Goal: Contribute content: Contribute content

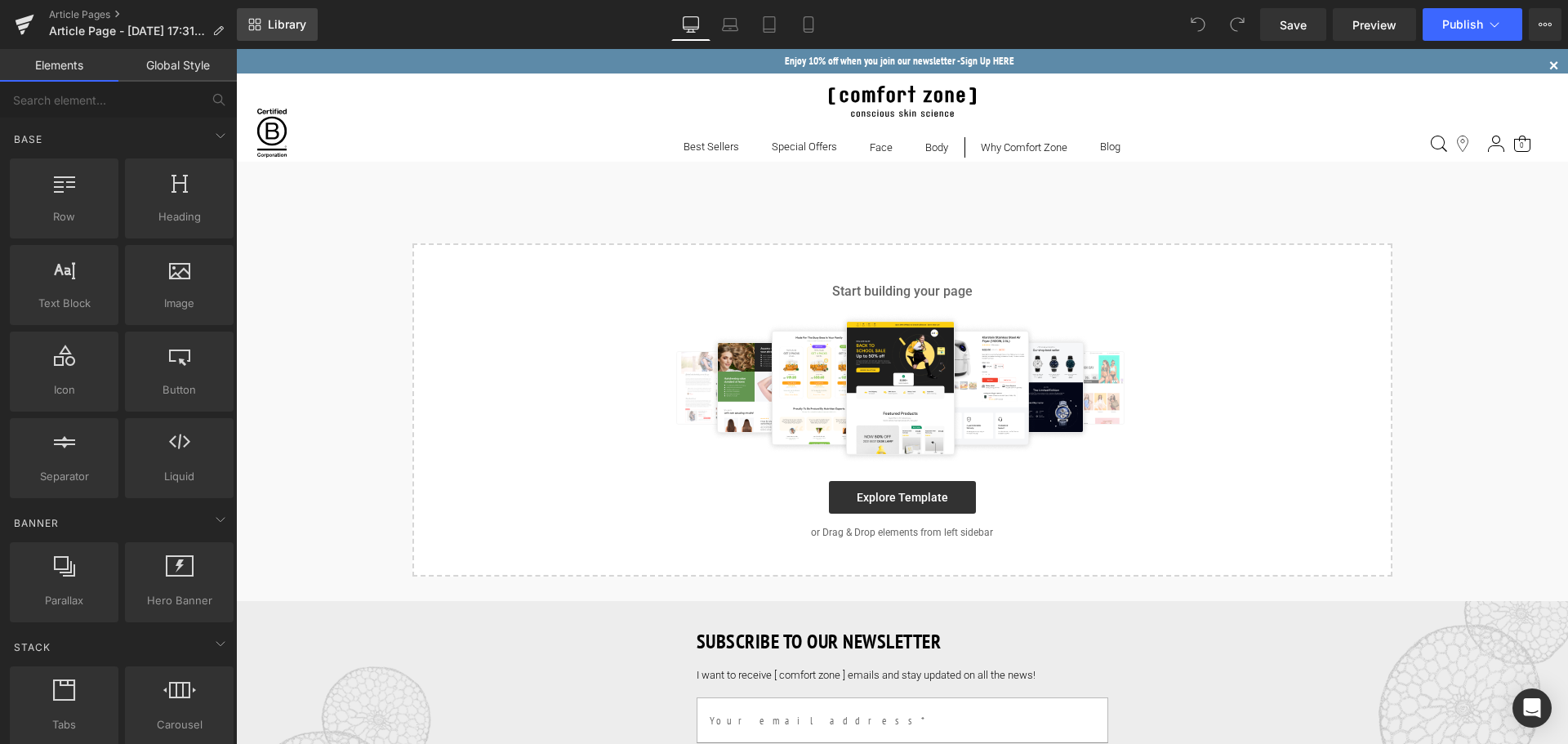
click at [277, 26] on span "Library" at bounding box center [287, 24] width 39 height 15
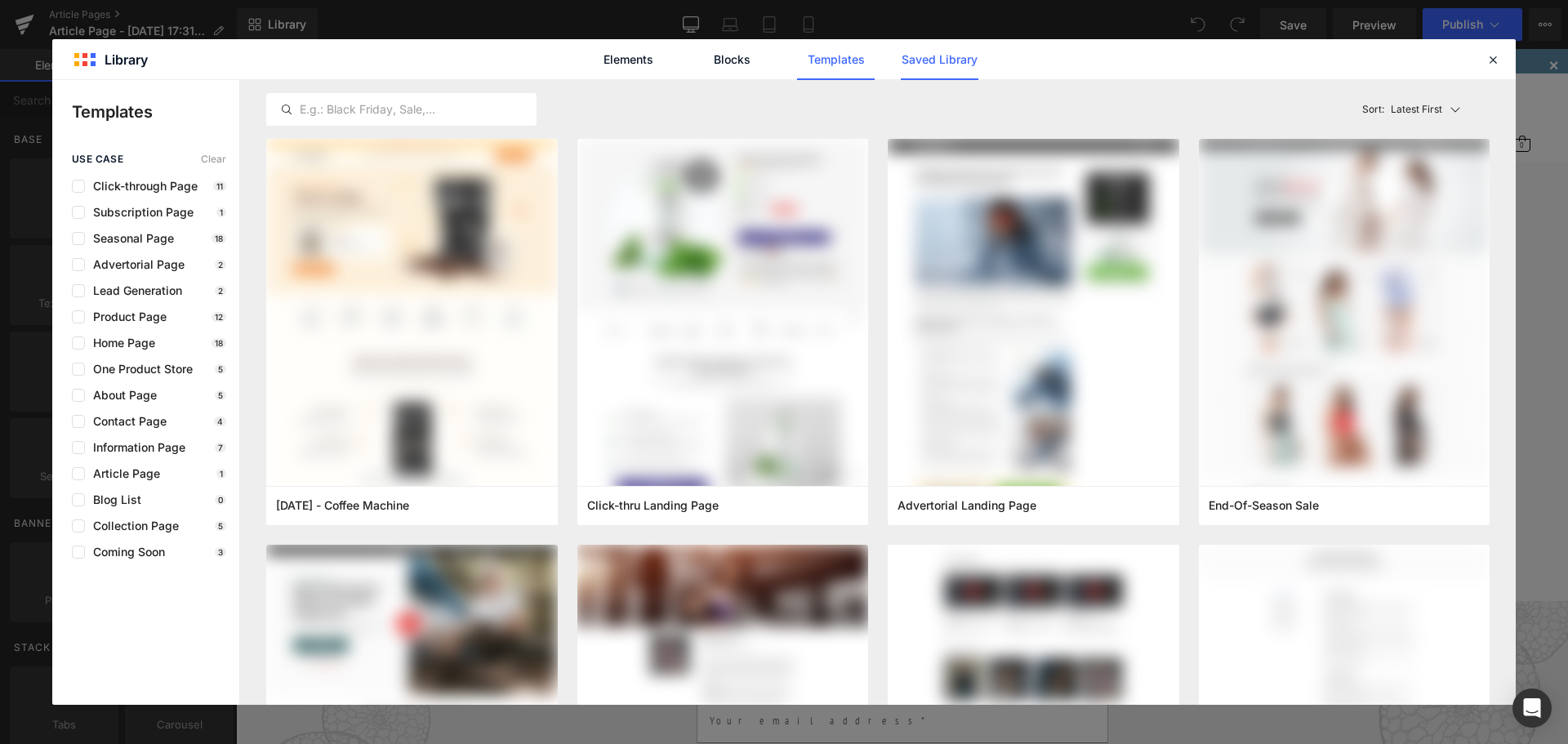
click at [940, 63] on link "Saved Library" at bounding box center [940, 60] width 77 height 40
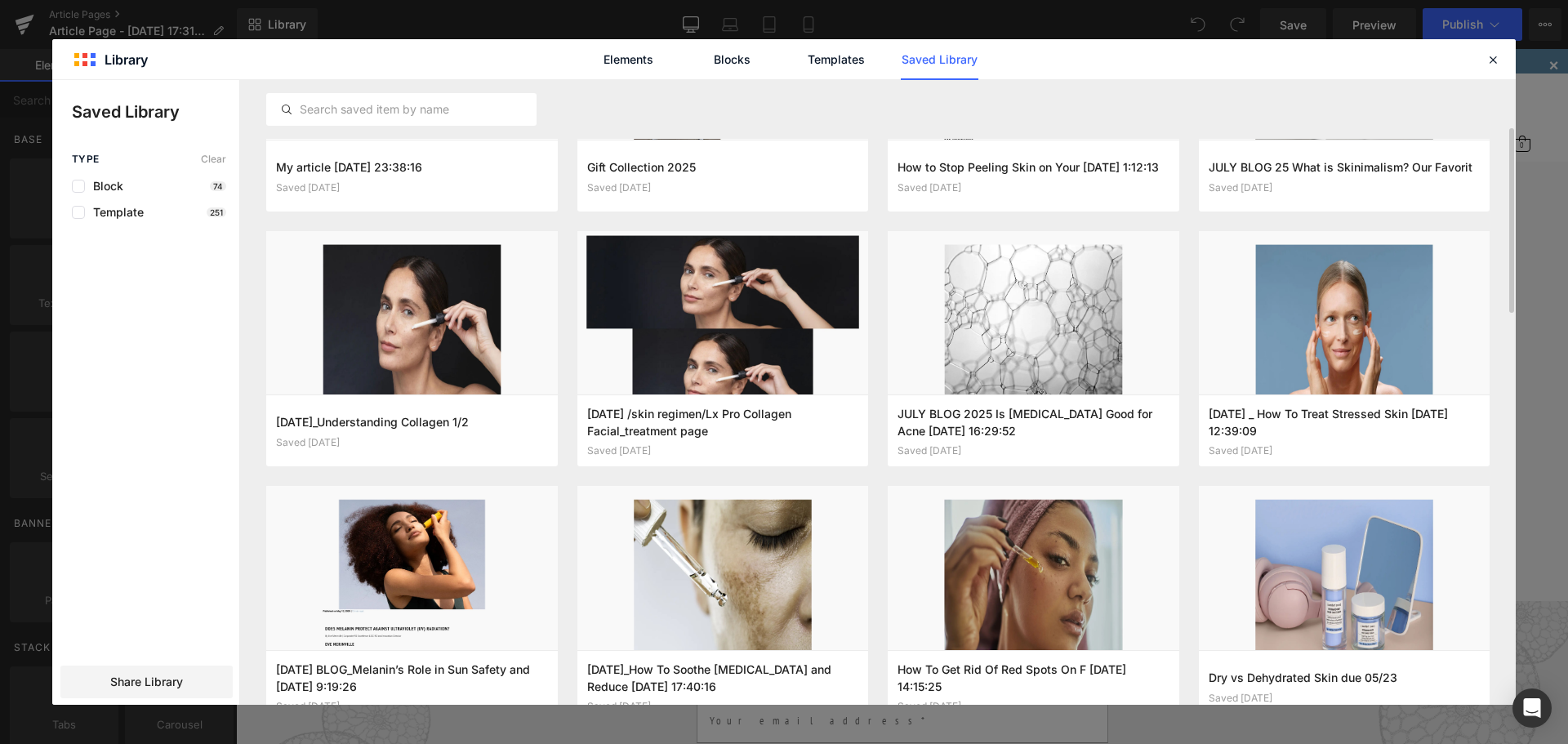
scroll to position [204, 0]
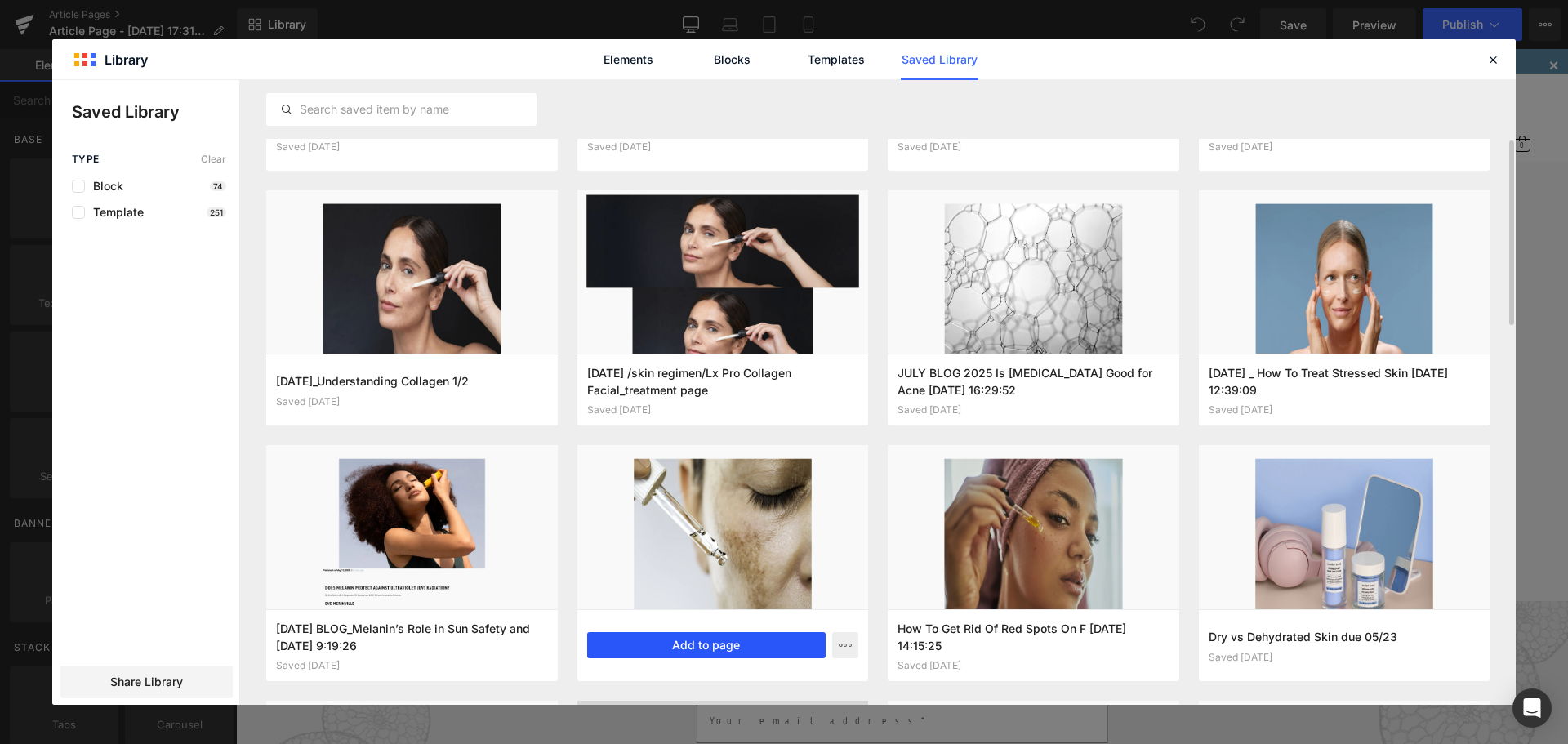
click at [688, 639] on button "Add to page" at bounding box center [707, 645] width 239 height 26
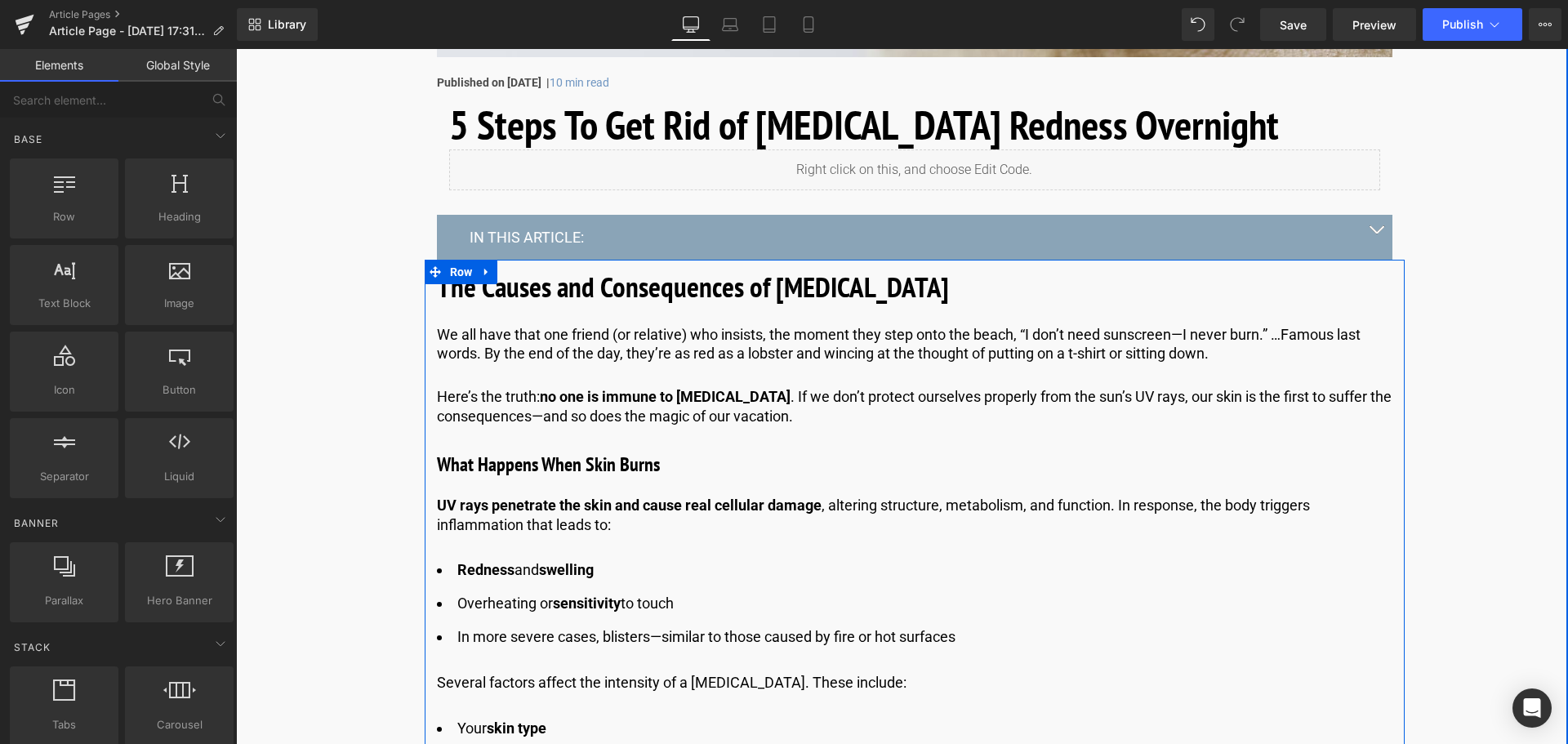
scroll to position [684, 0]
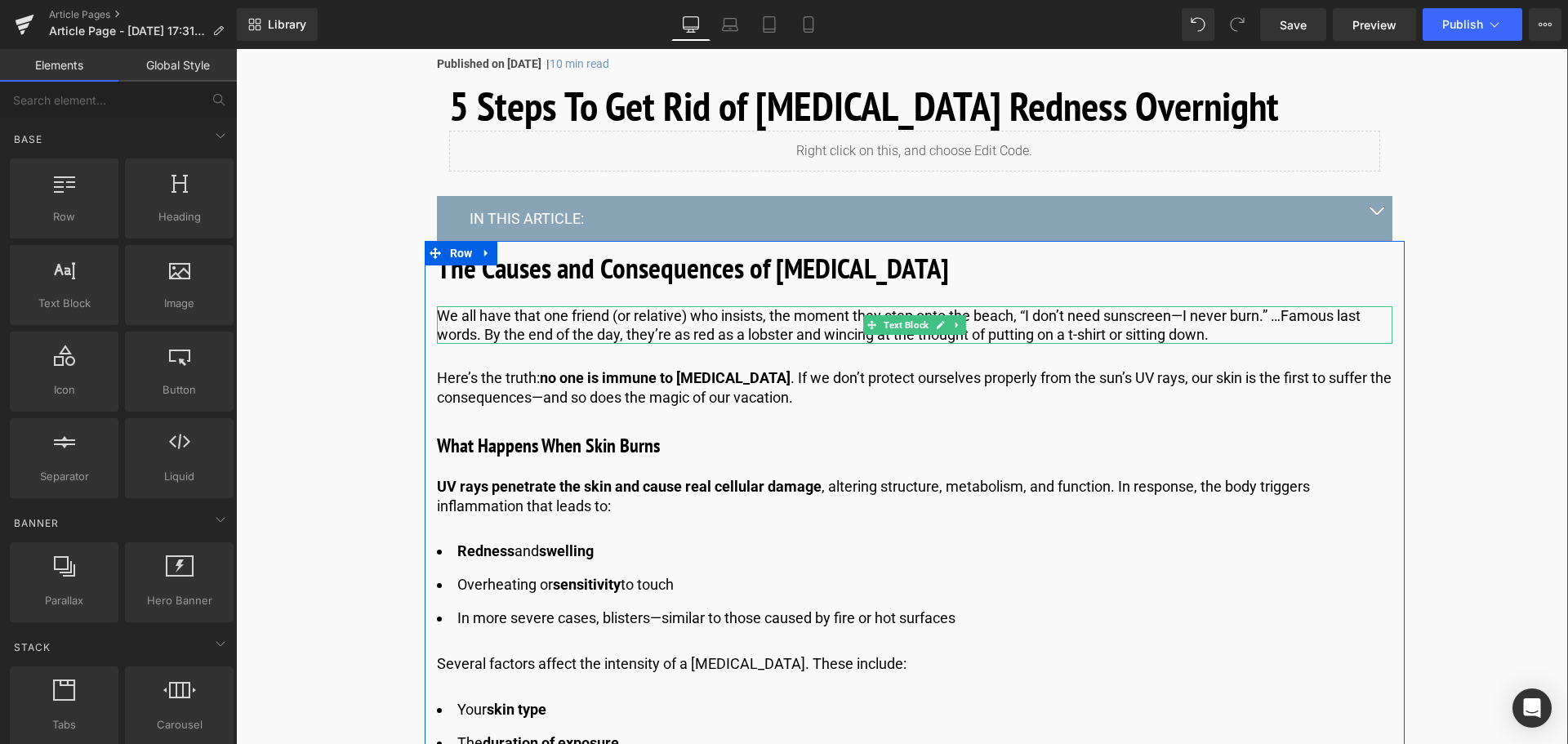
drag, startPoint x: 575, startPoint y: 328, endPoint x: 319, endPoint y: 325, distance: 256.0
click at [575, 328] on p "We all have that one friend (or relative) who insists, the moment they step ont…" at bounding box center [915, 325] width 956 height 39
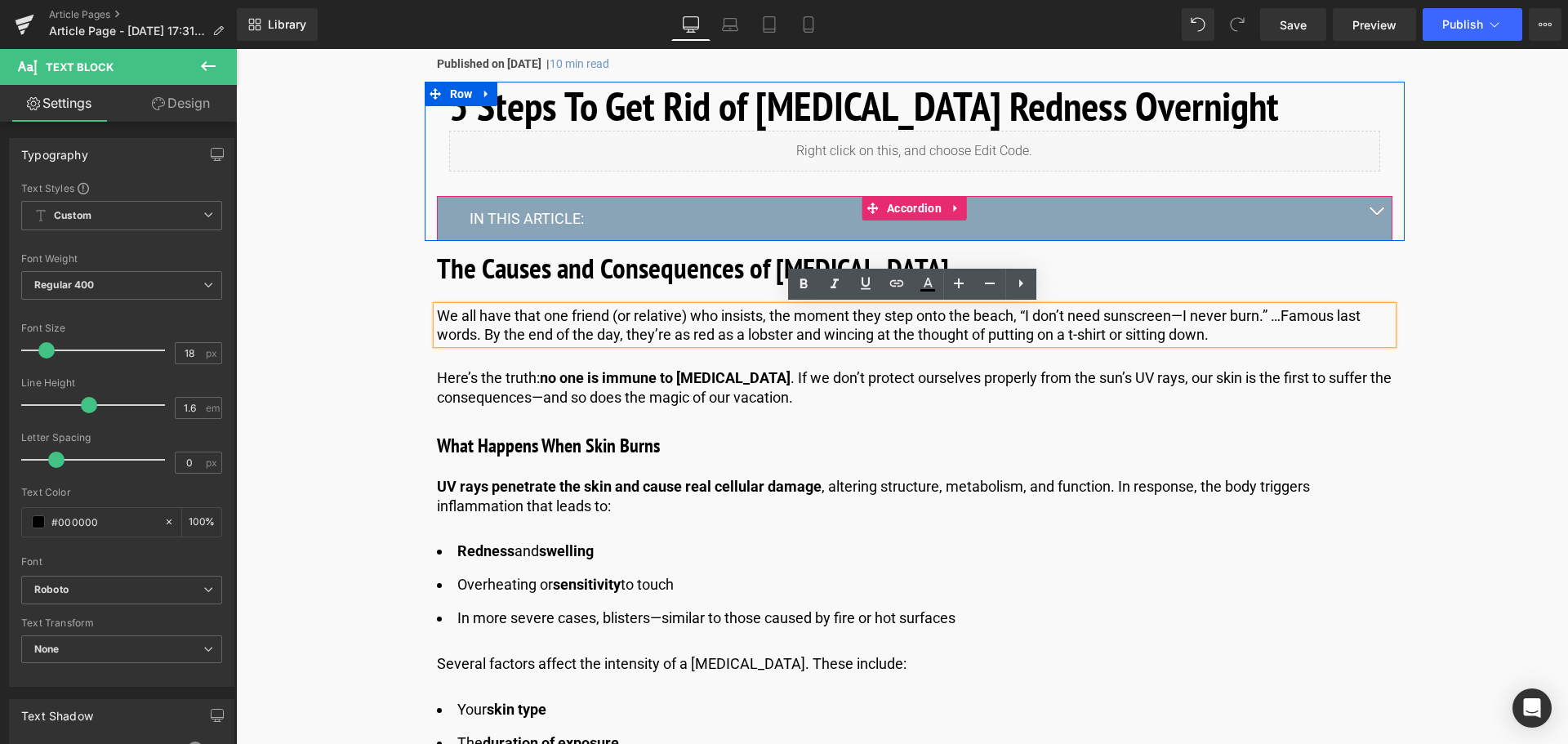
click at [1374, 222] on button "button" at bounding box center [1376, 218] width 33 height 44
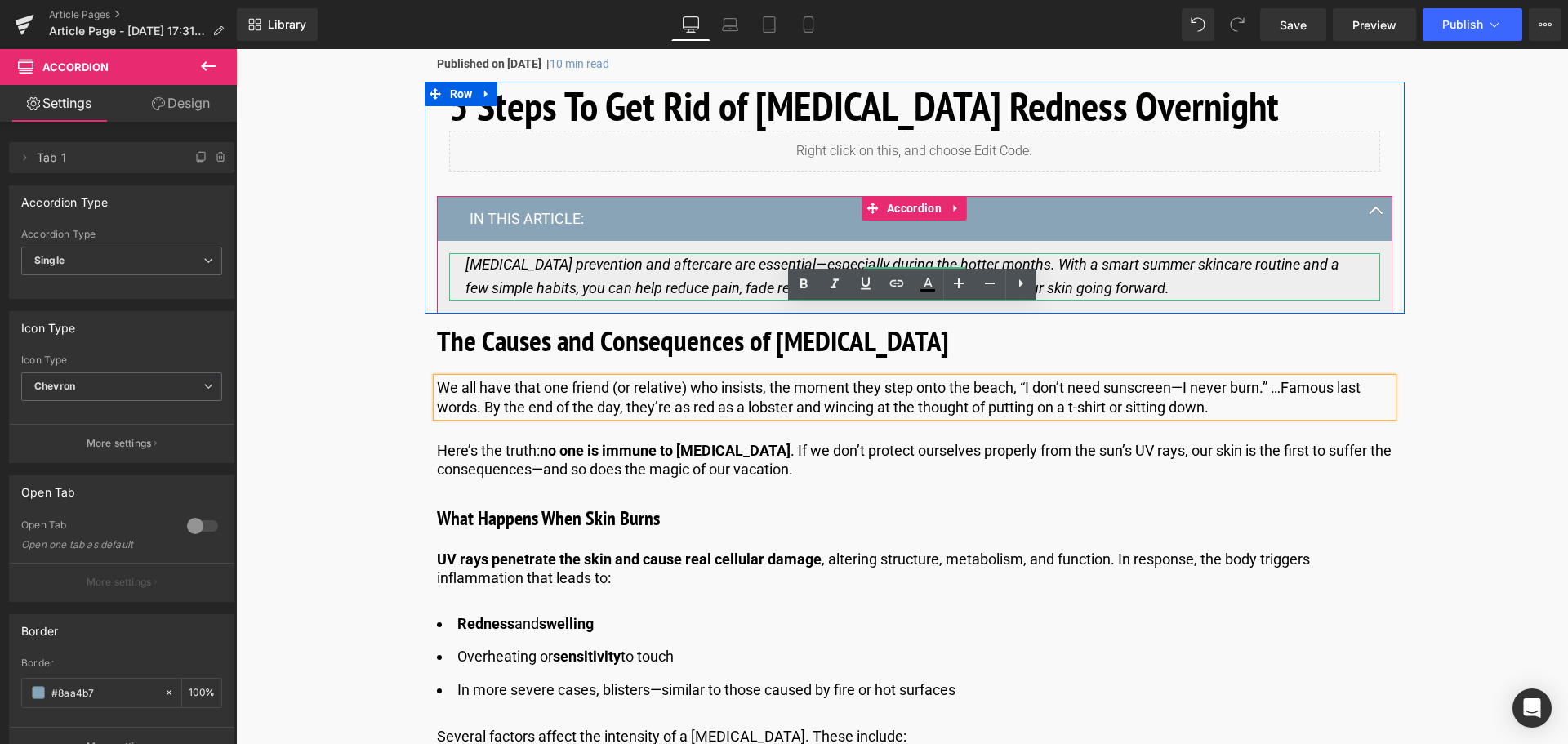
click at [455, 276] on div "[MEDICAL_DATA] prevention and aftercare are essential—especially during the hot…" at bounding box center [915, 277] width 931 height 47
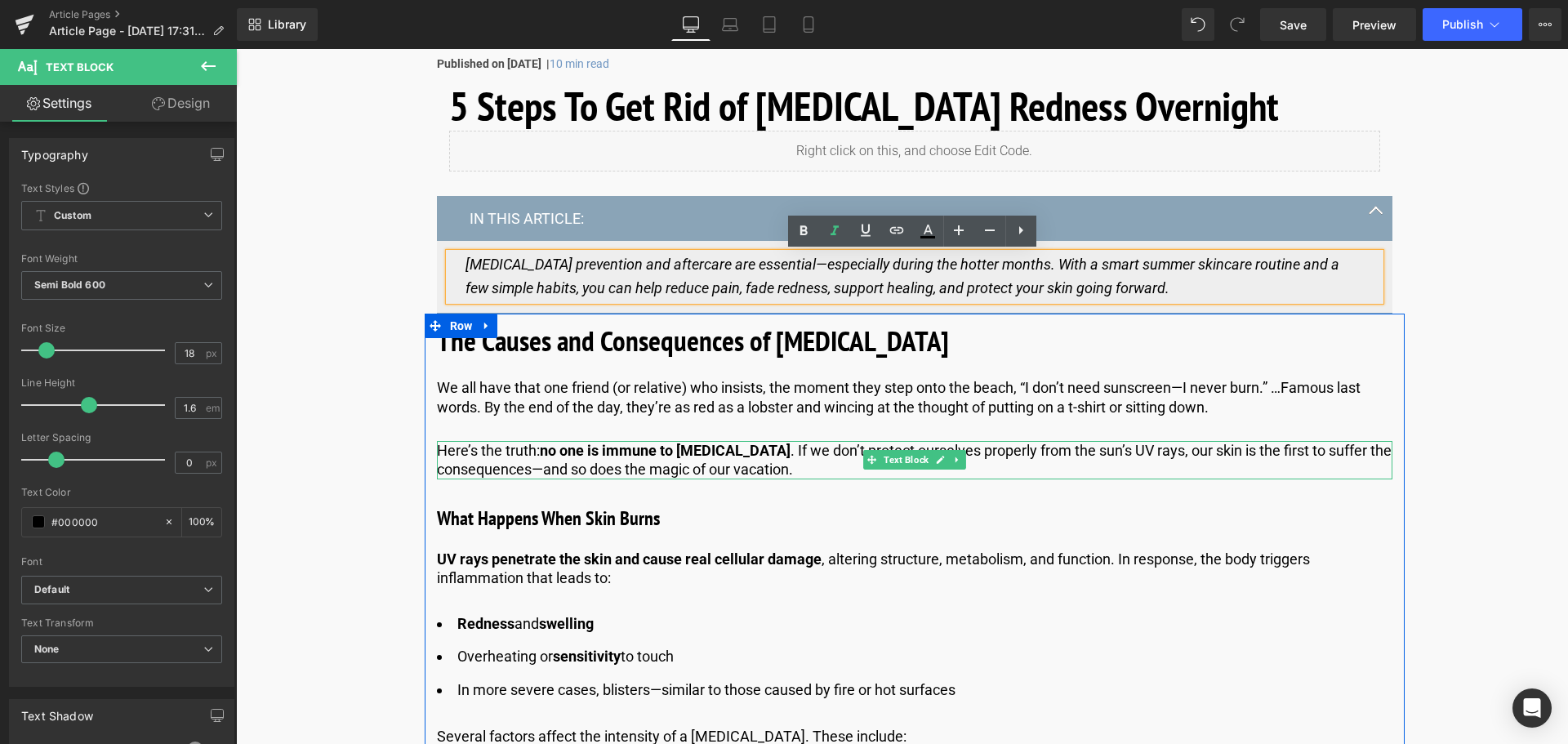
click at [1151, 452] on p "Here’s the truth: no one is immune to [MEDICAL_DATA] . If we don’t protect ours…" at bounding box center [915, 460] width 956 height 39
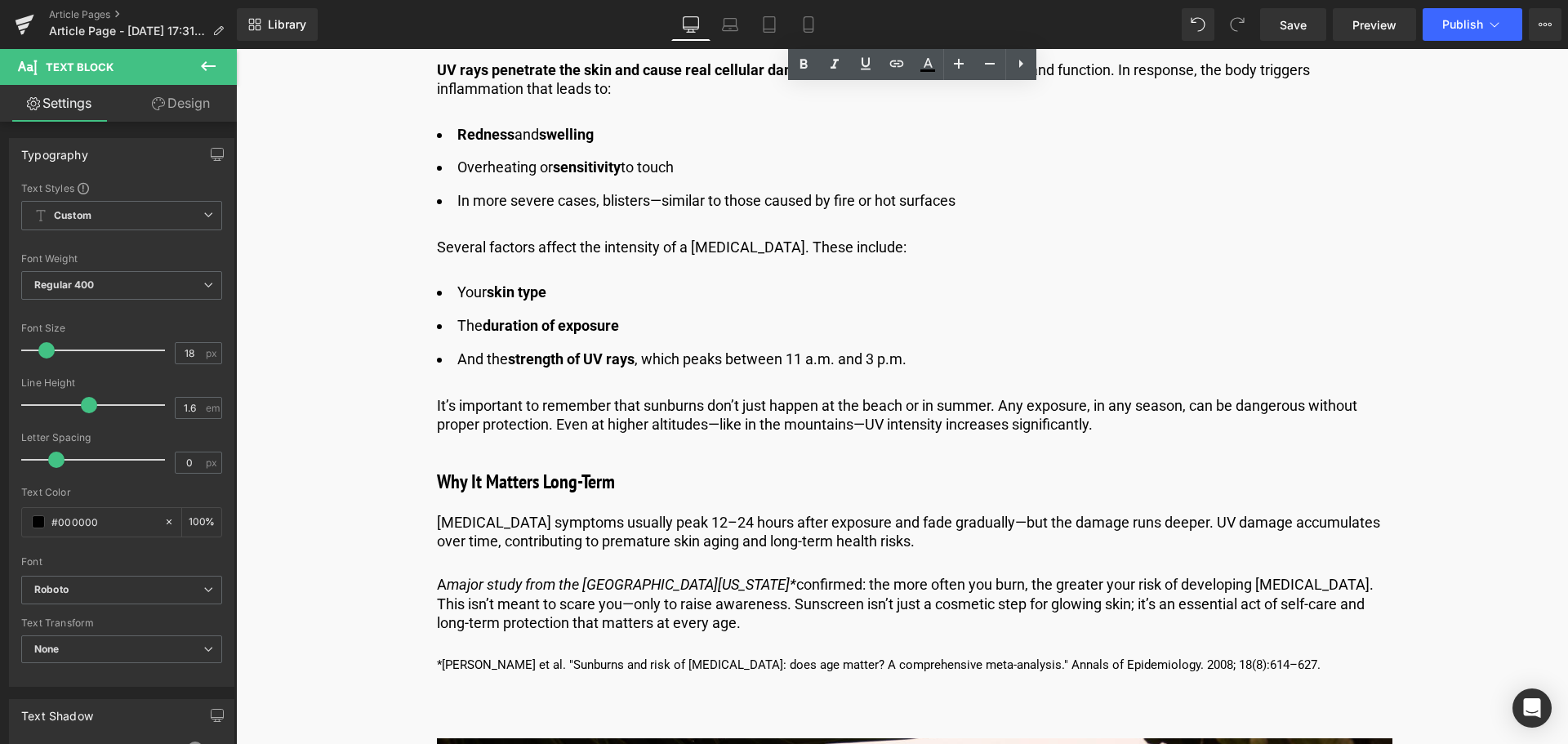
scroll to position [1174, 0]
click at [508, 476] on h3 "Why It Matters Long-Term" at bounding box center [915, 480] width 956 height 29
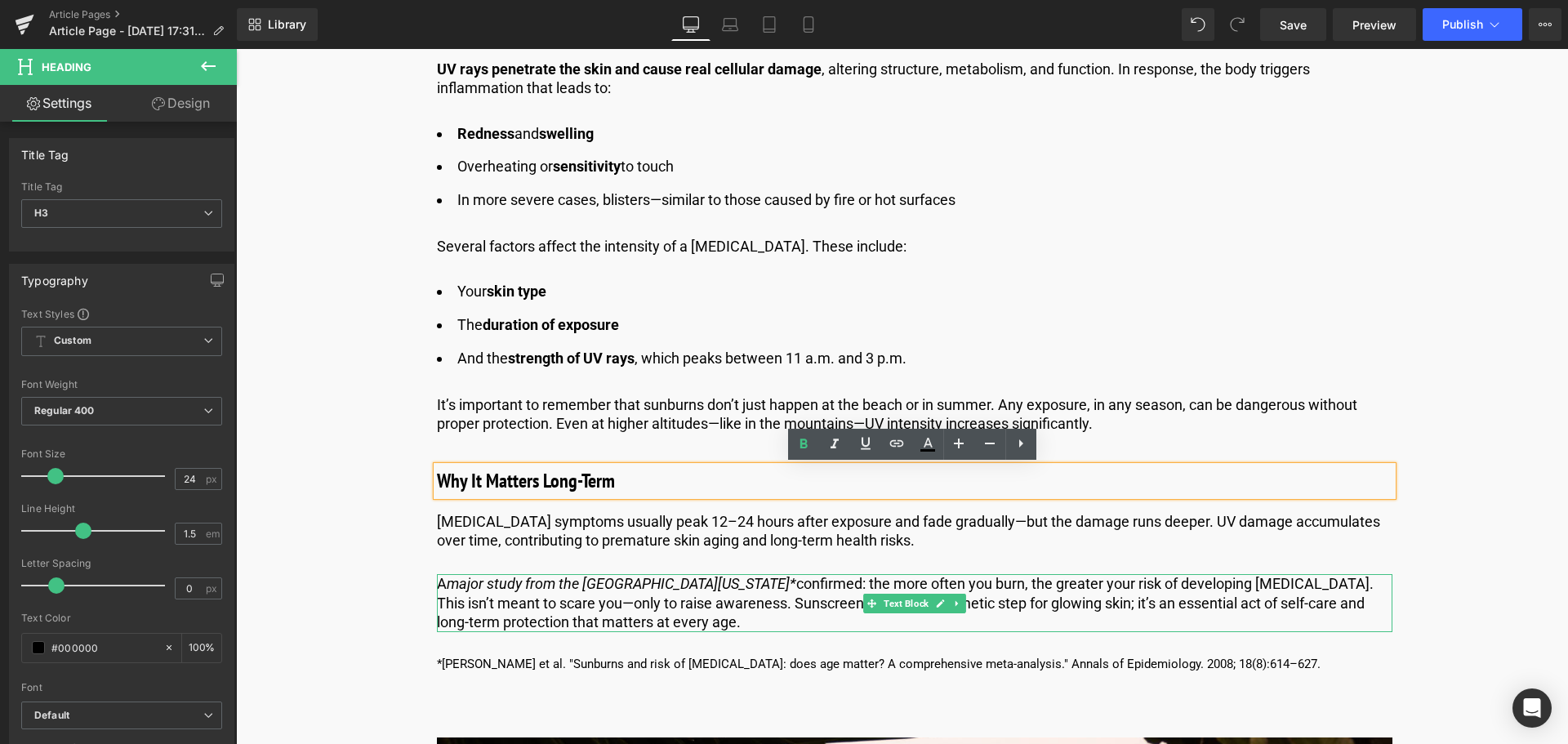
click at [614, 579] on icon "major study from the [GEOGRAPHIC_DATA][US_STATE]*" at bounding box center [621, 582] width 349 height 17
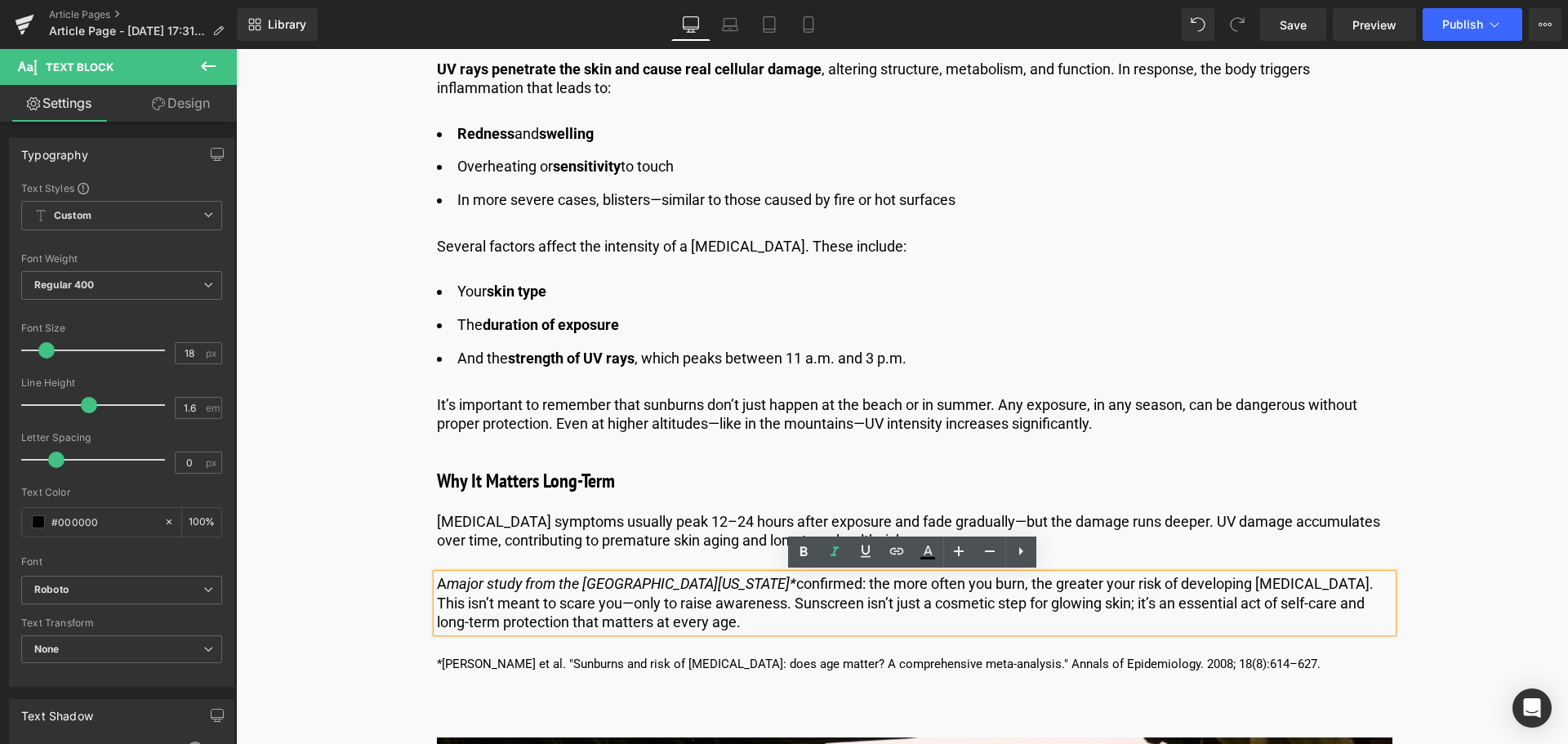
drag, startPoint x: 596, startPoint y: 590, endPoint x: 561, endPoint y: 586, distance: 35.2
click at [596, 590] on icon "major study from the [GEOGRAPHIC_DATA][US_STATE]*" at bounding box center [621, 582] width 349 height 17
drag, startPoint x: 449, startPoint y: 585, endPoint x: 696, endPoint y: 585, distance: 247.0
click at [696, 585] on icon "major study from the [GEOGRAPHIC_DATA][US_STATE]*" at bounding box center [621, 582] width 349 height 17
click at [832, 547] on icon at bounding box center [835, 551] width 19 height 19
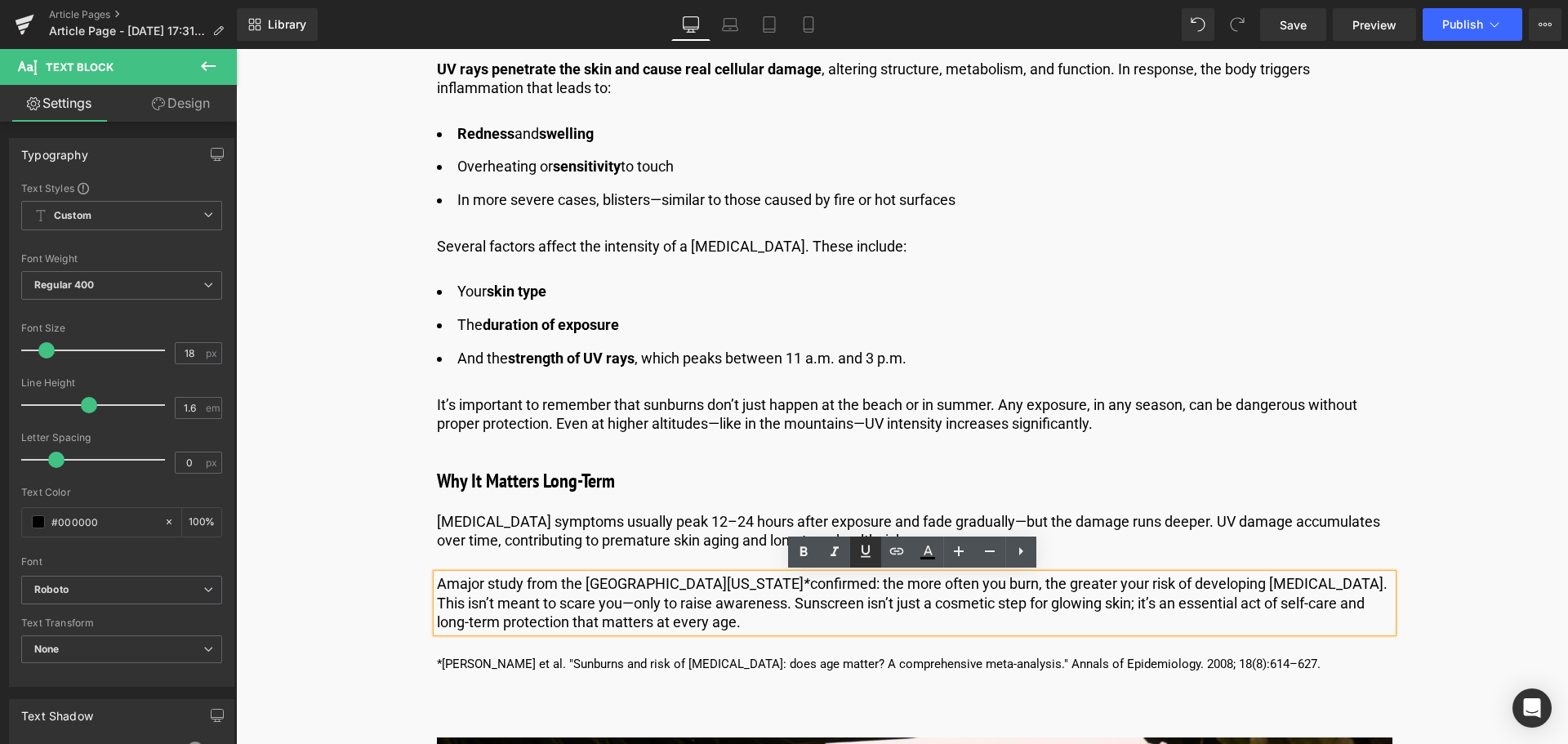
click at [861, 551] on icon at bounding box center [866, 551] width 19 height 19
click at [893, 541] on icon at bounding box center [897, 551] width 19 height 19
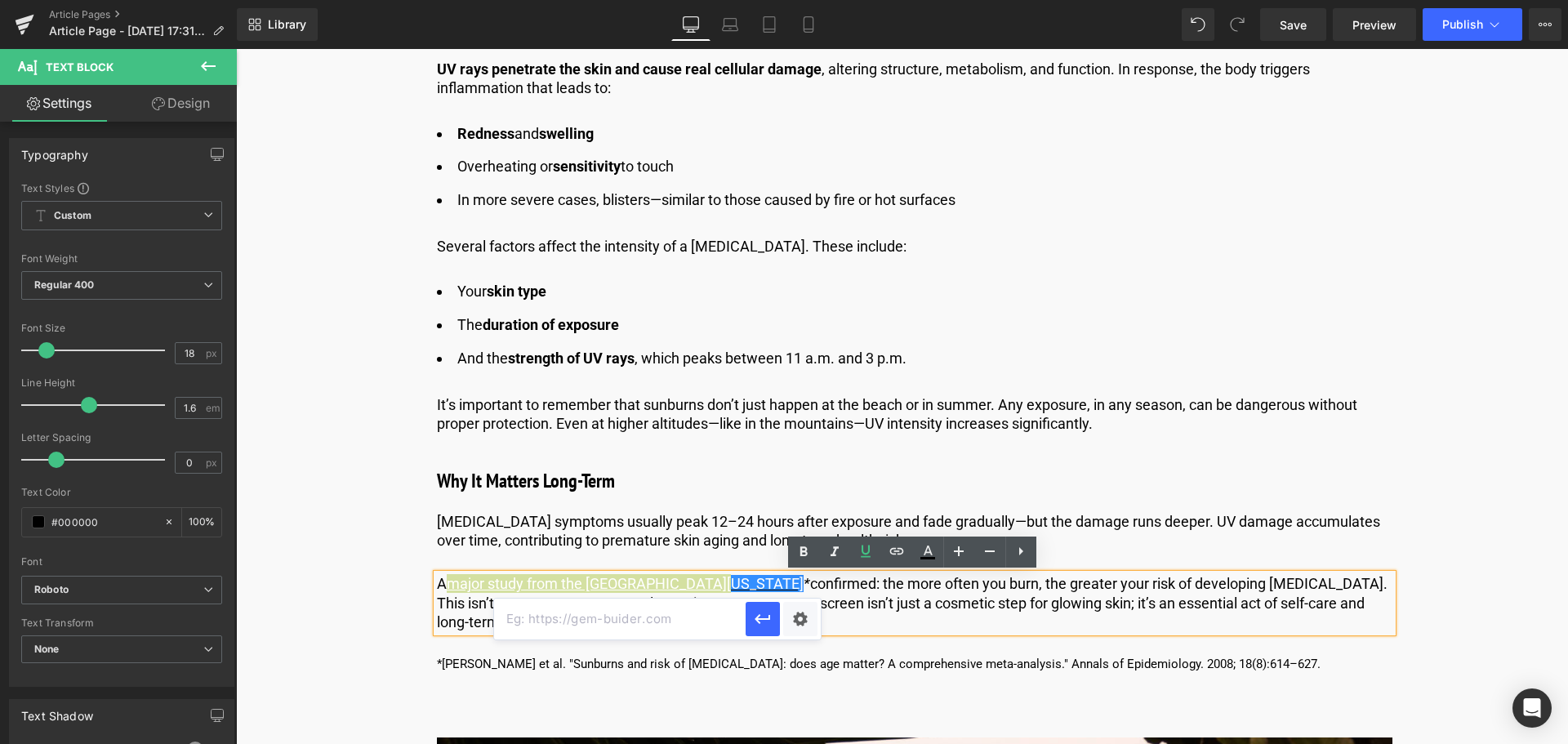
click at [683, 619] on input "text" at bounding box center [620, 618] width 252 height 40
paste input "[URL][DOMAIN_NAME]"
type input "[URL][DOMAIN_NAME]"
click at [756, 620] on icon "button" at bounding box center [763, 618] width 19 height 19
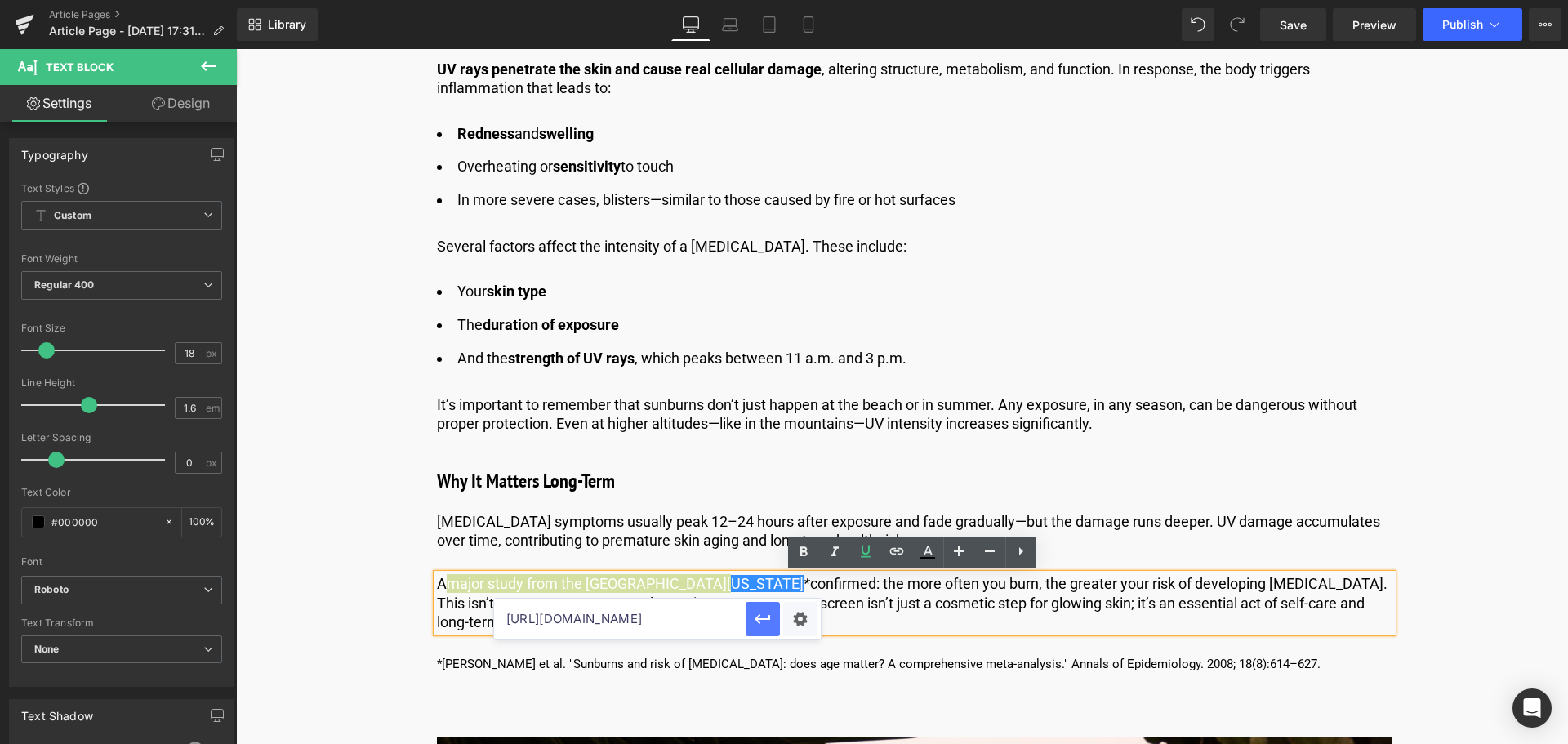
scroll to position [0, 0]
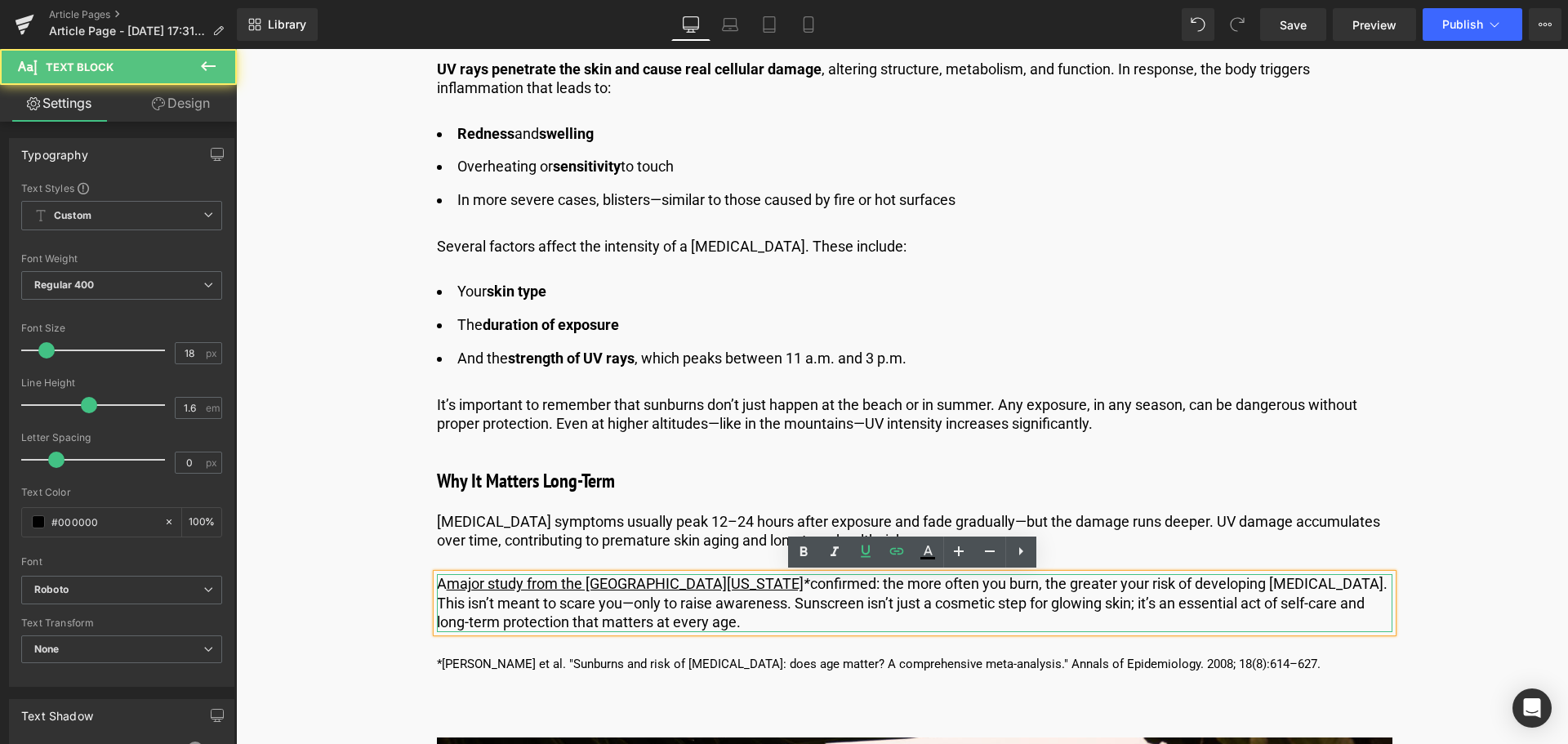
click at [722, 596] on p "A major study from the [GEOGRAPHIC_DATA][US_STATE] * confirmed: the more often …" at bounding box center [915, 602] width 956 height 57
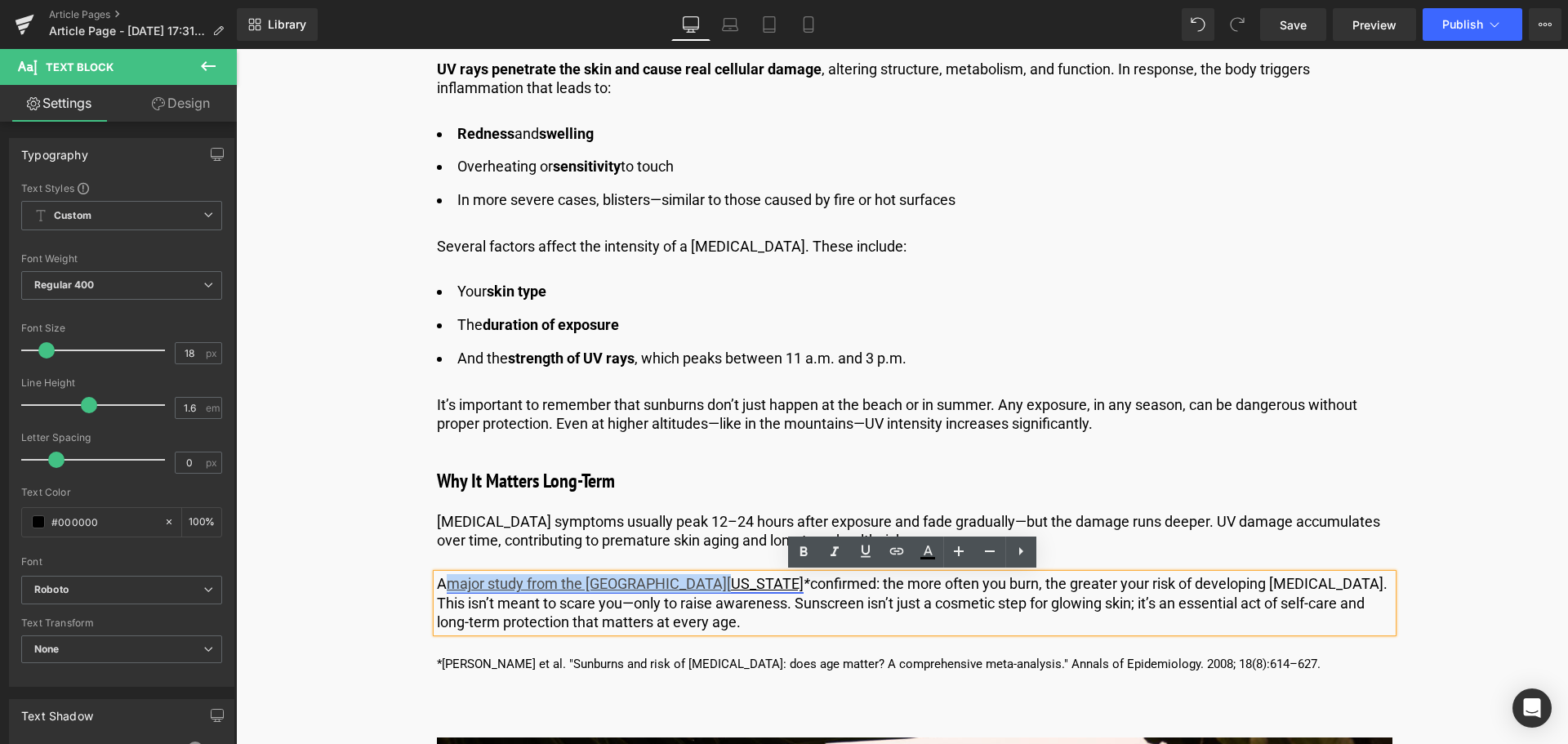
drag, startPoint x: 706, startPoint y: 585, endPoint x: 450, endPoint y: 587, distance: 256.0
click at [450, 587] on p "A major study from the [GEOGRAPHIC_DATA][US_STATE] * confirmed: the more often …" at bounding box center [915, 602] width 956 height 57
click at [923, 545] on icon at bounding box center [927, 551] width 19 height 19
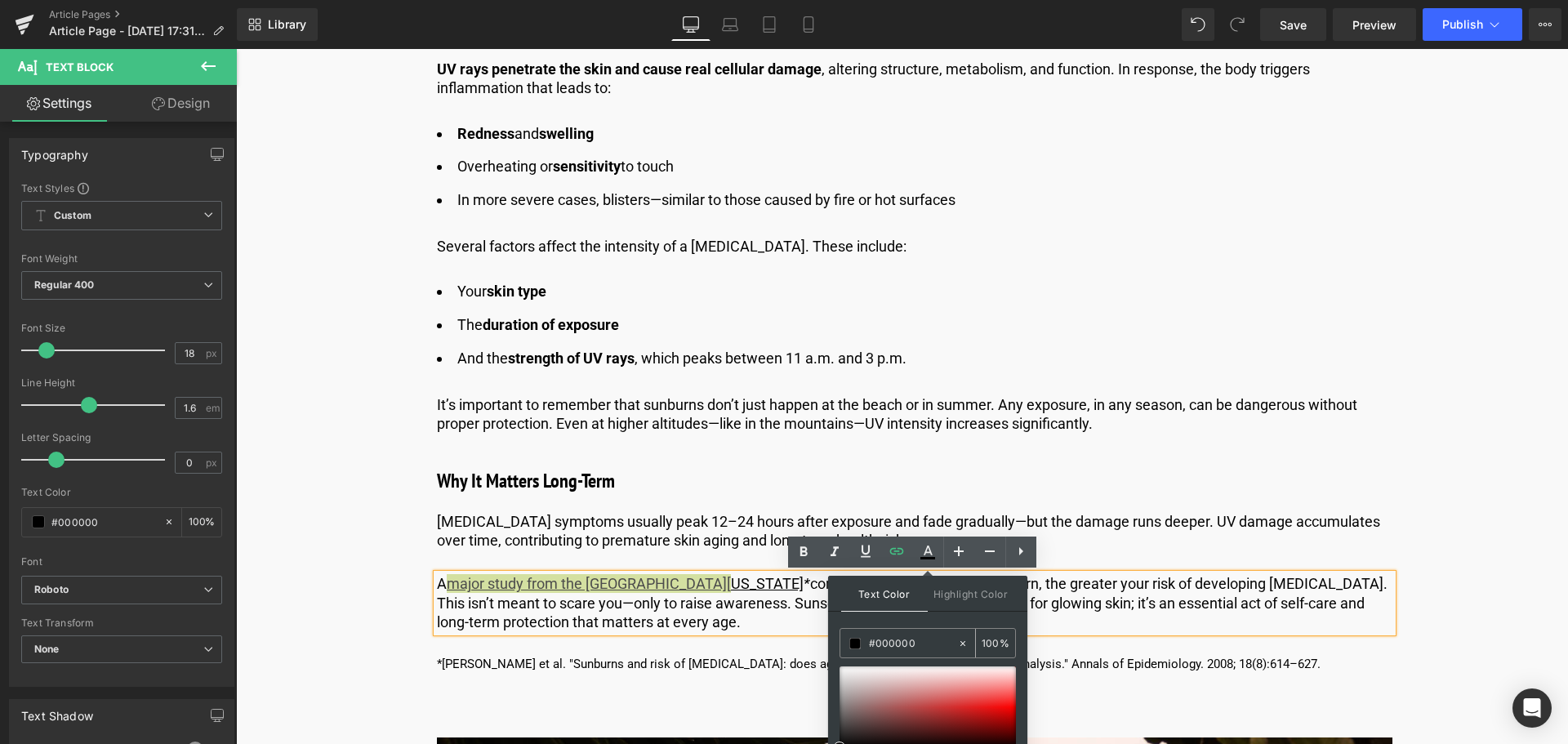
click at [927, 642] on input "#000000" at bounding box center [913, 643] width 88 height 18
type input "#00000"
type input "0"
type input "#0000ee"
type input "100"
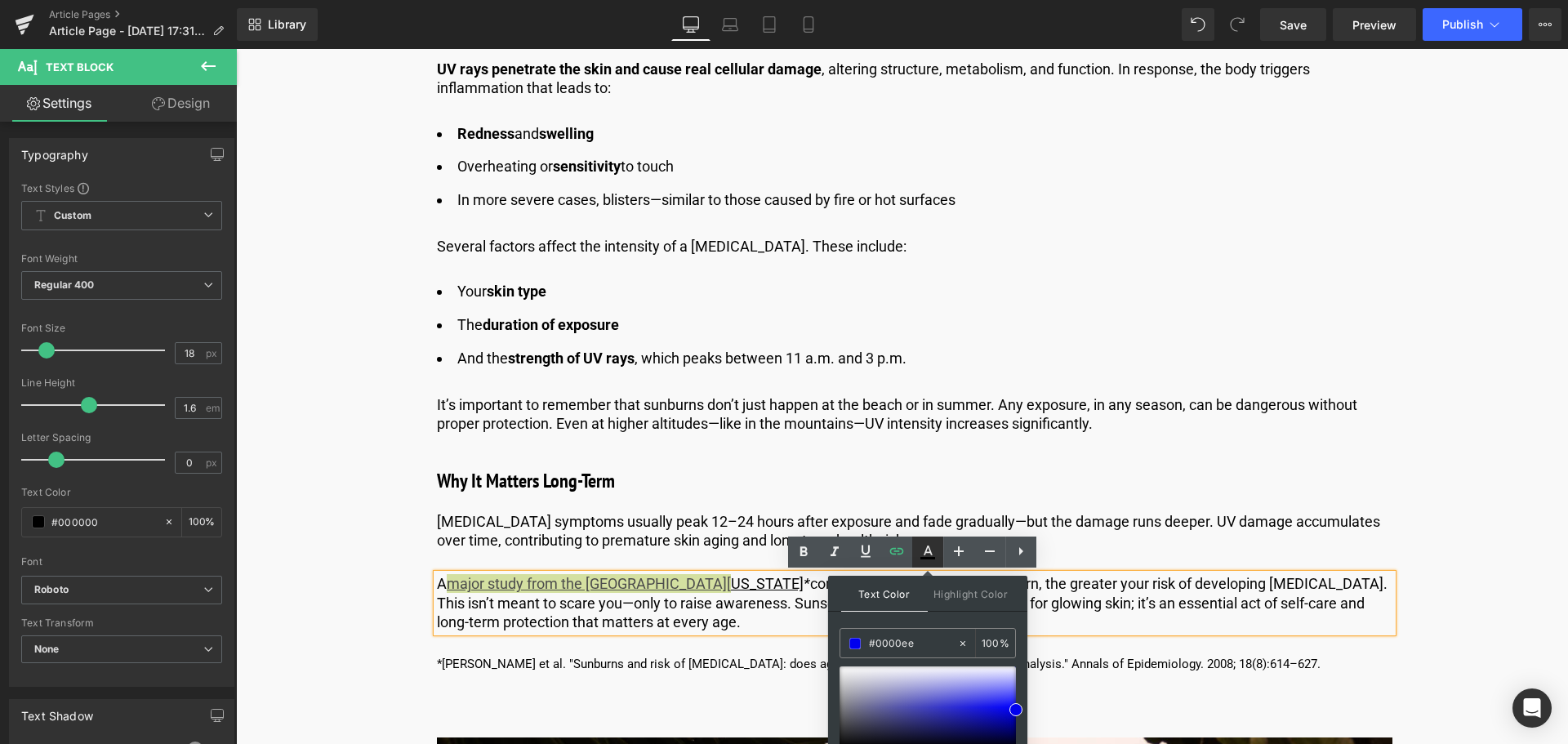
click at [928, 541] on link at bounding box center [927, 551] width 31 height 31
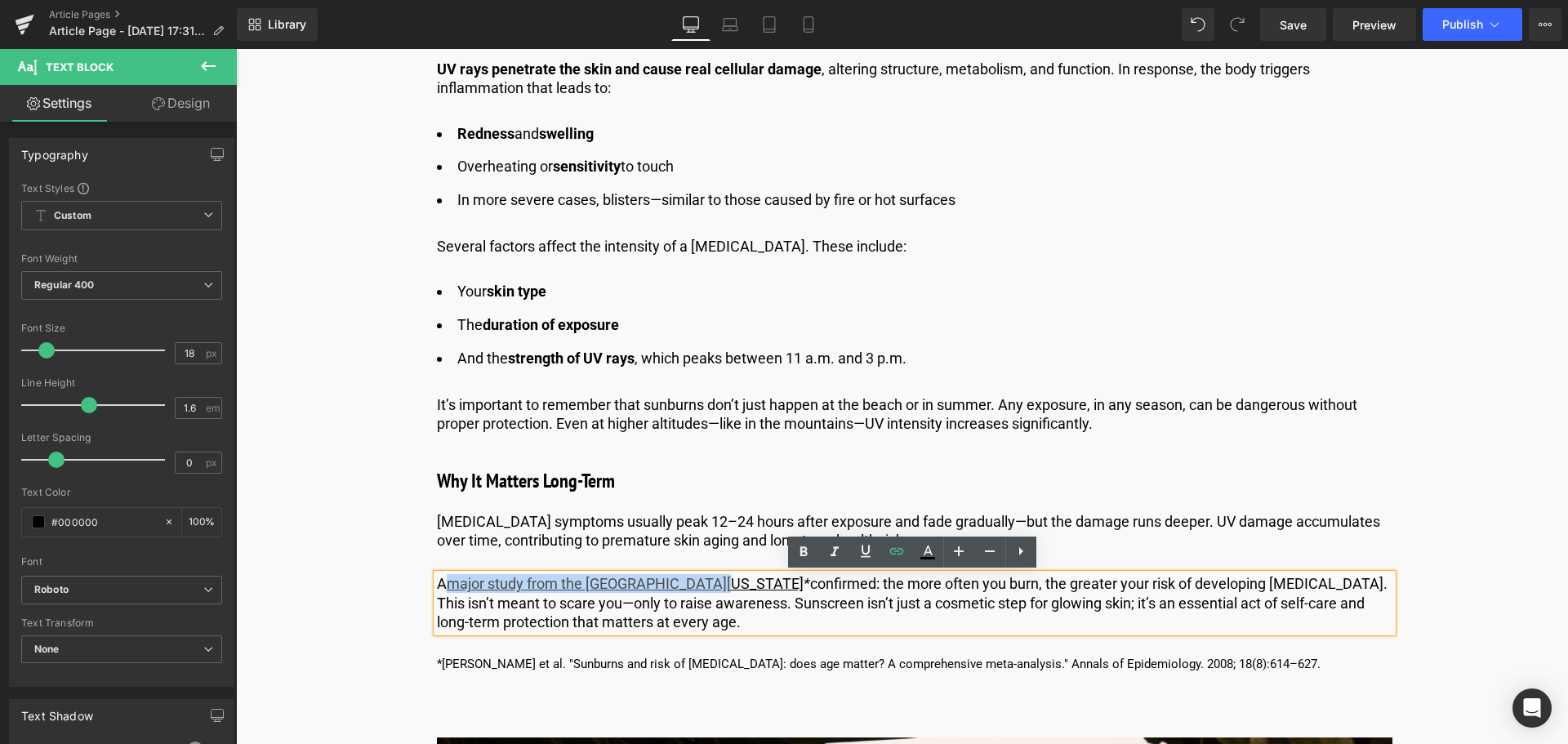
click at [770, 586] on p "A major study from the [GEOGRAPHIC_DATA][US_STATE] * confirmed: the more often …" at bounding box center [915, 602] width 956 height 57
drag, startPoint x: 700, startPoint y: 580, endPoint x: 451, endPoint y: 588, distance: 249.1
click at [451, 588] on link "major study from the [GEOGRAPHIC_DATA][US_STATE]" at bounding box center [626, 582] width 357 height 17
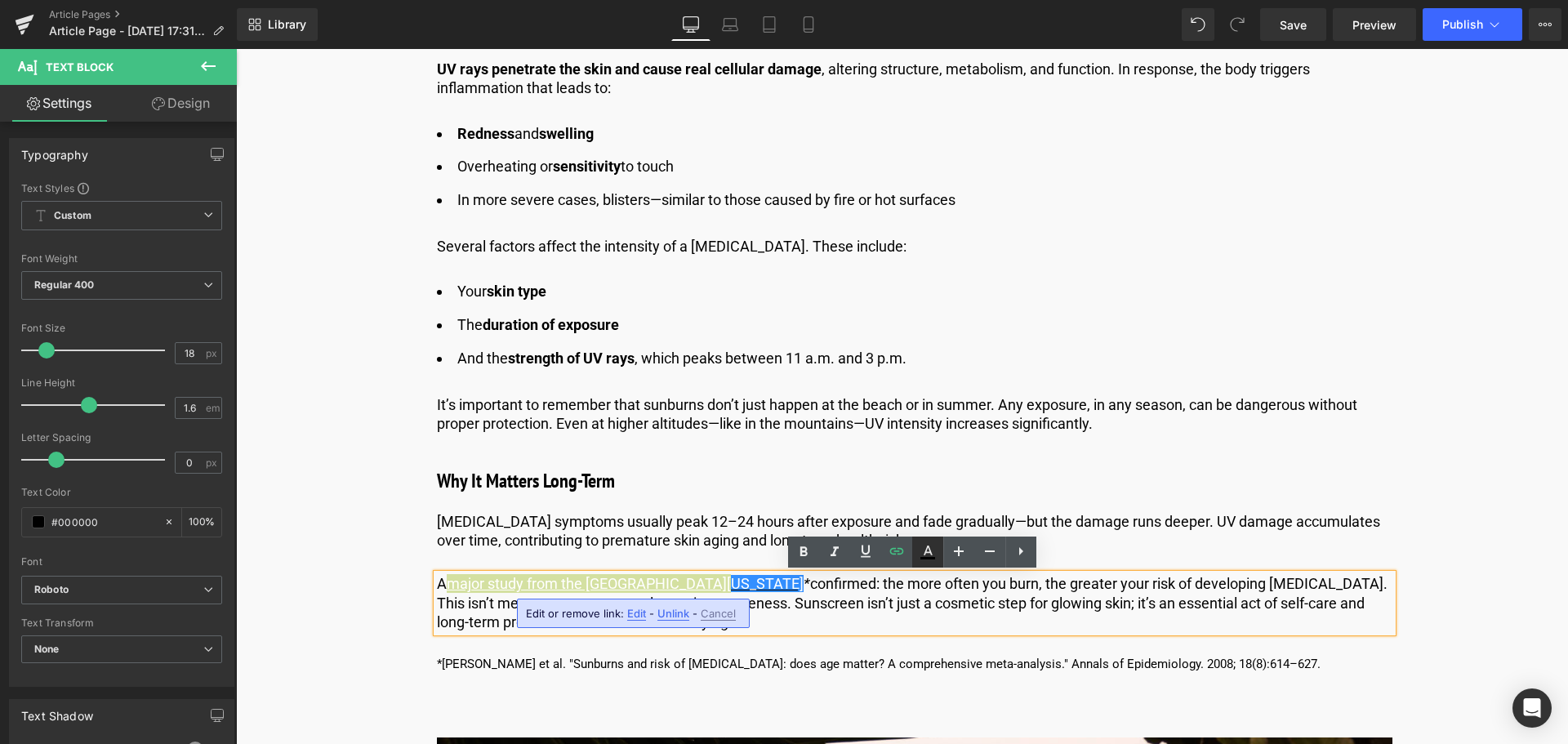
click at [933, 560] on icon at bounding box center [927, 551] width 19 height 19
type input "#ffffff"
type input "100"
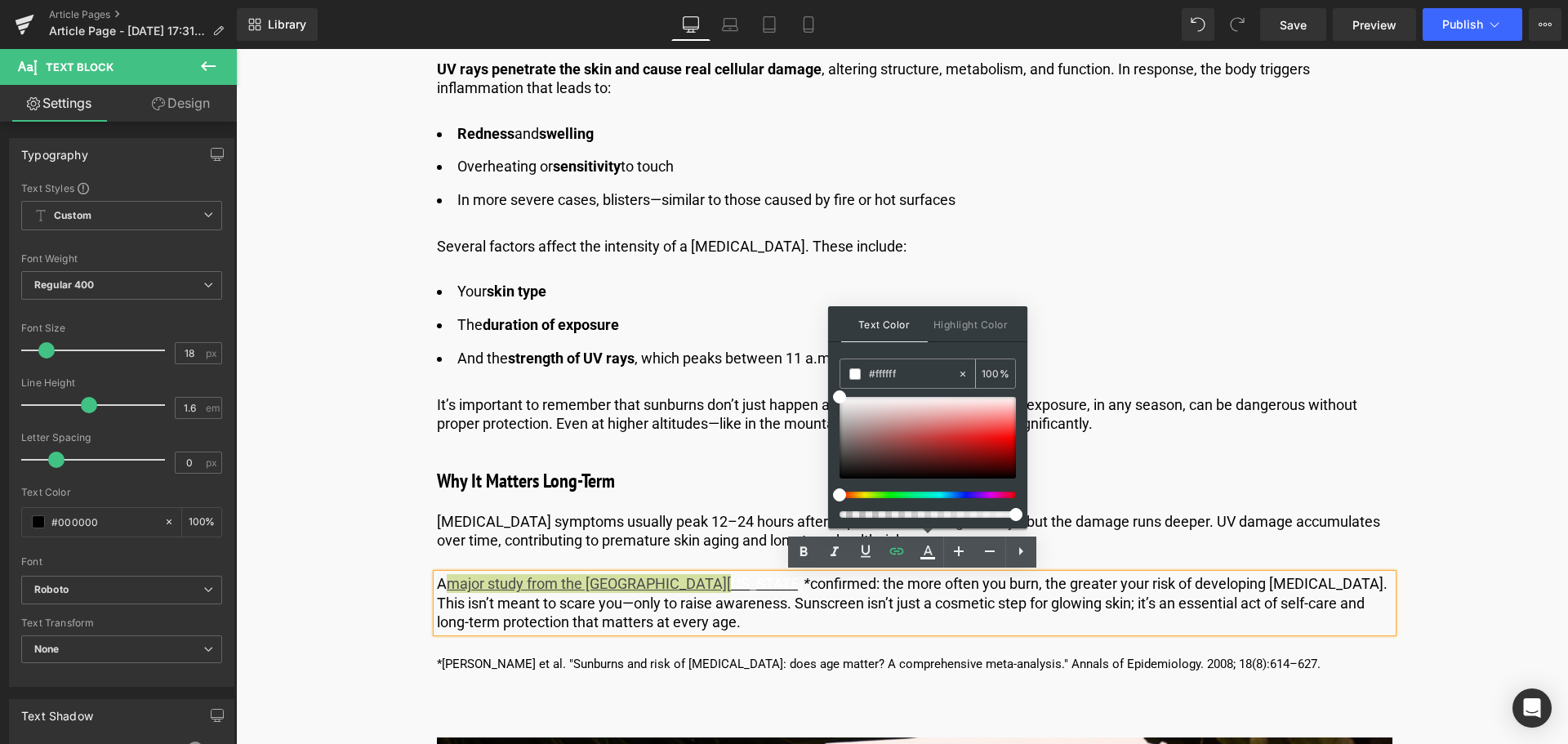
drag, startPoint x: 927, startPoint y: 367, endPoint x: 882, endPoint y: 380, distance: 46.8
click at [882, 380] on input "#ffffff" at bounding box center [913, 374] width 88 height 18
type input "#ff"
type input "0"
type input "#000"
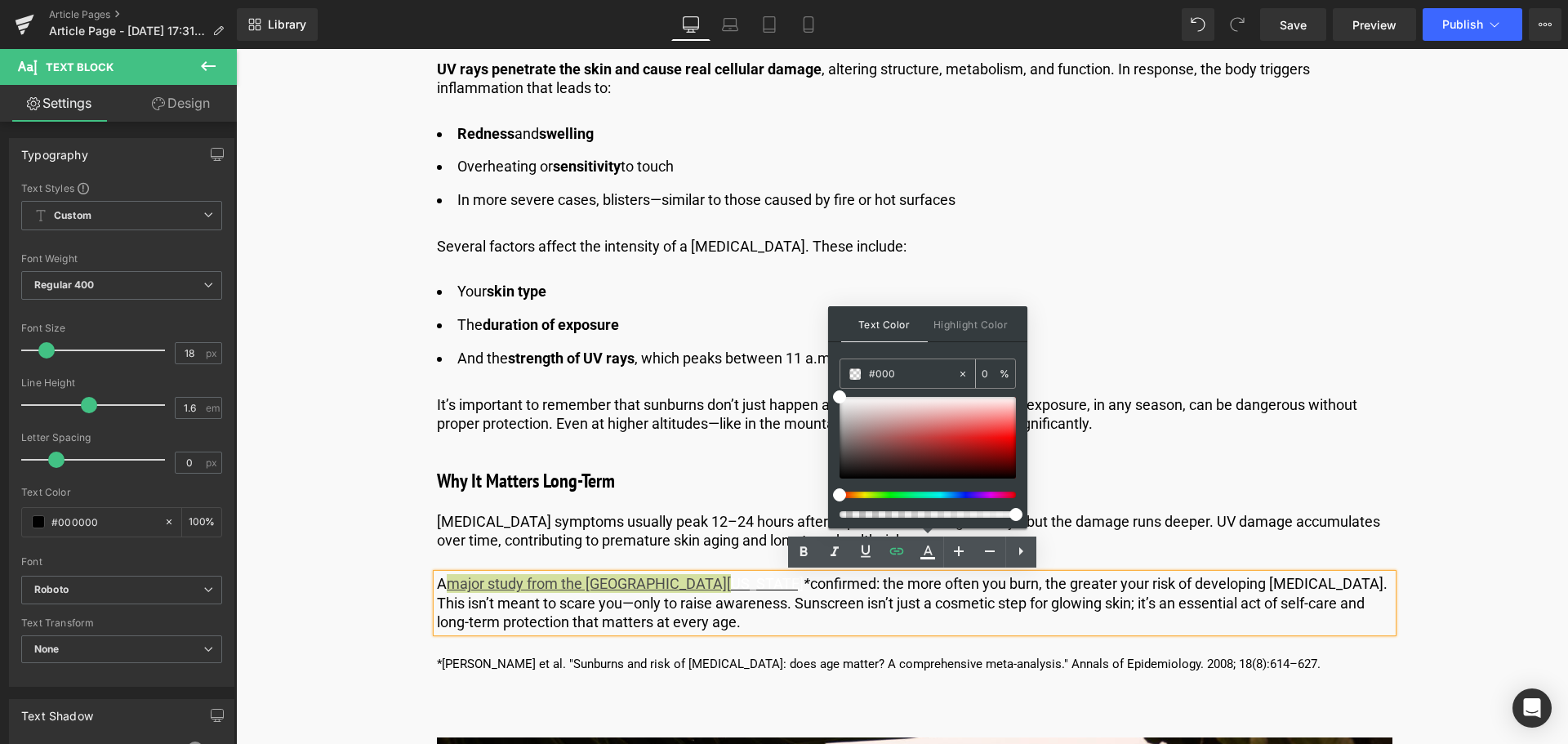
type input "100"
type input "#0000"
type input "0"
type input "#0000ee"
type input "100"
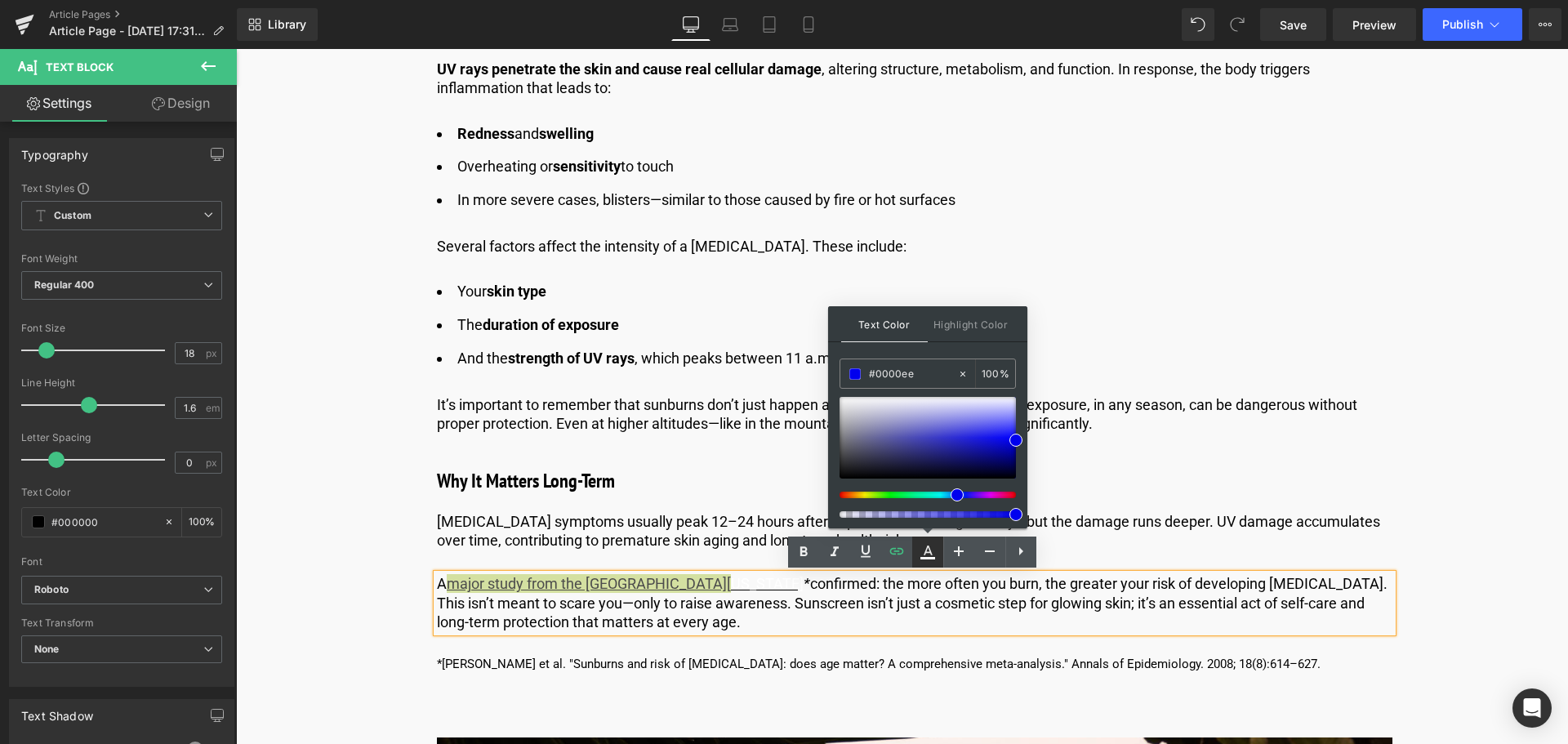
type input "#0000ee"
click at [927, 548] on icon at bounding box center [927, 551] width 19 height 19
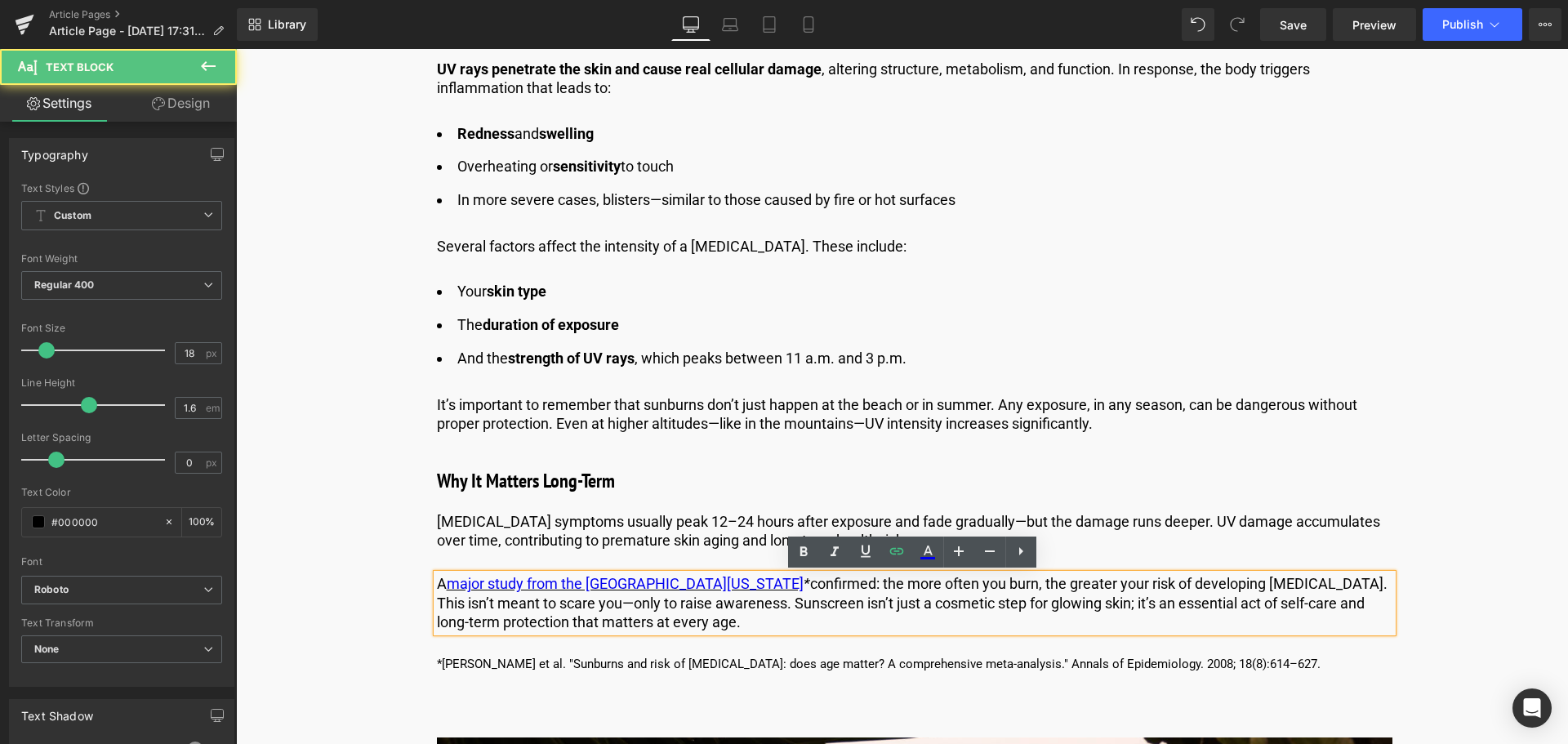
click at [899, 591] on p "A major study from the [GEOGRAPHIC_DATA][US_STATE] * confirmed: the more often …" at bounding box center [915, 602] width 956 height 57
click at [1244, 596] on p "A major study from the [GEOGRAPHIC_DATA][US_STATE] * confirmed: the more often …" at bounding box center [915, 602] width 956 height 57
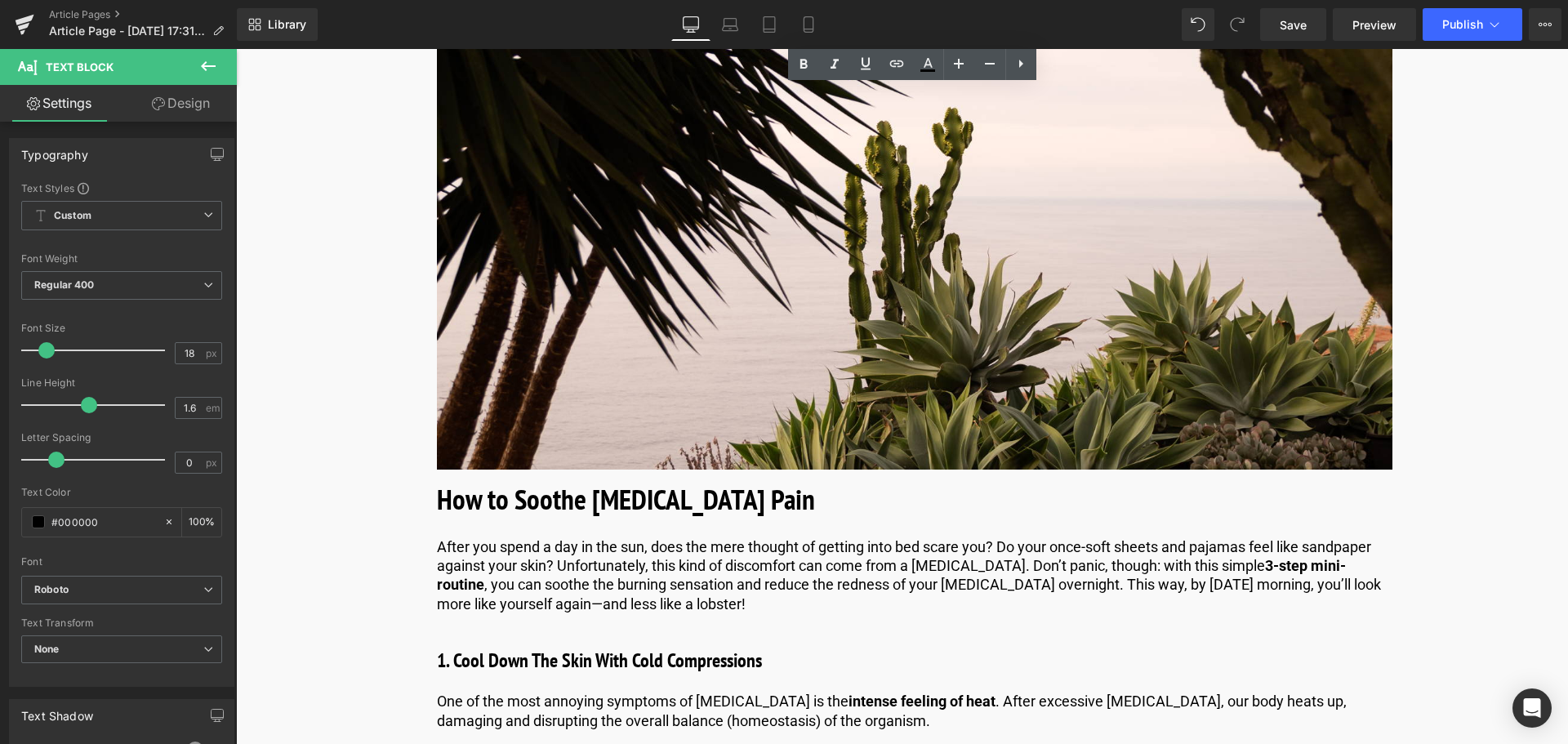
scroll to position [1990, 0]
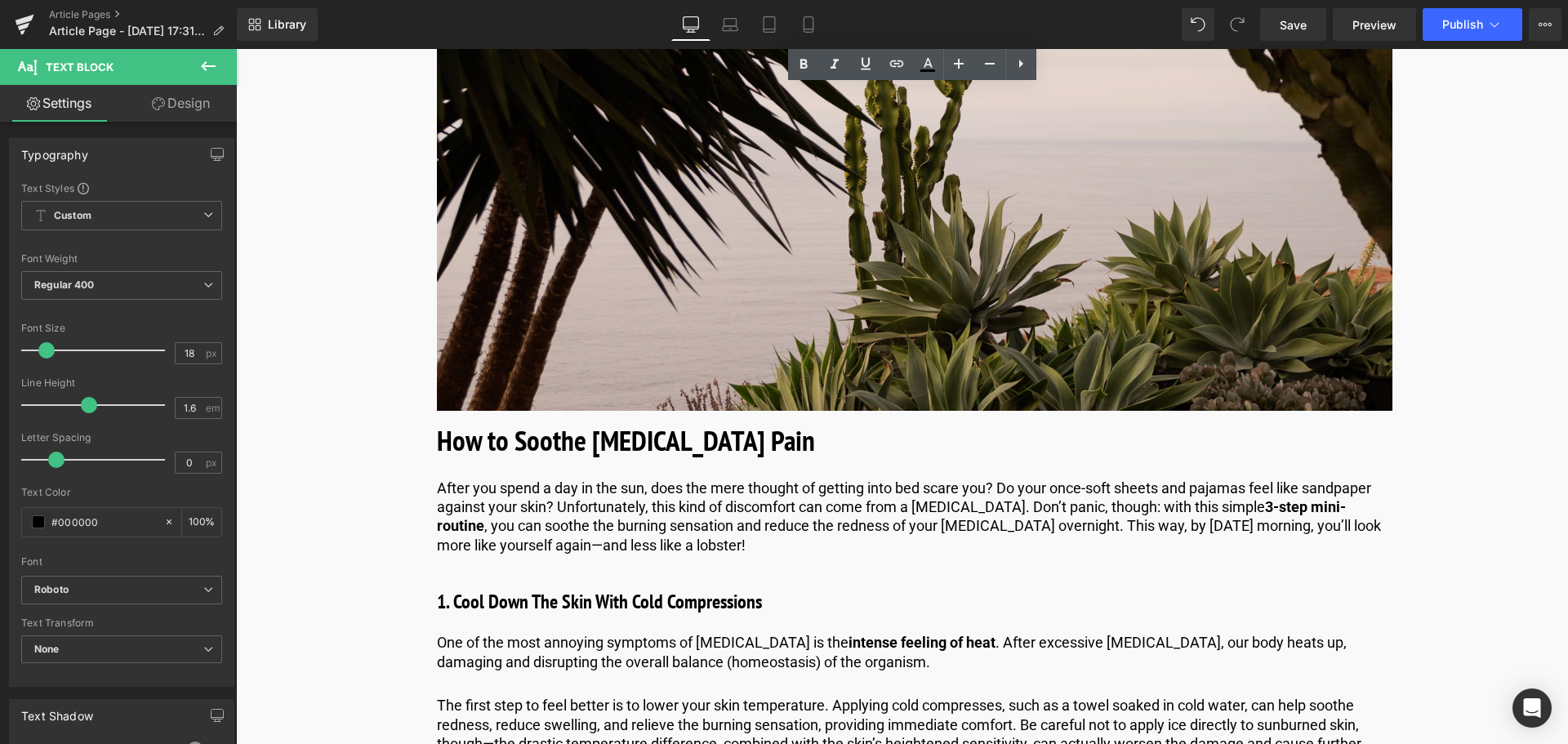
click at [890, 283] on img at bounding box center [915, 165] width 956 height 490
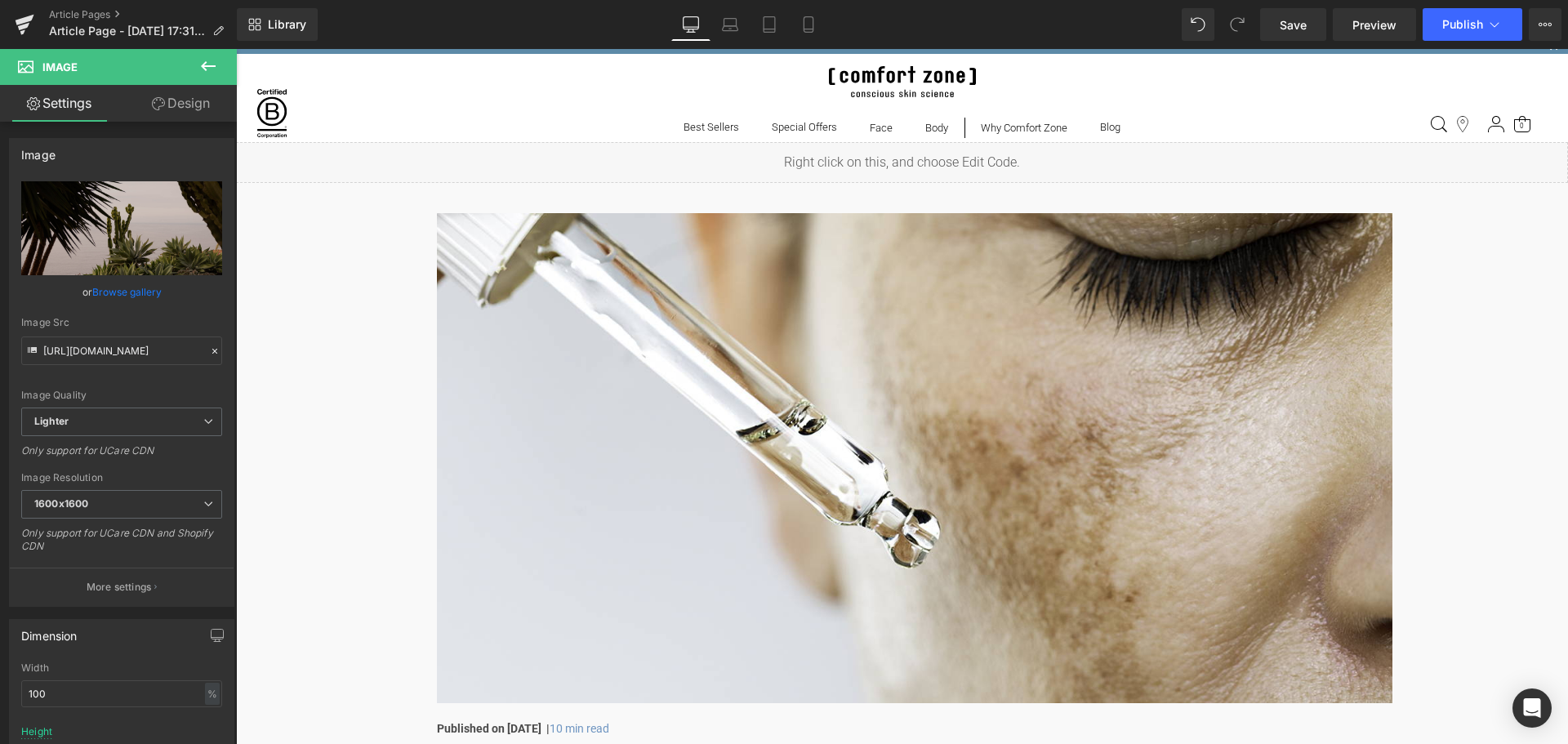
scroll to position [0, 0]
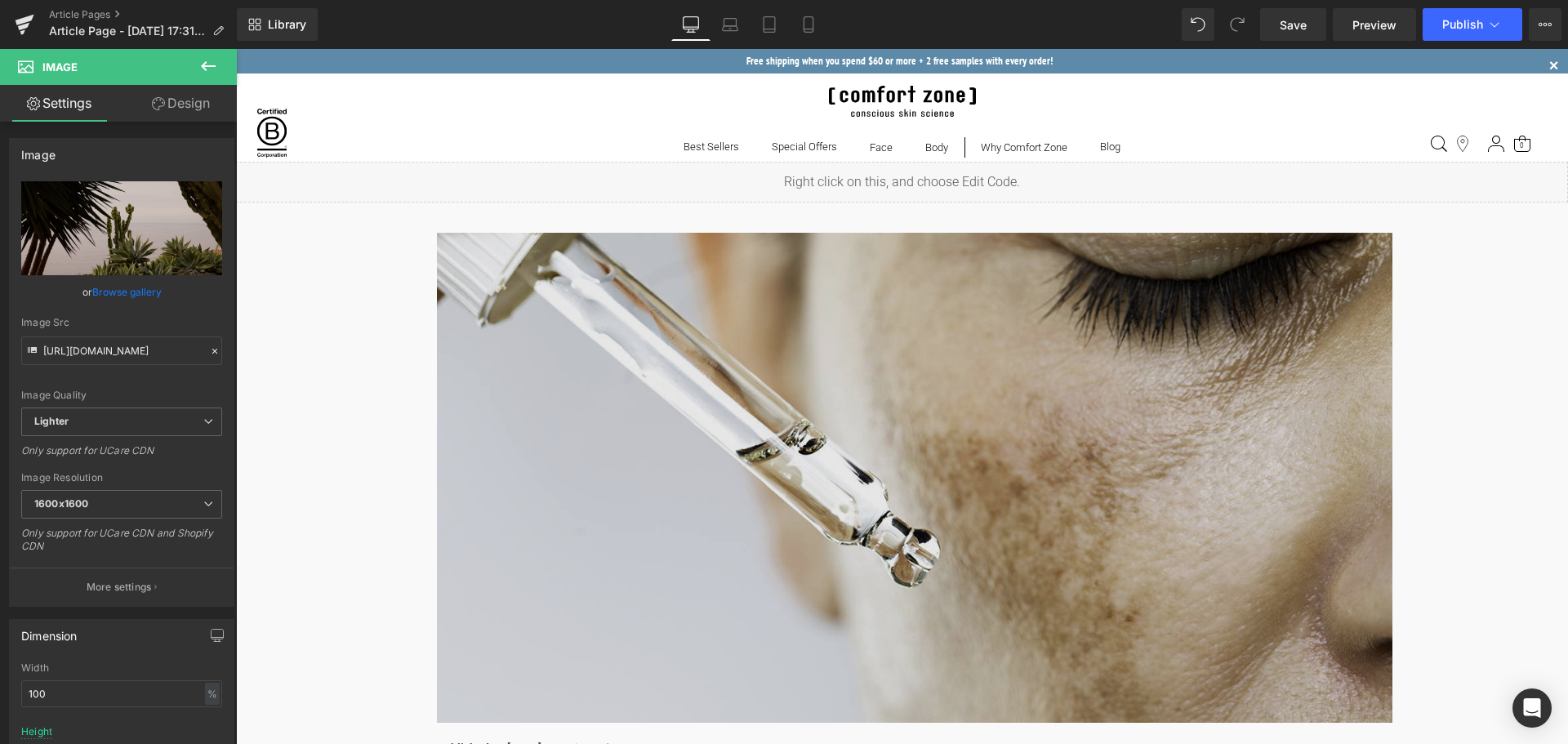
click at [916, 484] on div "Image" at bounding box center [915, 478] width 956 height 490
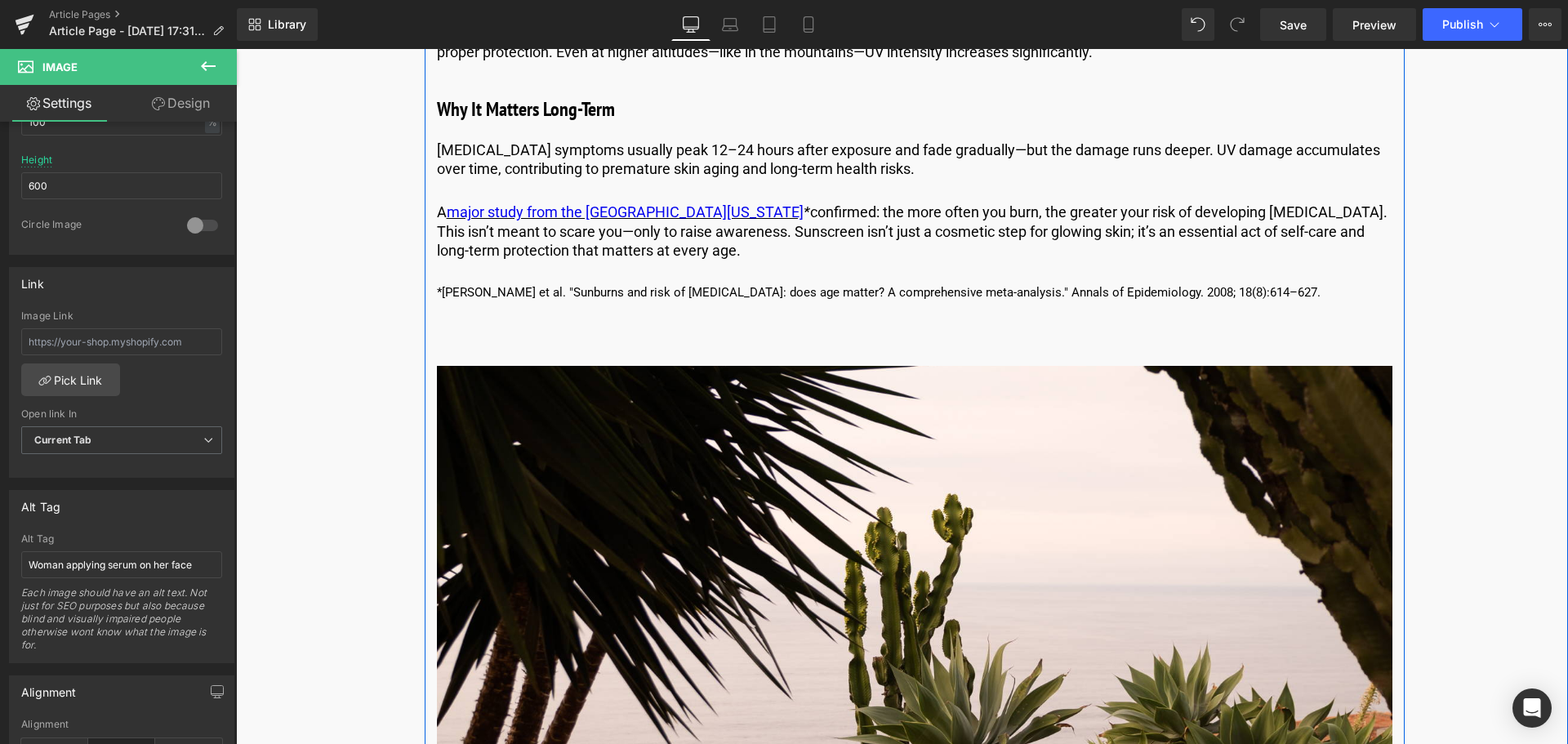
scroll to position [1551, 0]
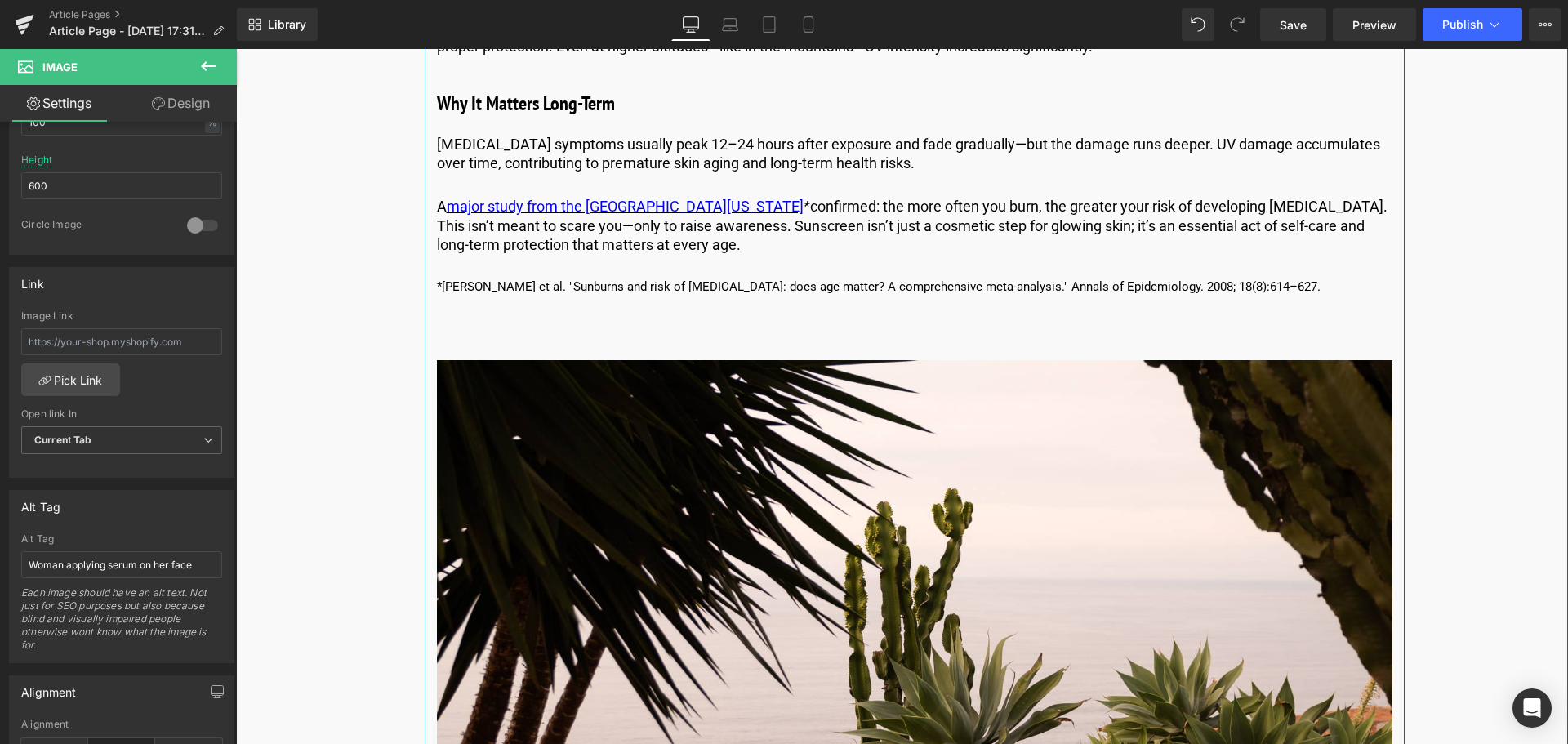
click at [890, 503] on img at bounding box center [915, 604] width 956 height 490
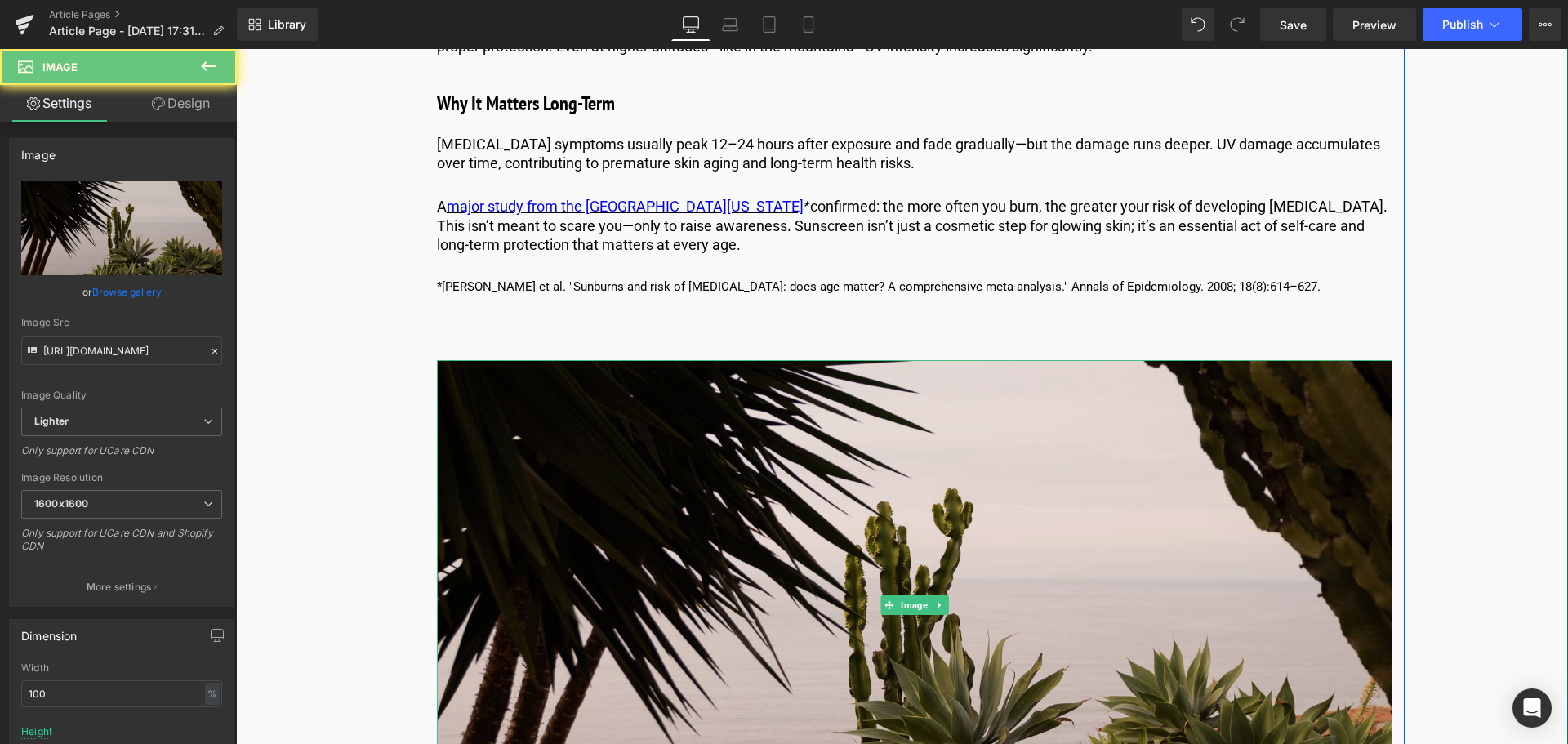
click at [855, 552] on img at bounding box center [915, 604] width 956 height 490
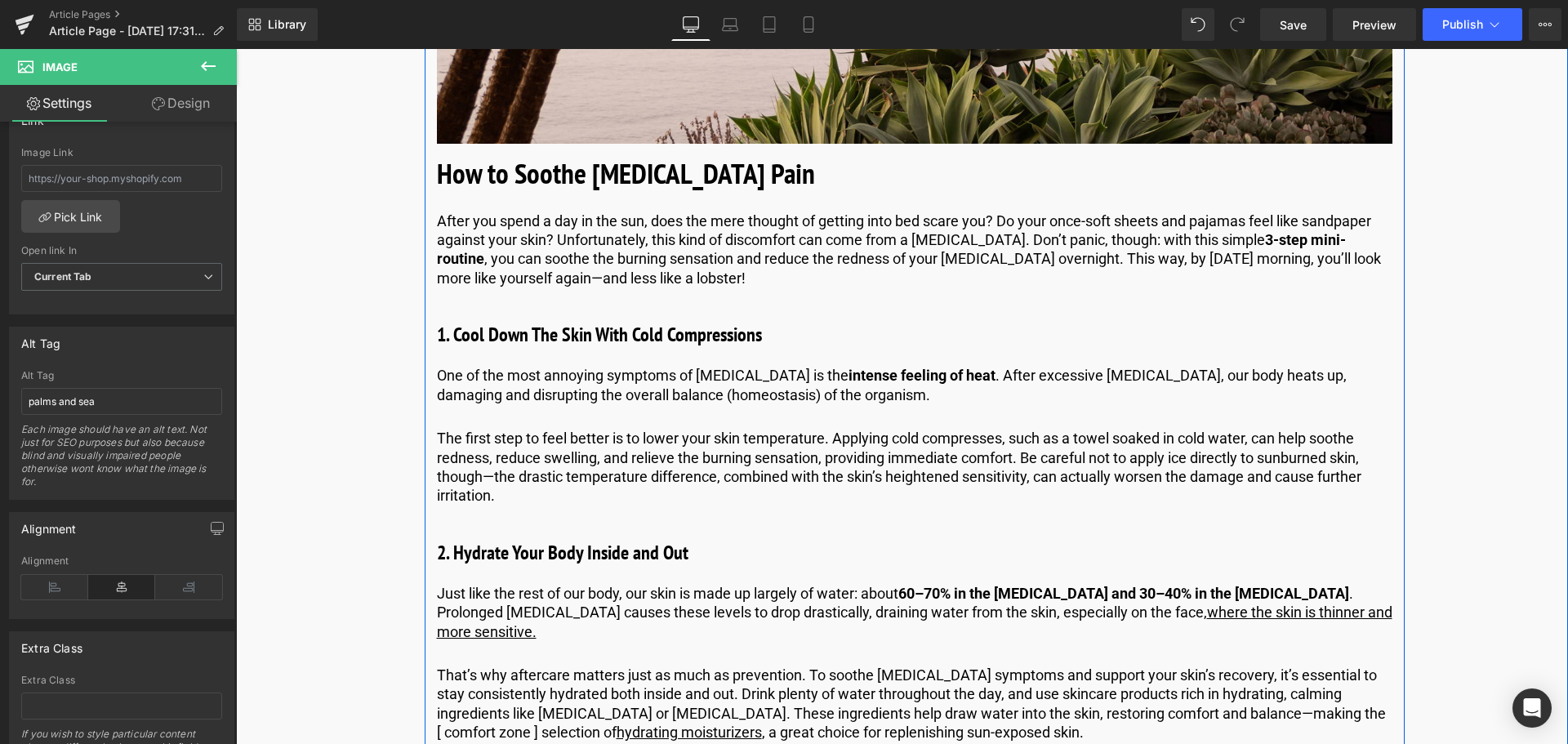
scroll to position [2286, 0]
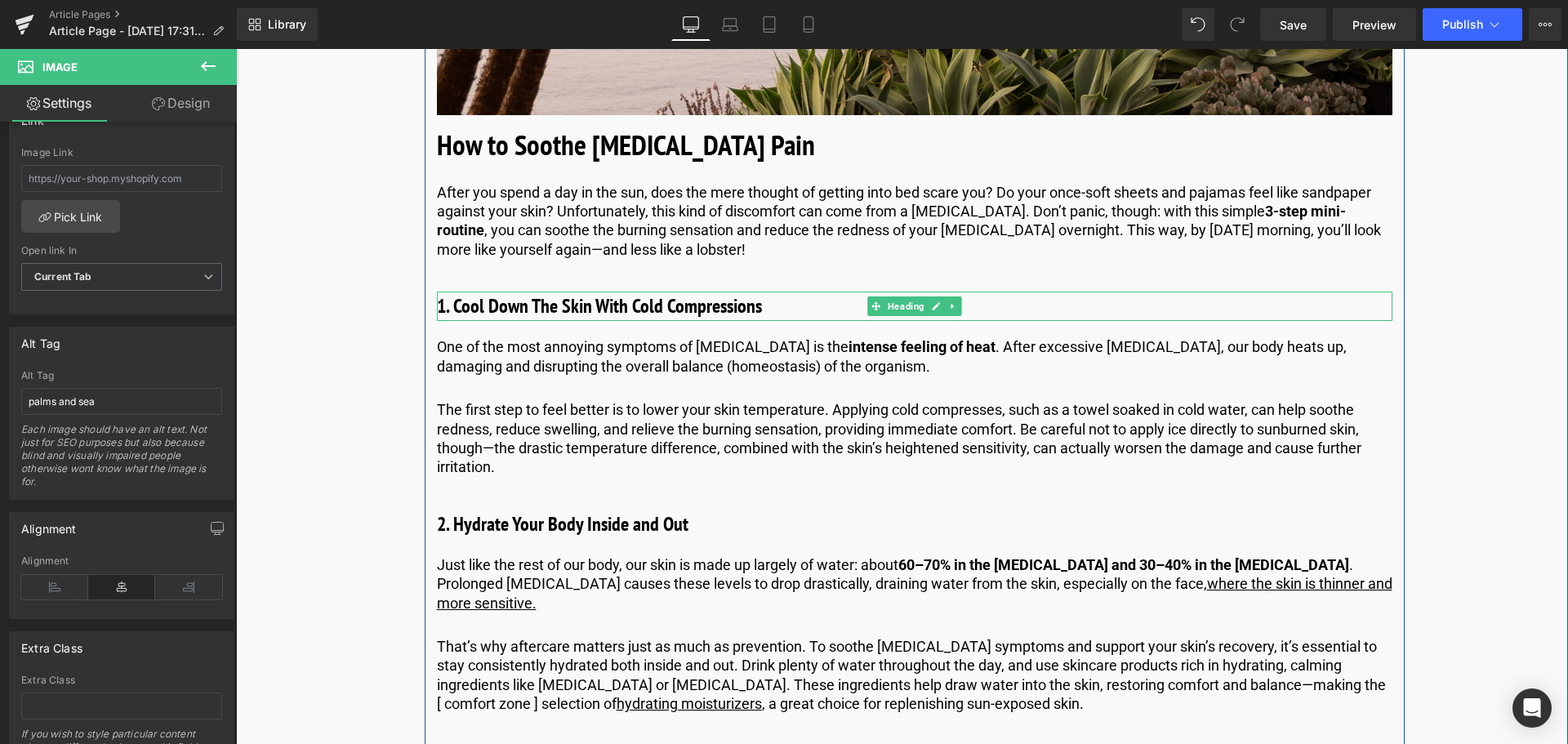
click at [539, 304] on b "1. Cool Down The Skin With Cold Compressions" at bounding box center [599, 305] width 325 height 26
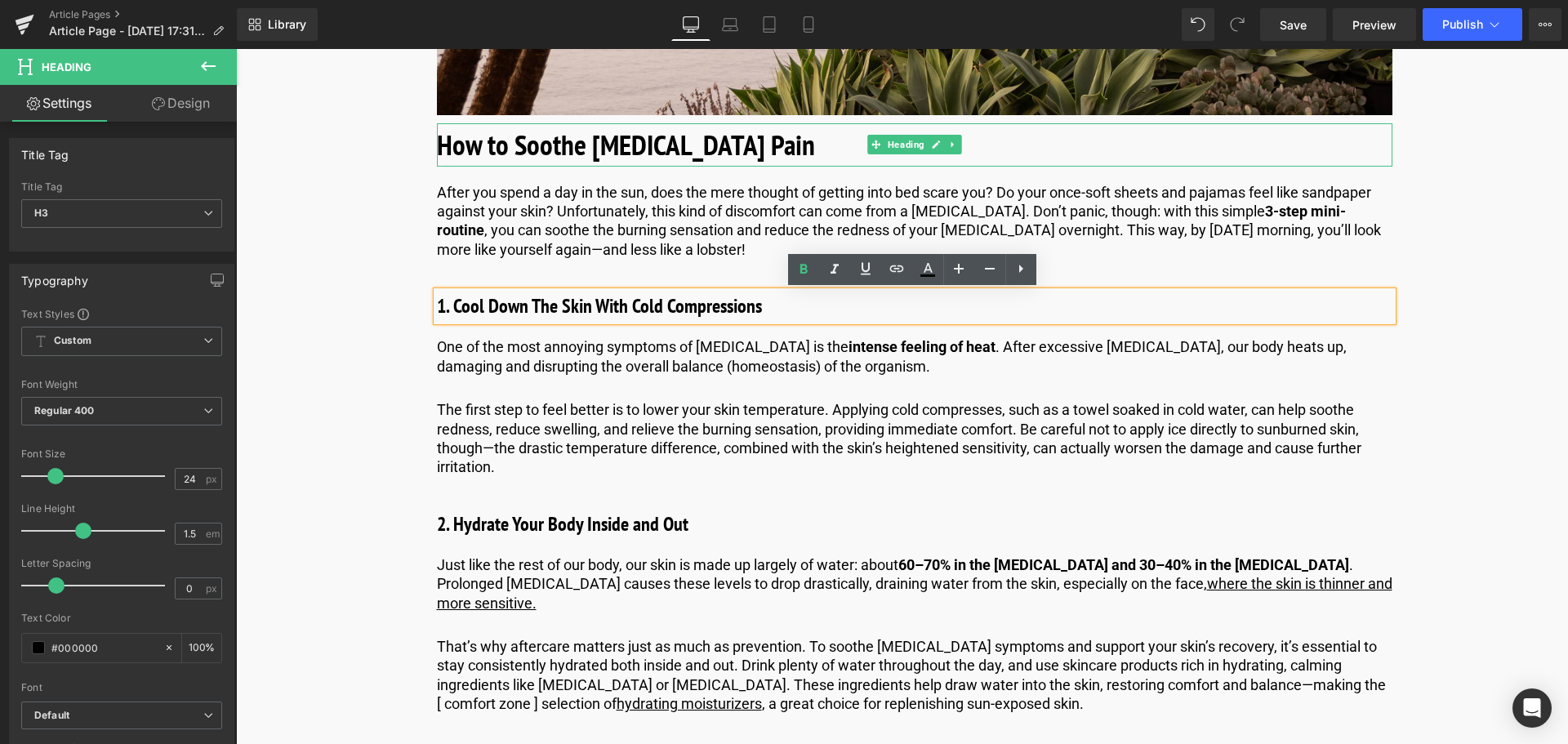
click at [595, 149] on b "How to Soothe [MEDICAL_DATA] Pain" at bounding box center [626, 144] width 378 height 38
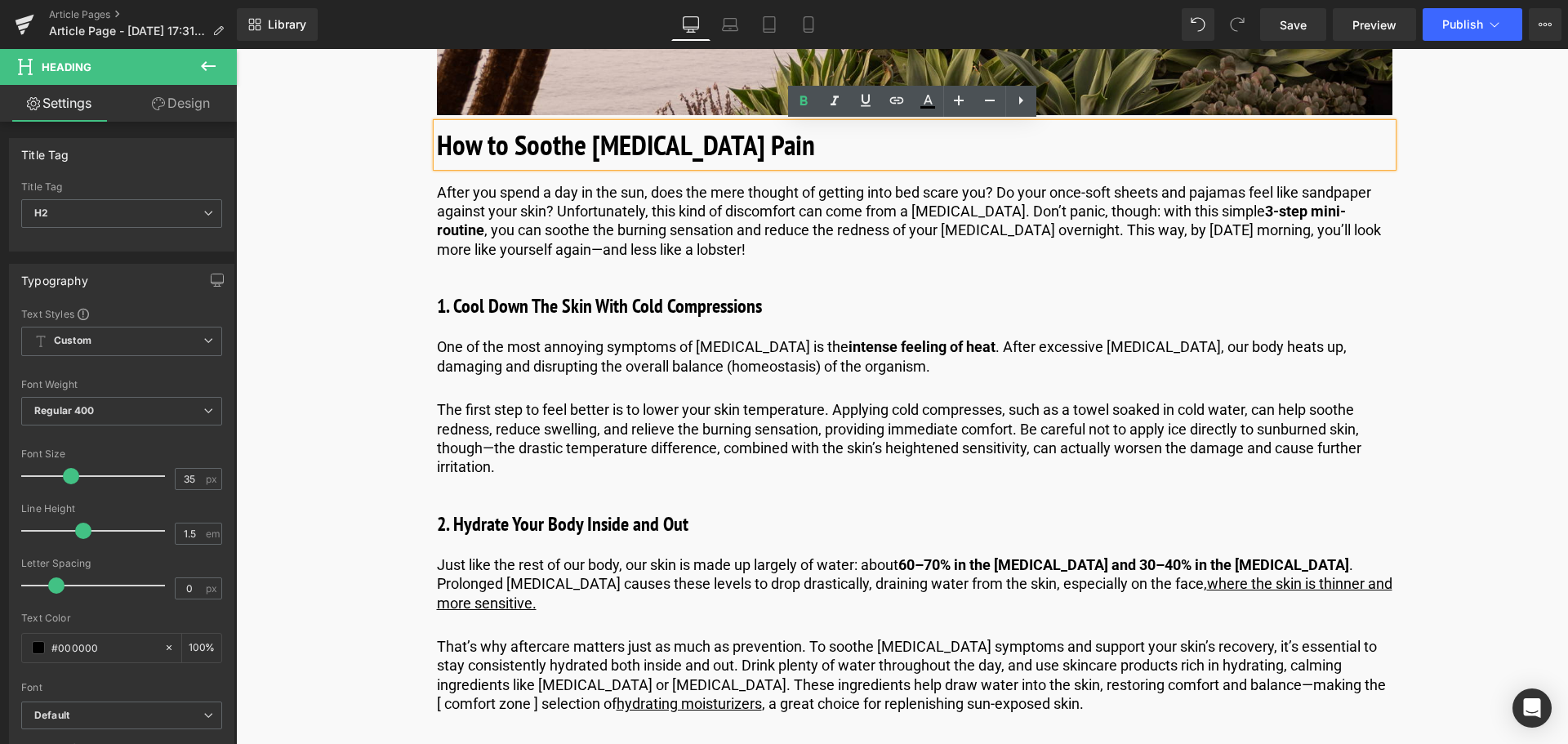
click at [605, 305] on b "1. Cool Down The Skin With Cold Compressions" at bounding box center [599, 305] width 325 height 26
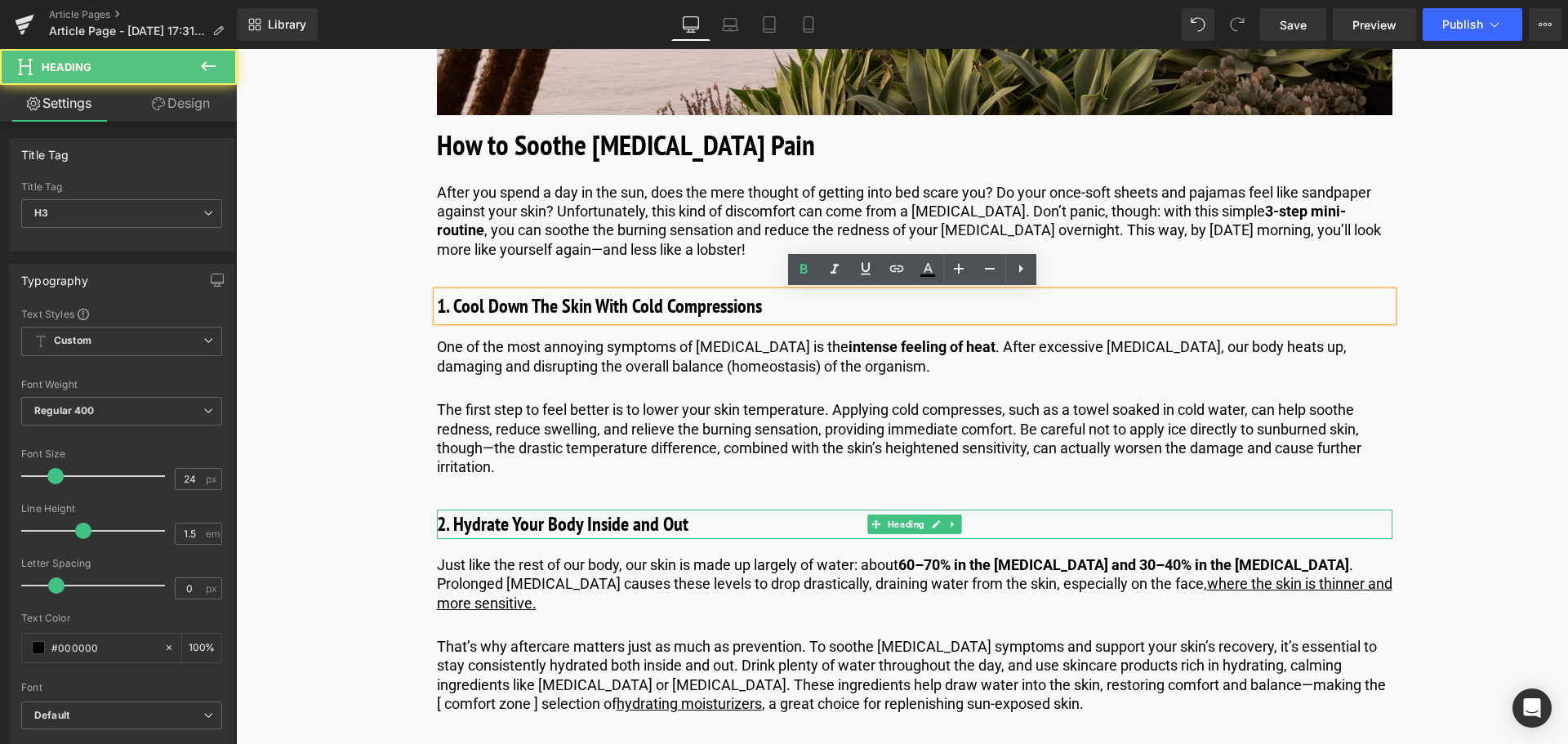
click at [573, 529] on b "2. Hydrate Your Body Inside and Out" at bounding box center [563, 523] width 252 height 26
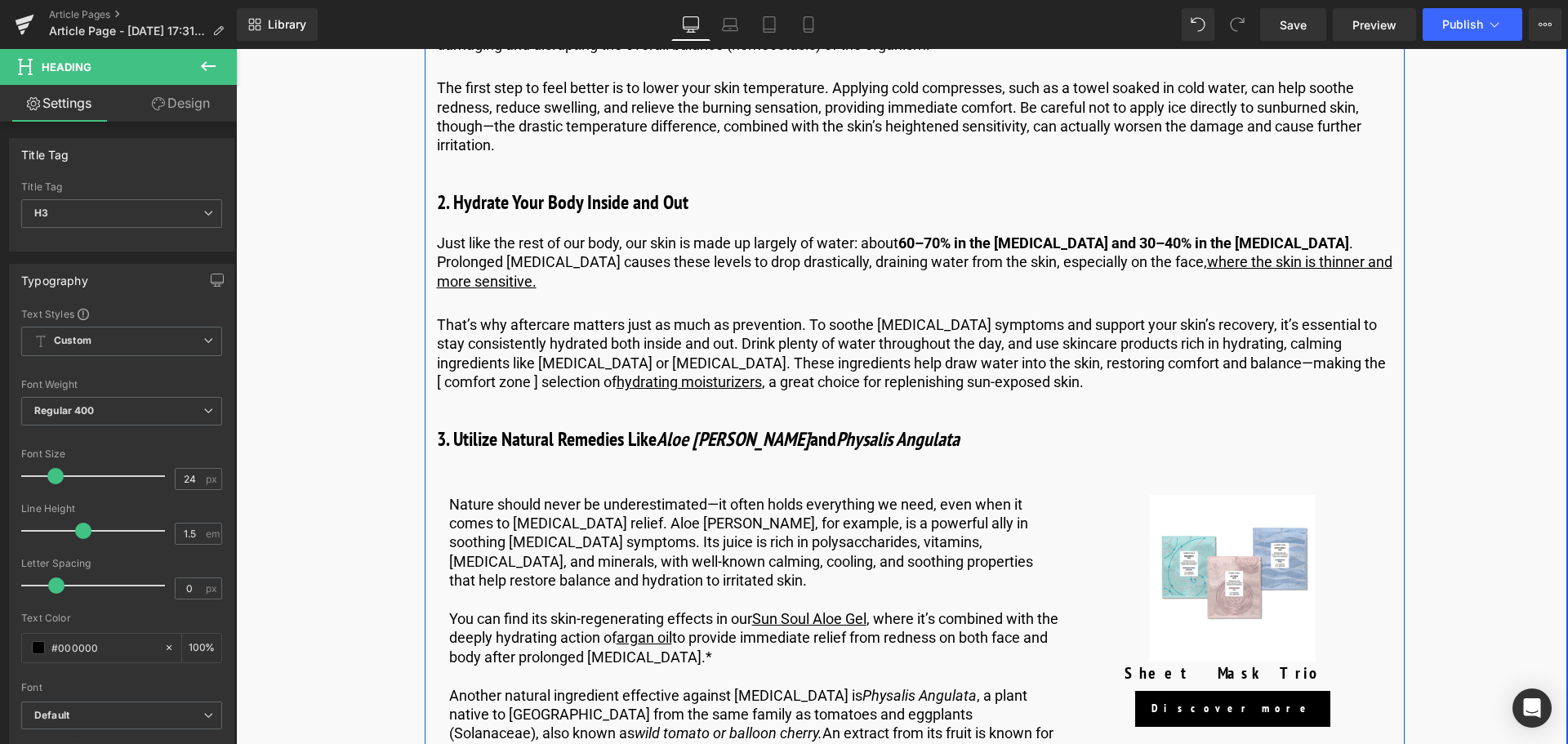
scroll to position [2612, 0]
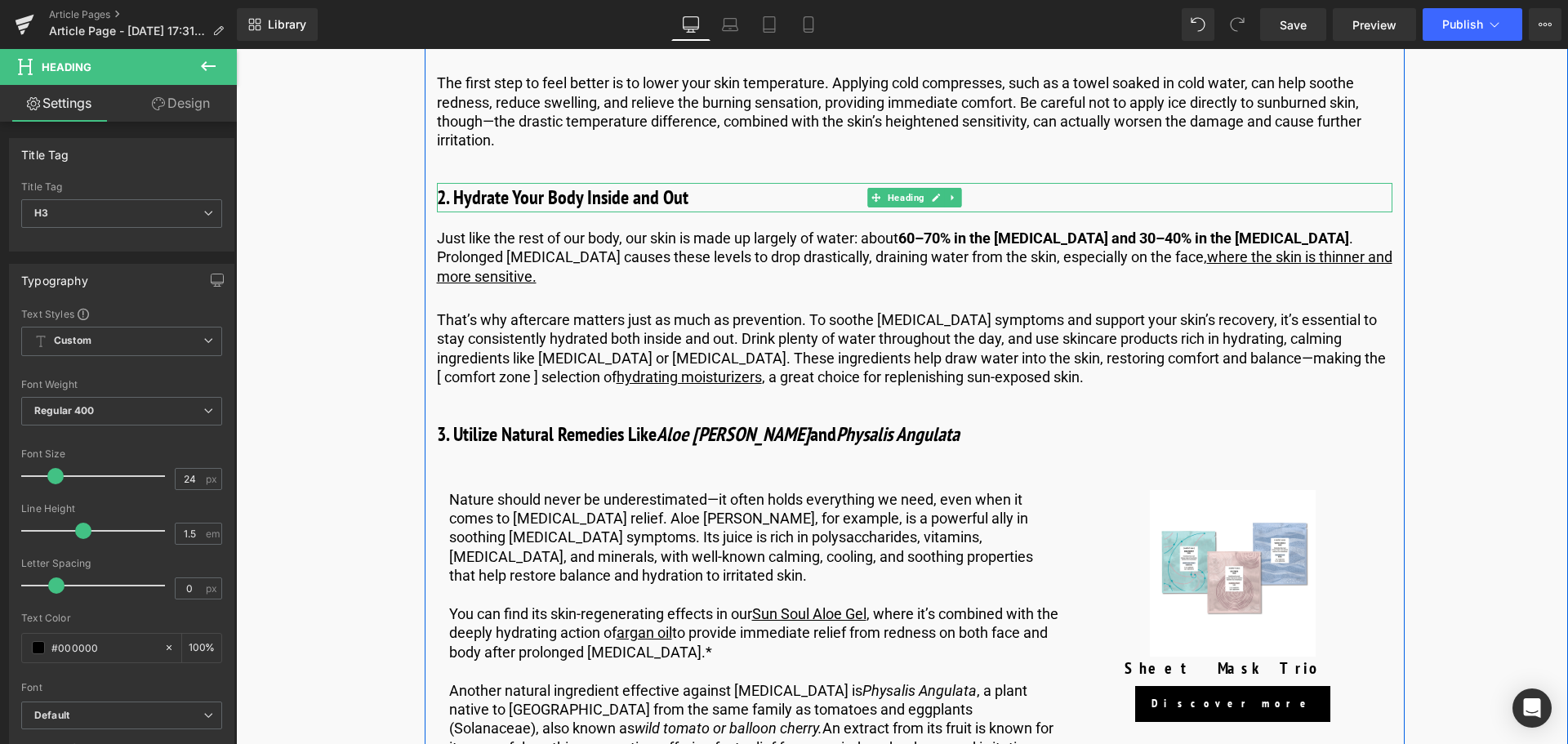
click at [537, 205] on b "2. Hydrate Your Body Inside and Out" at bounding box center [563, 197] width 252 height 26
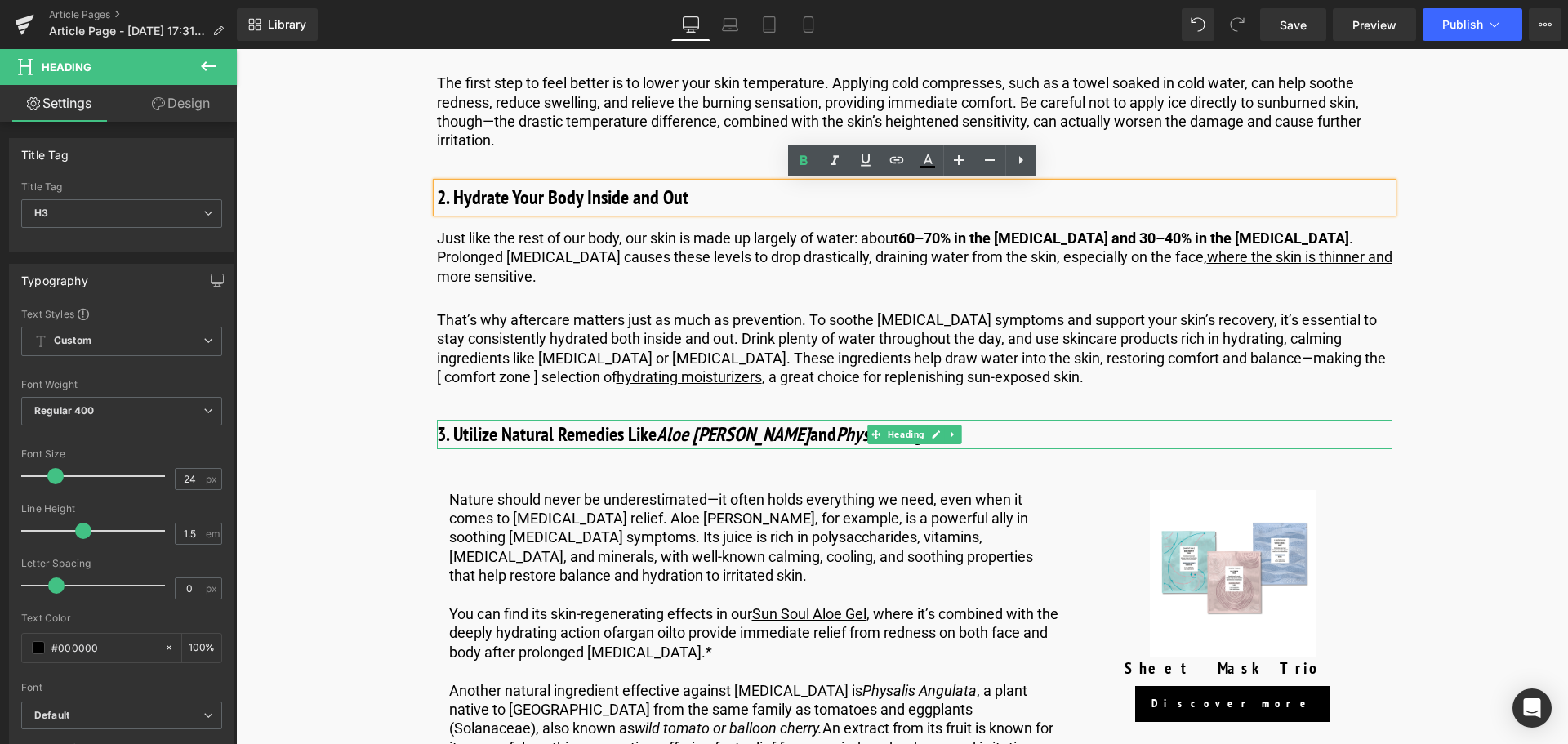
click at [837, 421] on icon "Physalis Angulata" at bounding box center [898, 434] width 123 height 26
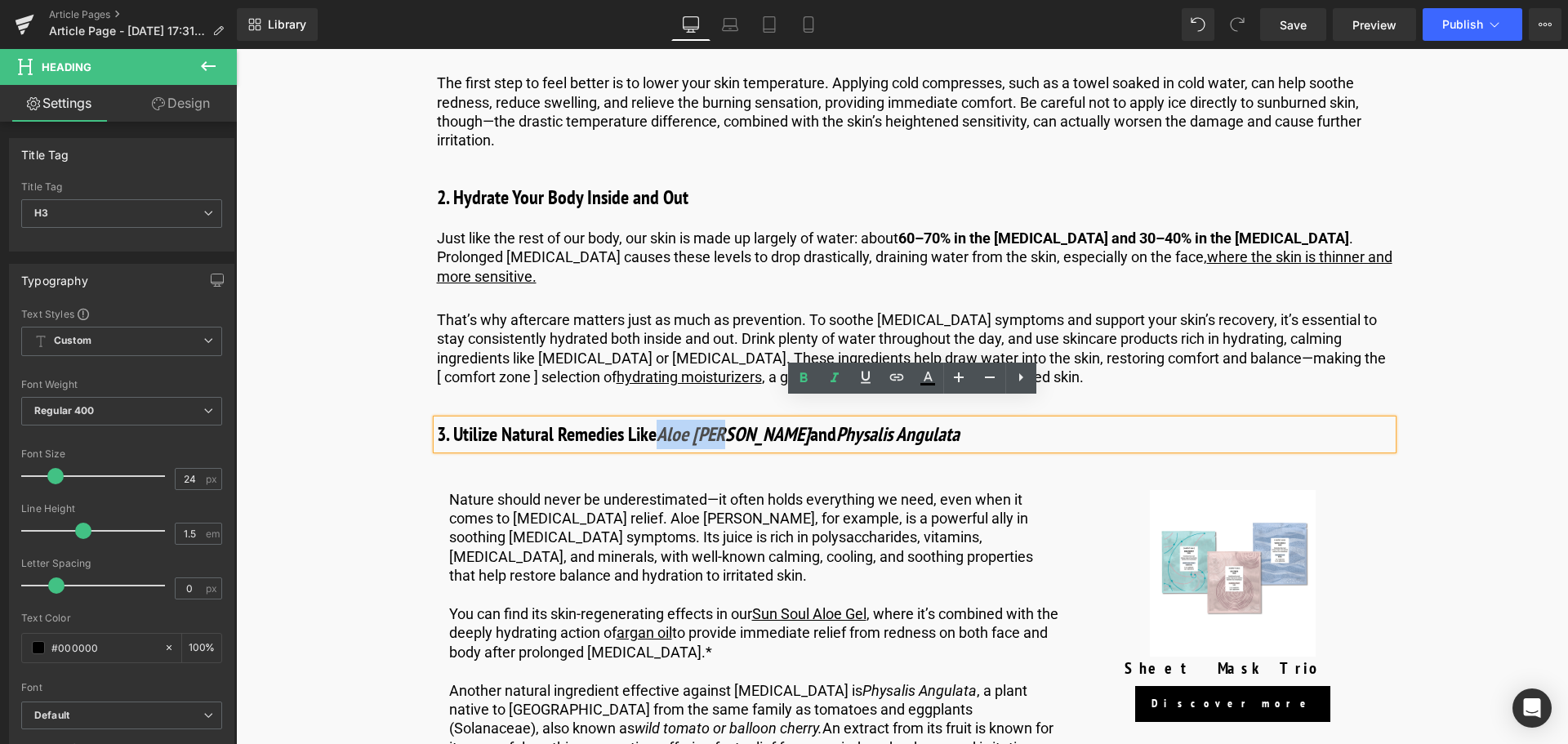
drag, startPoint x: 727, startPoint y: 411, endPoint x: 664, endPoint y: 415, distance: 63.1
click at [664, 421] on b "3. Utilize Natural Remedies Like Aloe [PERSON_NAME] and Physalis Angulata" at bounding box center [699, 434] width 523 height 26
click at [837, 378] on icon at bounding box center [835, 378] width 19 height 19
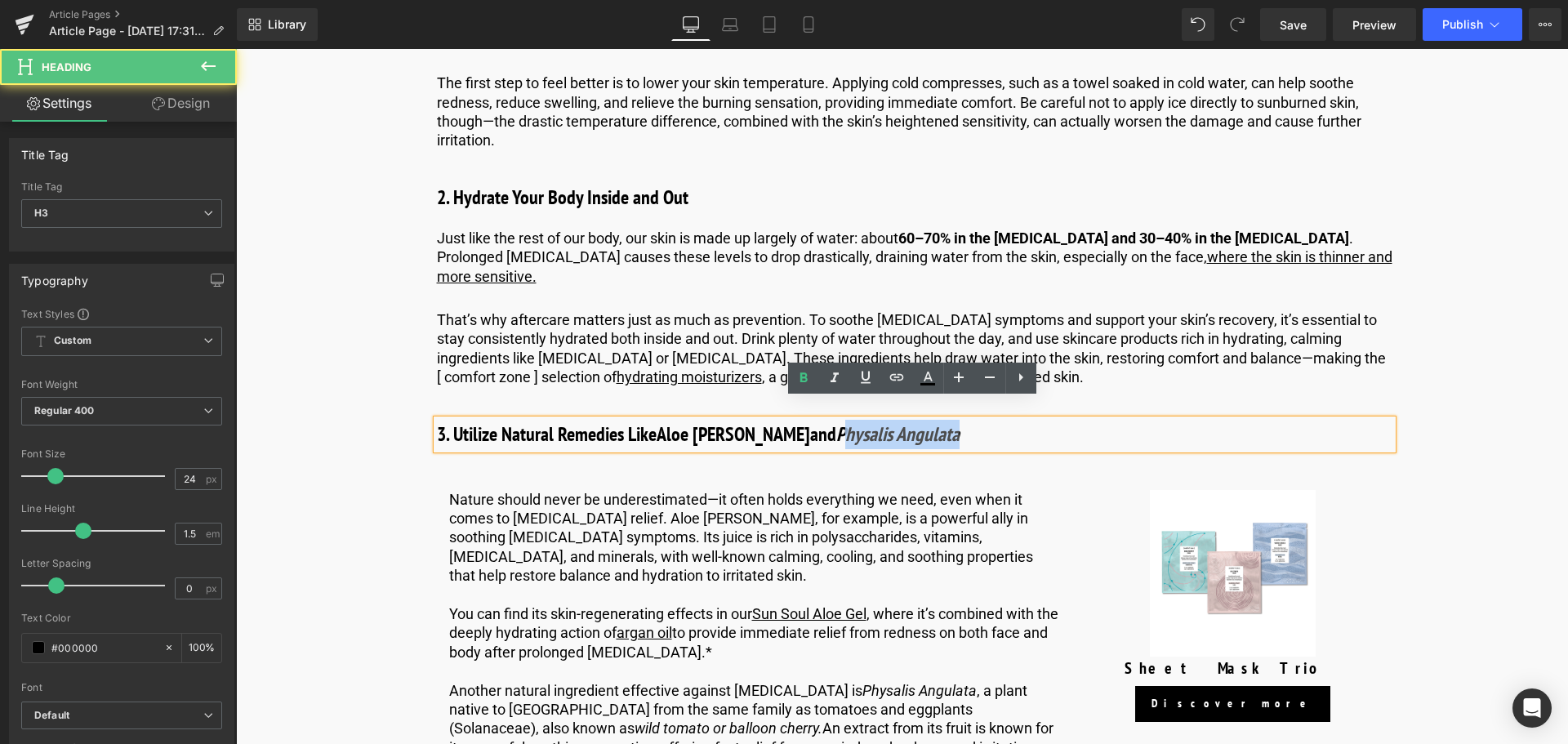
drag, startPoint x: 886, startPoint y: 414, endPoint x: 771, endPoint y: 416, distance: 115.0
click at [771, 419] on h3 "3. Utilize Natural Remedies Like Aloe [PERSON_NAME] and Physalis Angulata" at bounding box center [915, 434] width 956 height 29
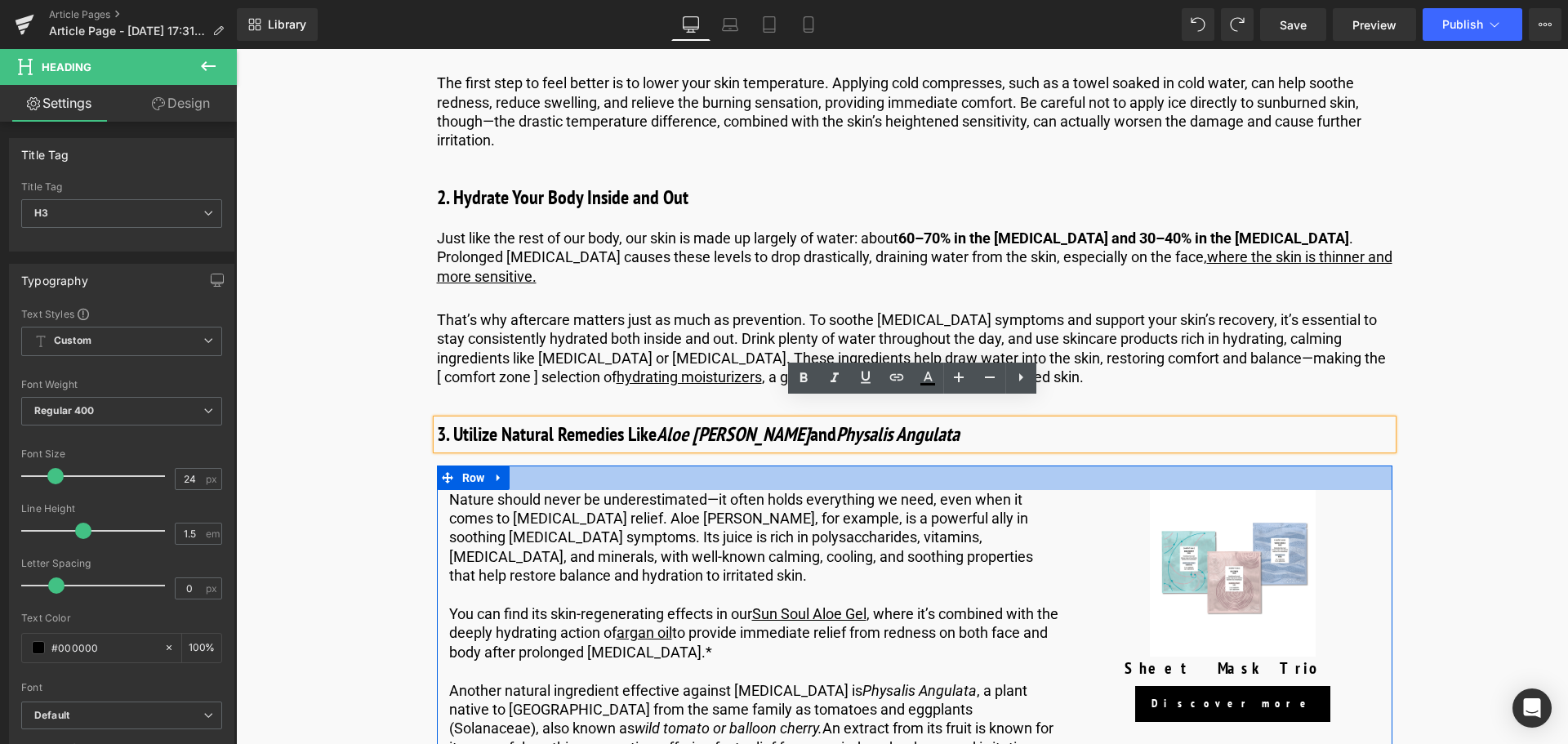
click at [793, 470] on div at bounding box center [915, 478] width 956 height 25
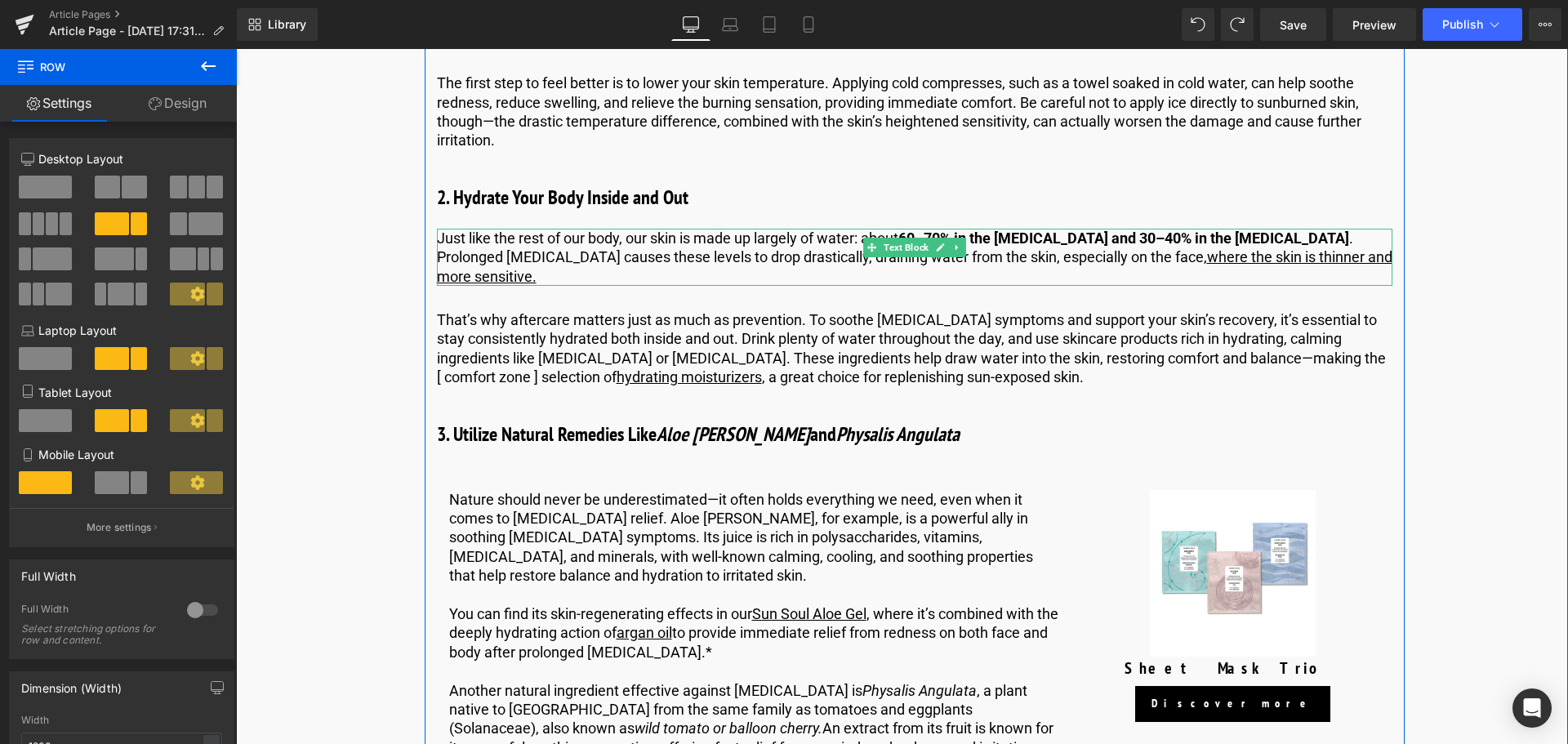
click at [601, 249] on p "Just like the rest of our body, our skin is made up largely of water: about 60–…" at bounding box center [915, 257] width 956 height 57
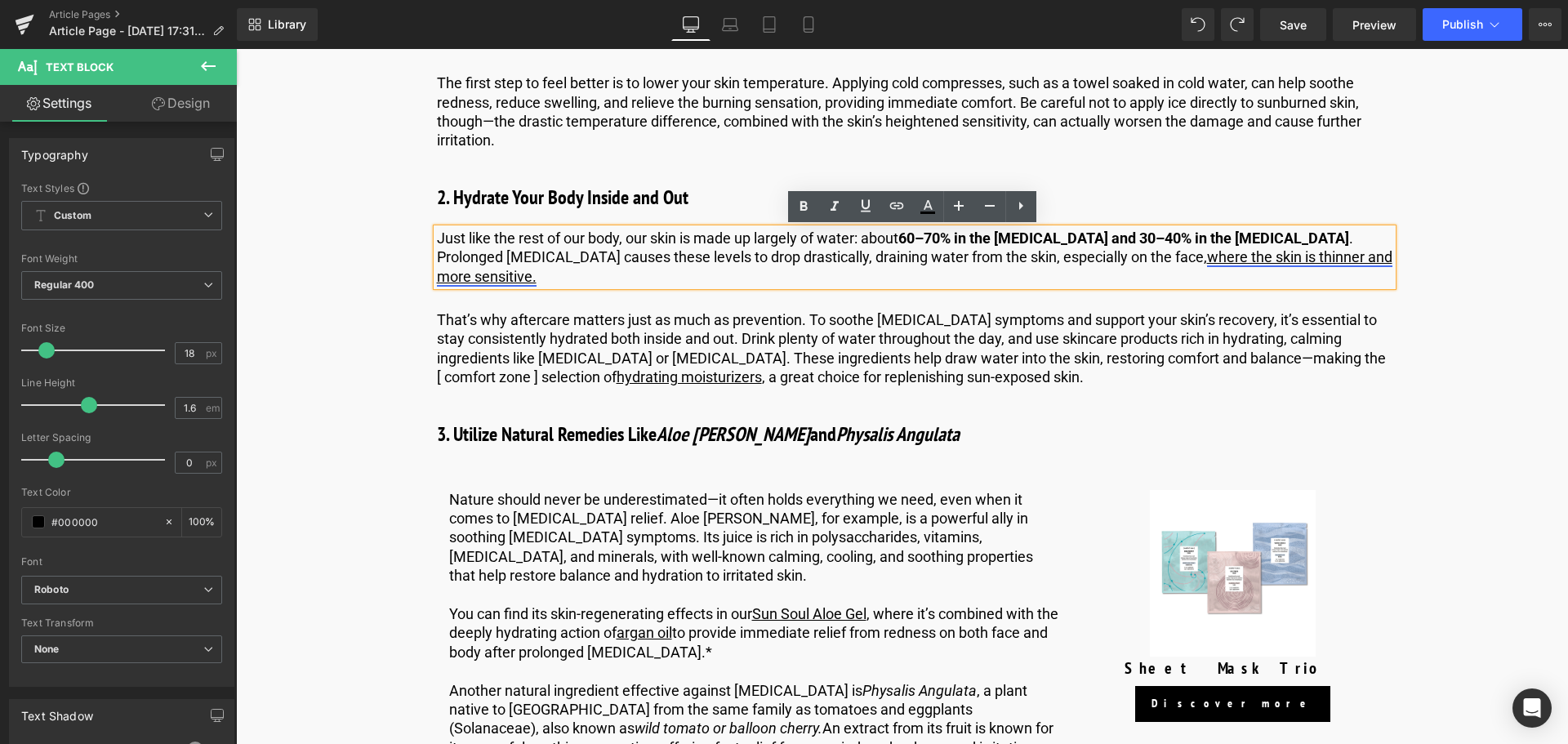
click at [1292, 258] on link "where the skin is thinner and more sensitive." at bounding box center [915, 266] width 956 height 36
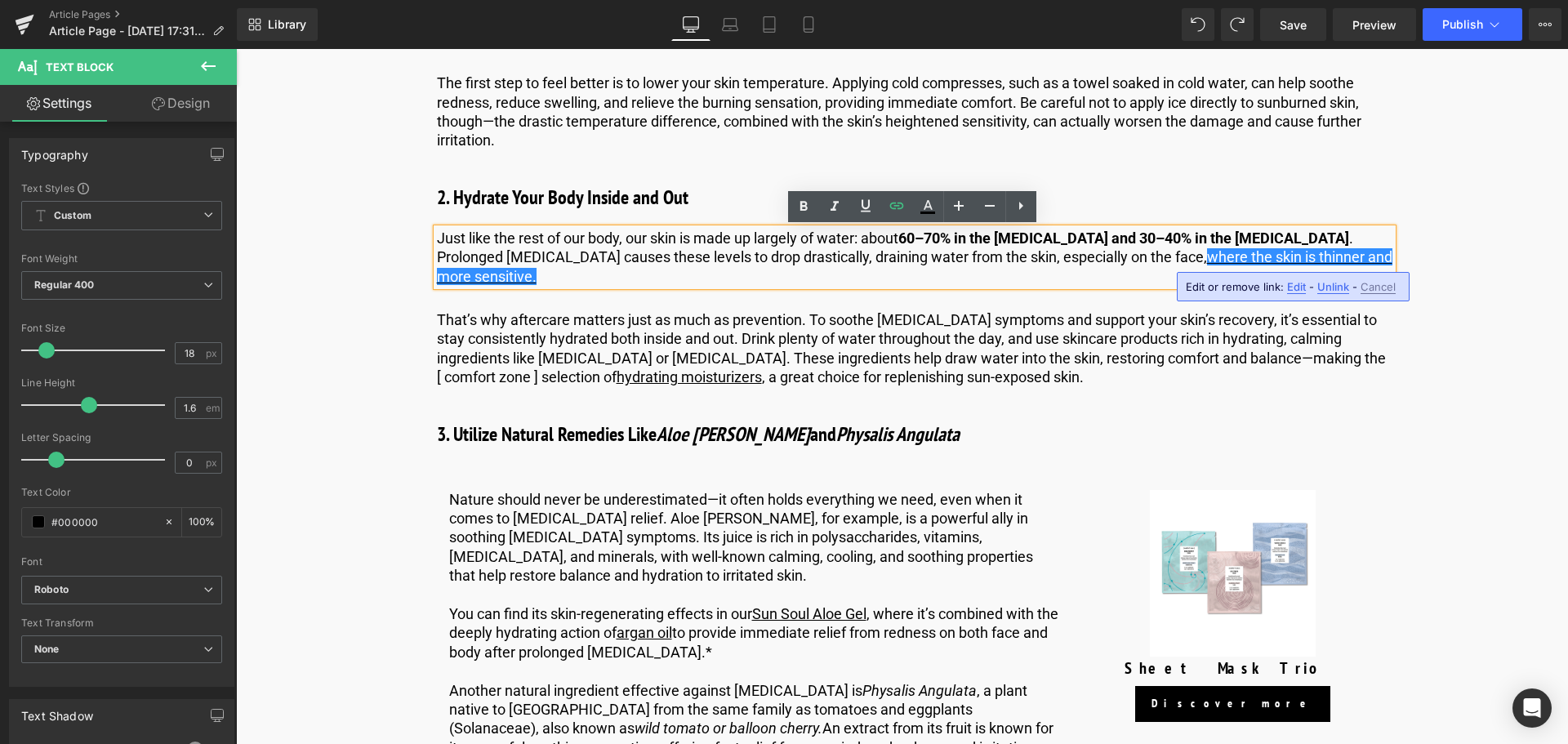
click at [1303, 288] on span "Edit" at bounding box center [1296, 287] width 18 height 14
click at [1272, 293] on input "[URL][DOMAIN_NAME][MEDICAL_DATA]" at bounding box center [1190, 292] width 252 height 40
paste input "us"
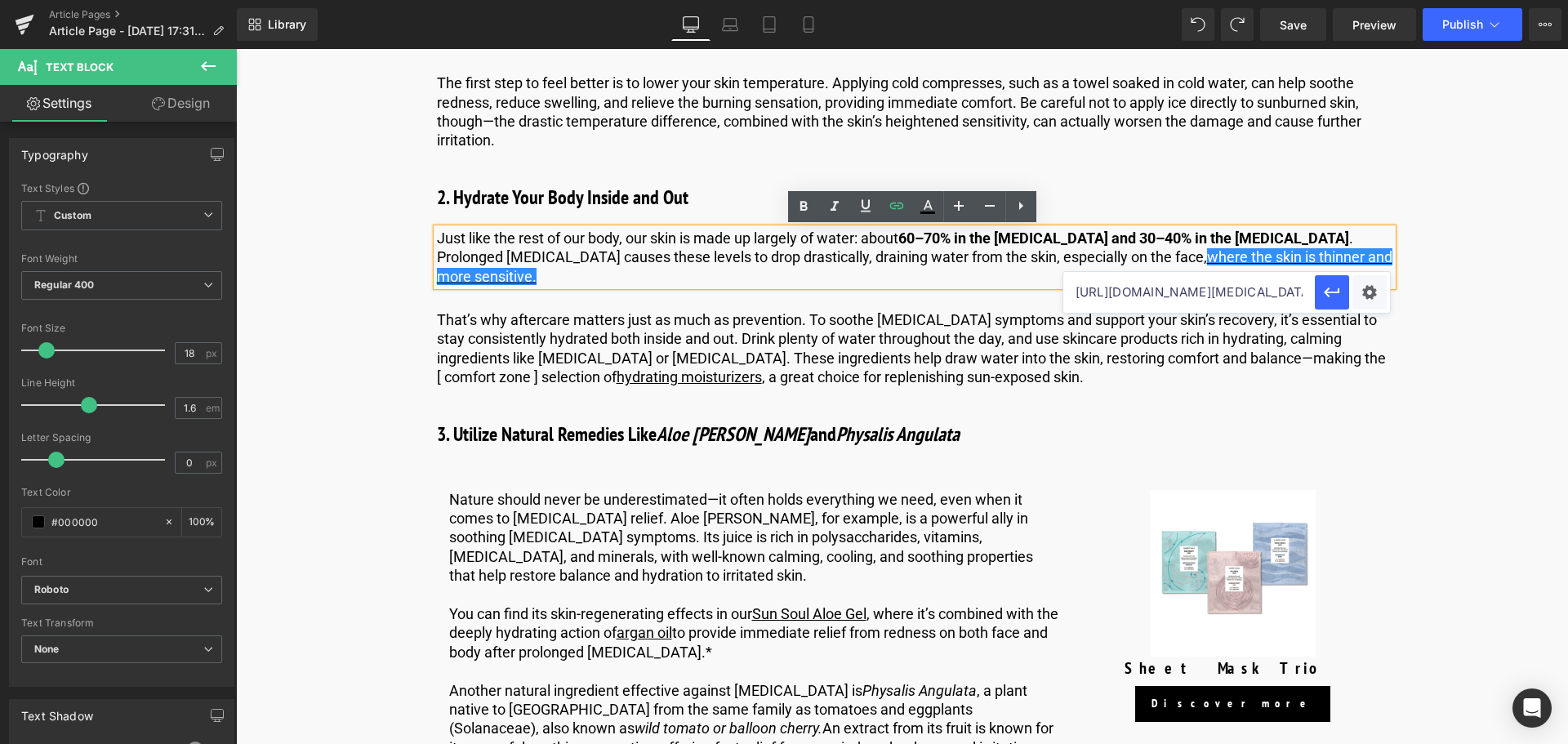
scroll to position [0, 131]
type input "[URL][DOMAIN_NAME][MEDICAL_DATA]"
click at [1319, 291] on button "button" at bounding box center [1331, 292] width 34 height 34
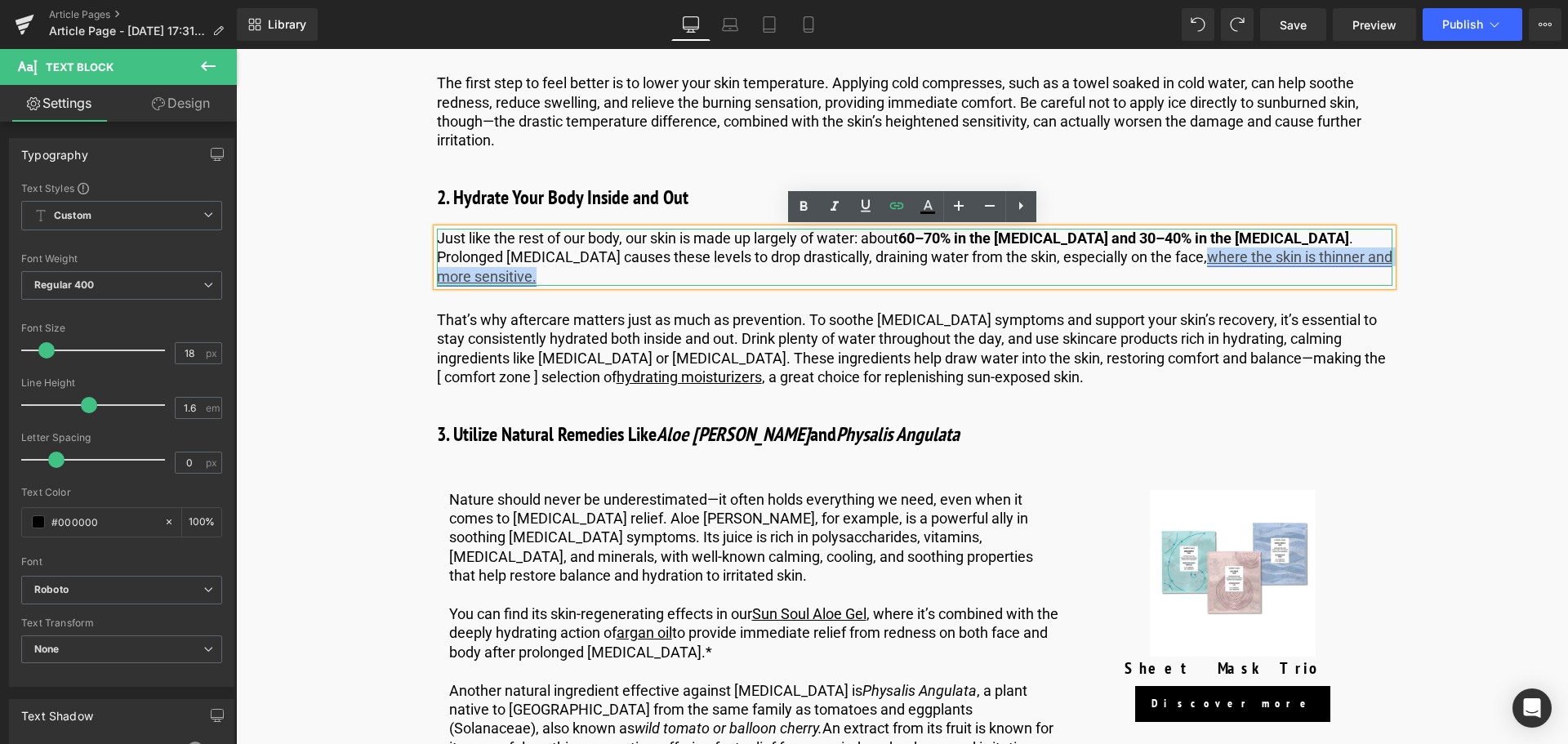
drag, startPoint x: 1091, startPoint y: 256, endPoint x: 1380, endPoint y: 256, distance: 289.0
click at [1380, 256] on link "where the skin is thinner and more sensitive." at bounding box center [915, 266] width 956 height 36
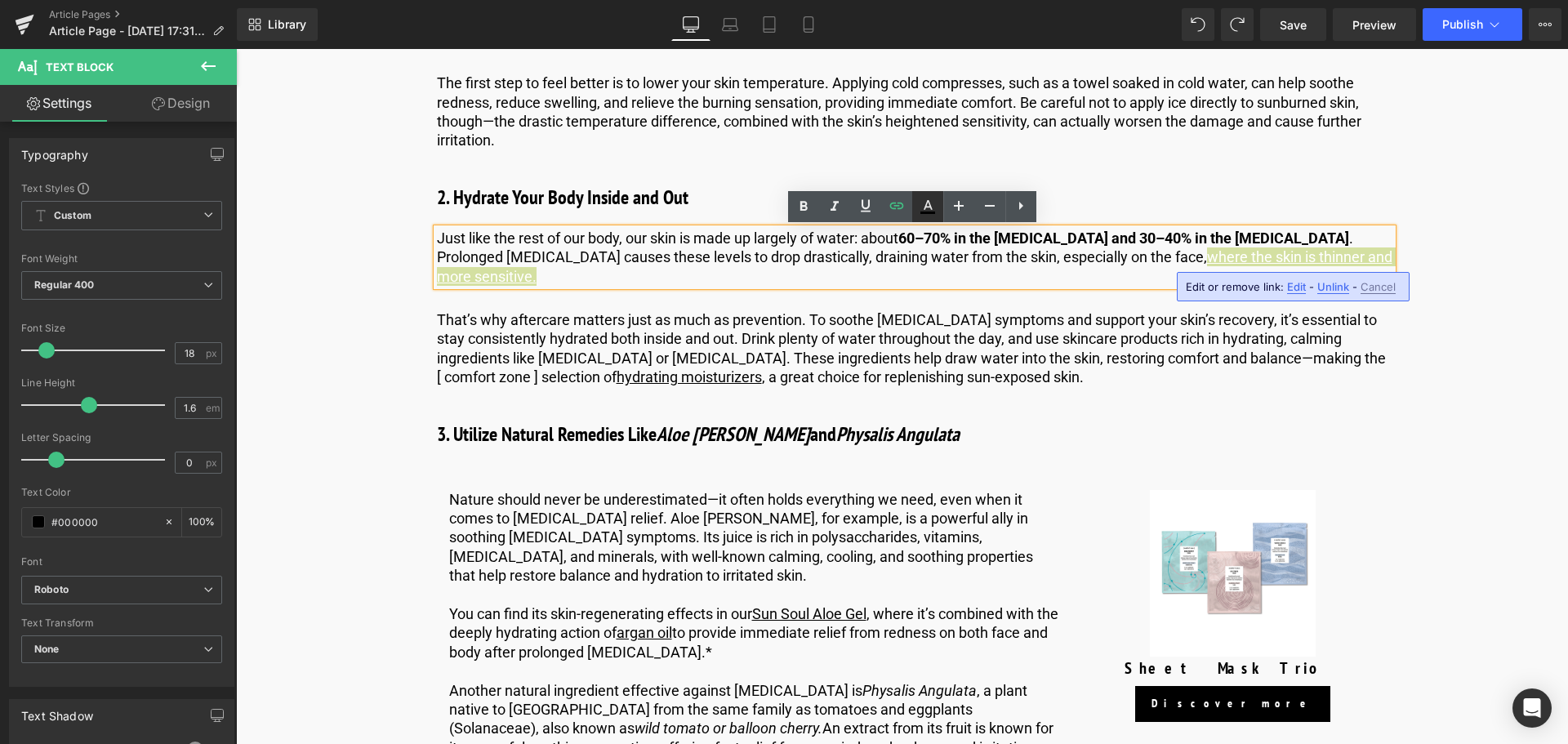
click at [918, 209] on icon at bounding box center [927, 207] width 19 height 19
type input "#ffffff"
type input "100"
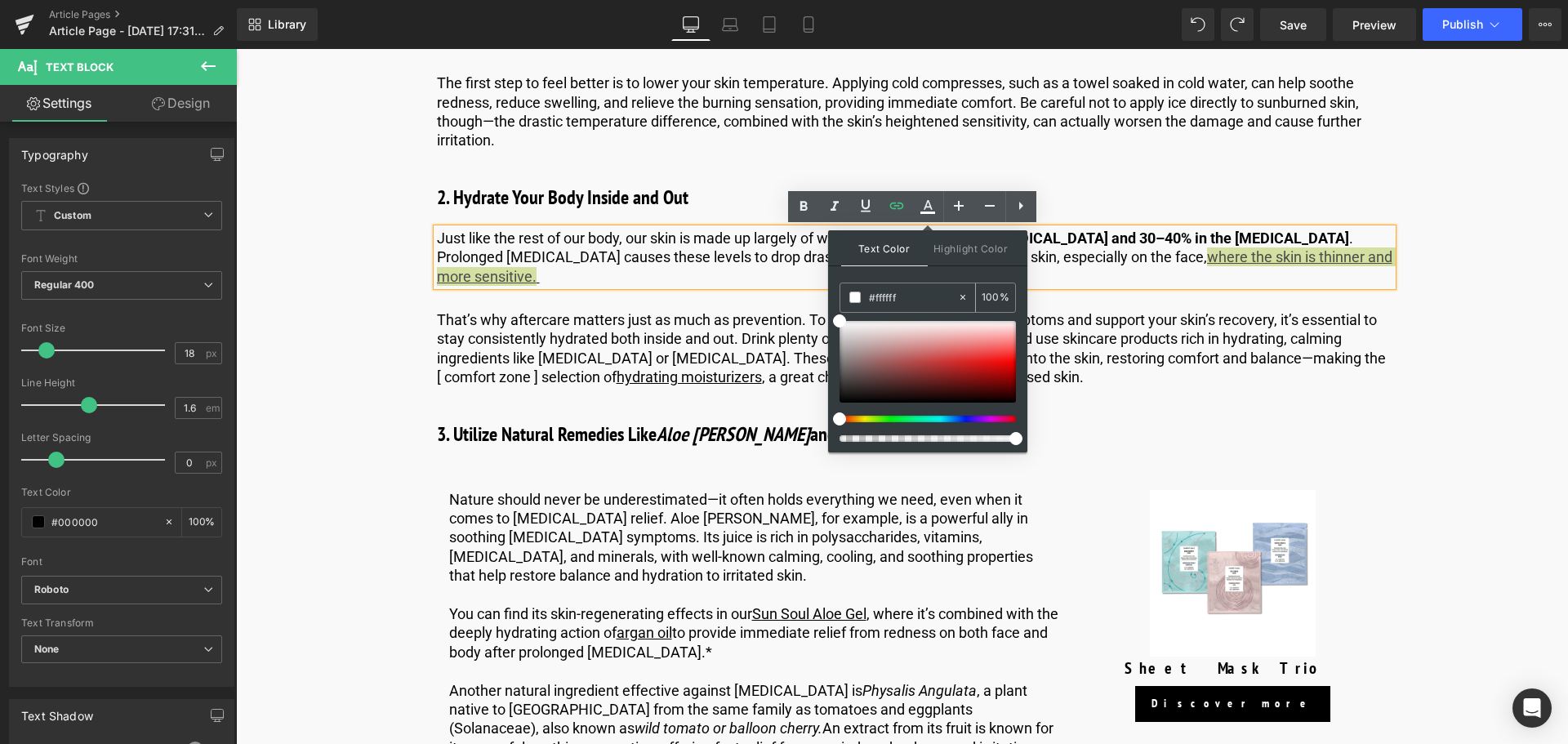
click at [933, 294] on input "#ffffff" at bounding box center [913, 297] width 88 height 18
type input "#fffff"
type input "0"
type input "#ffff"
type input "100"
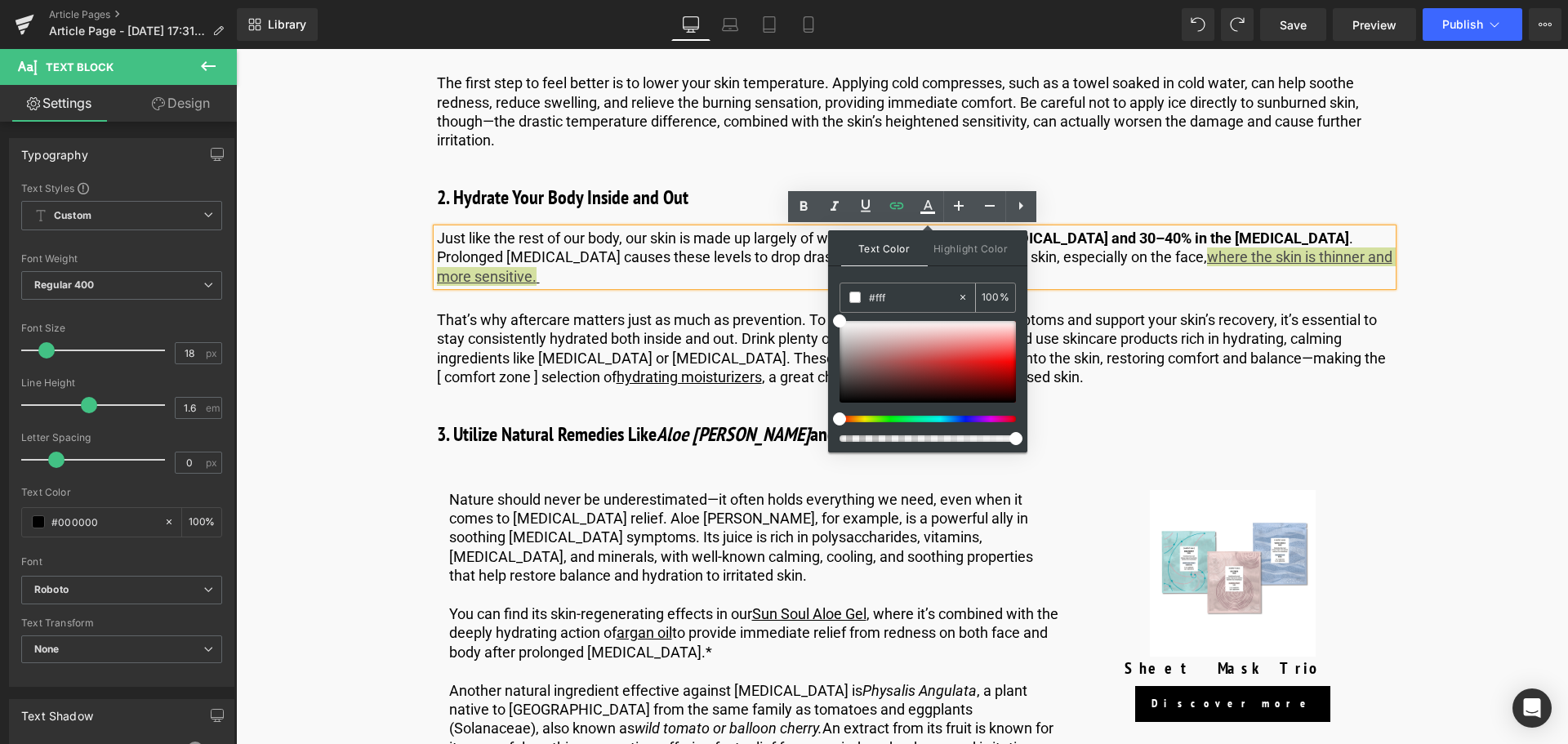
type input "#ff"
type input "0"
type input "#000"
type input "100"
type input "#0000"
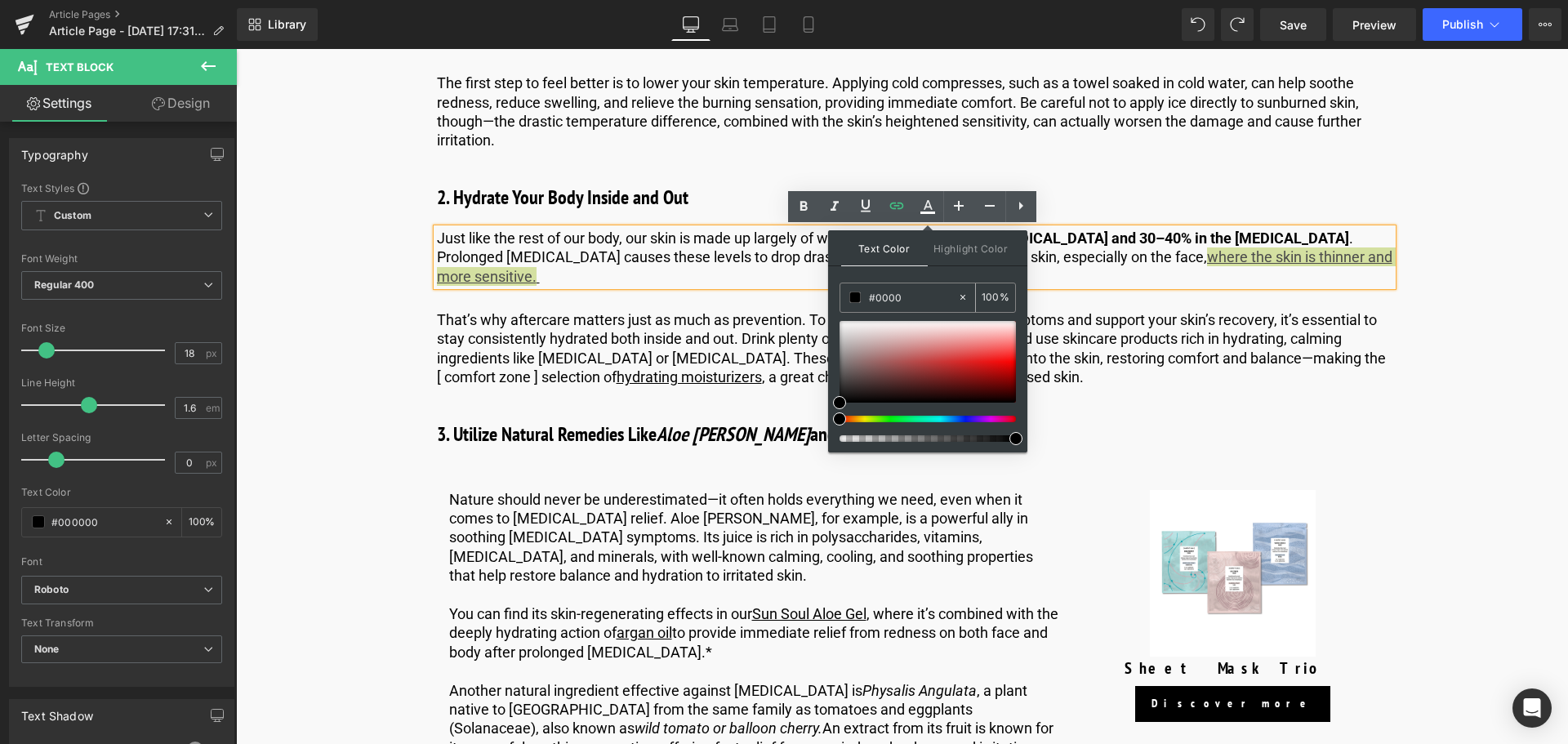
type input "0"
type input "#0000ee"
type input "100"
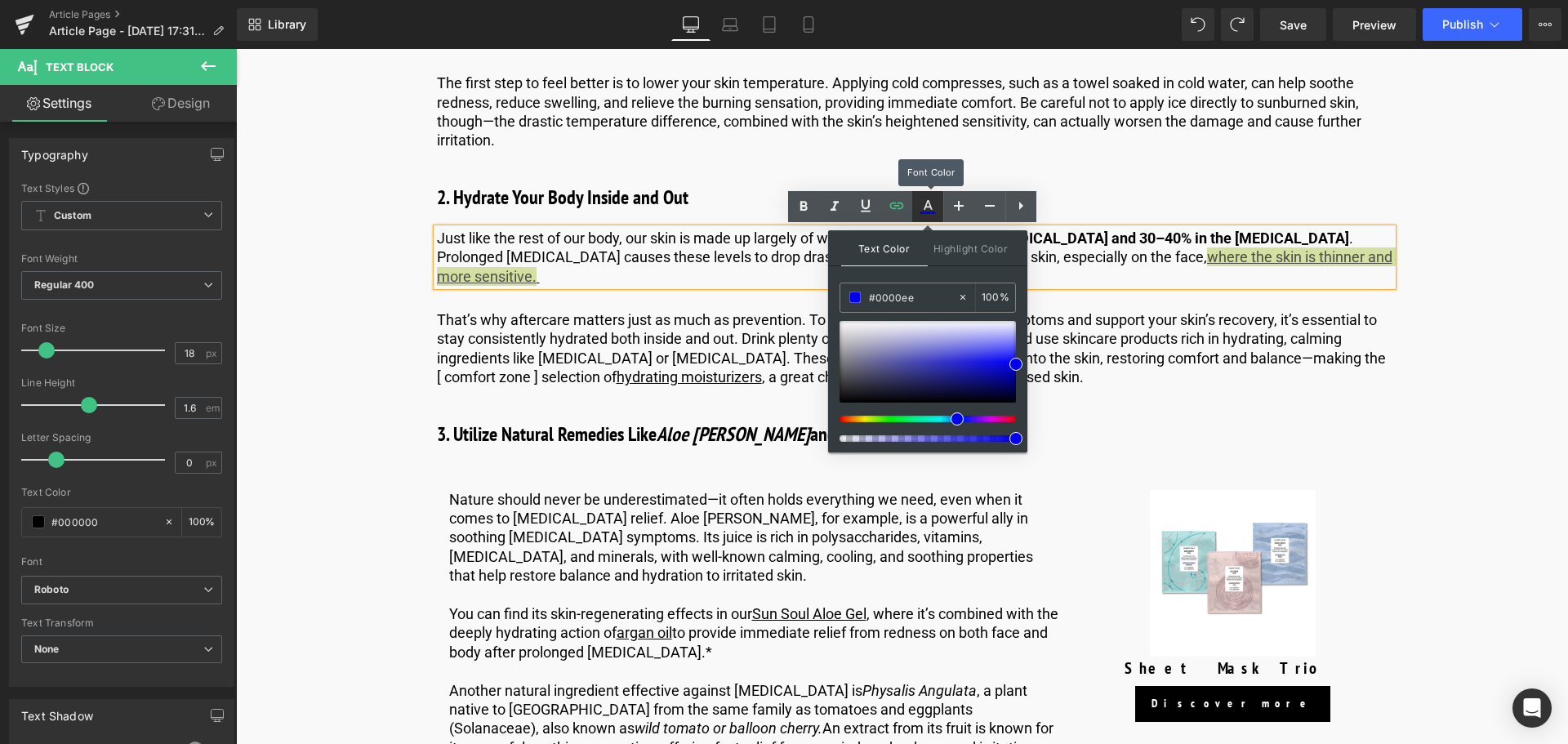
click at [927, 193] on link at bounding box center [927, 206] width 31 height 31
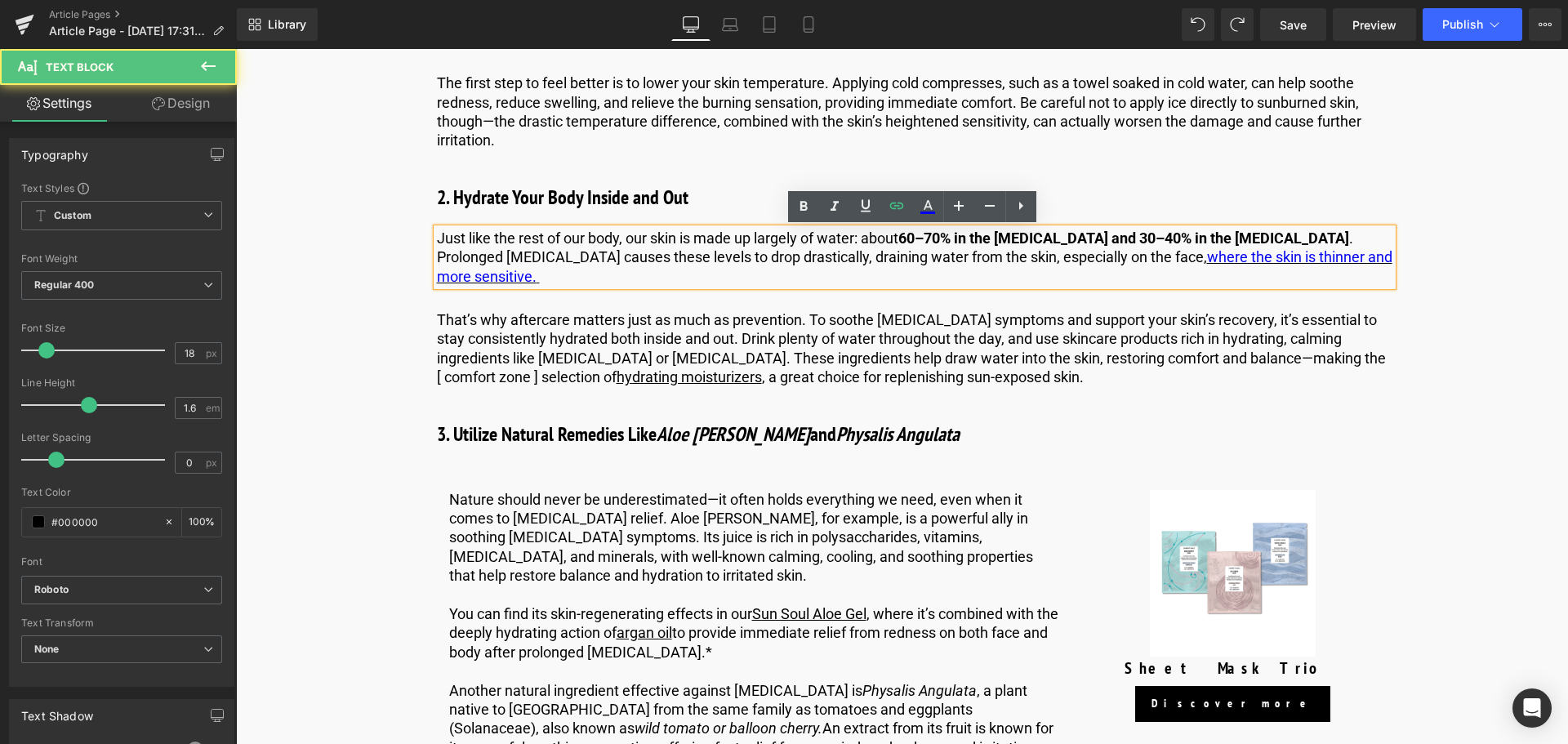
click at [1048, 256] on p "Just like the rest of our body, our skin is made up largely of water: about 60–…" at bounding box center [915, 257] width 956 height 57
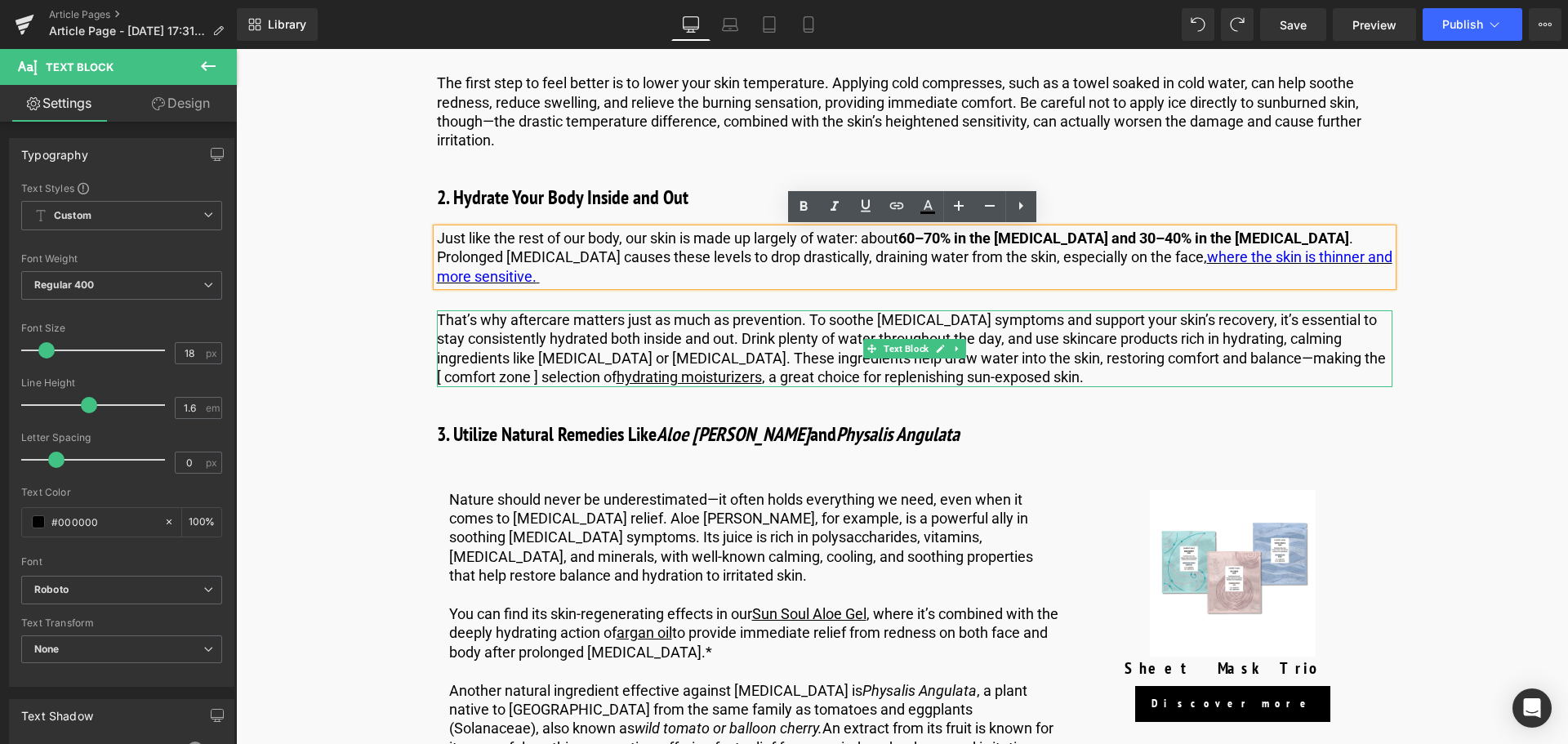
drag, startPoint x: 663, startPoint y: 360, endPoint x: 708, endPoint y: 359, distance: 45.0
click at [663, 368] on link "hydrating moisturizers" at bounding box center [689, 376] width 145 height 17
drag, startPoint x: 702, startPoint y: 355, endPoint x: 559, endPoint y: 361, distance: 143.1
click at [559, 361] on p "That’s why aftercare matters just as much as prevention. To soothe [MEDICAL_DAT…" at bounding box center [915, 348] width 956 height 77
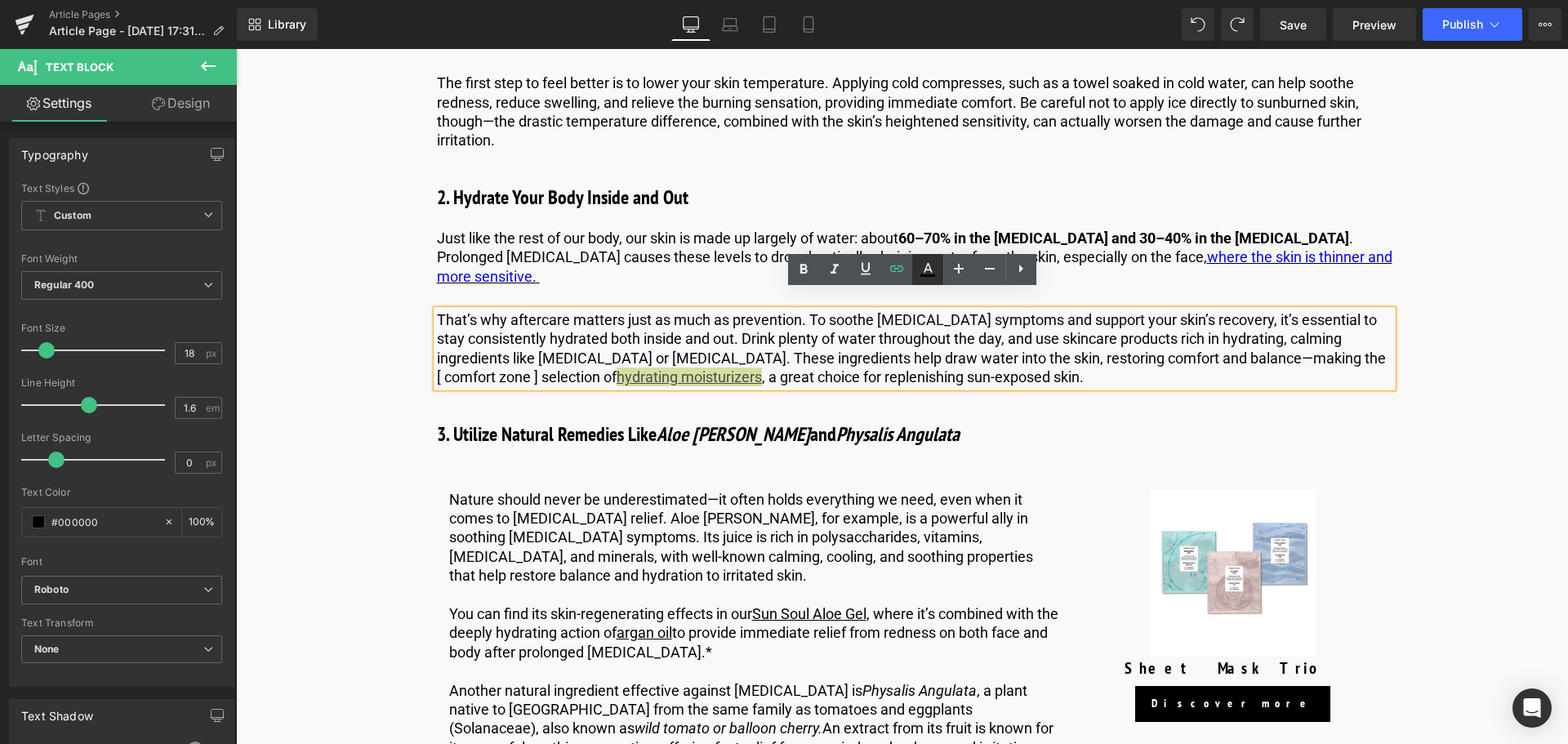
click at [919, 265] on icon at bounding box center [927, 269] width 19 height 19
type input "#000000"
type input "100"
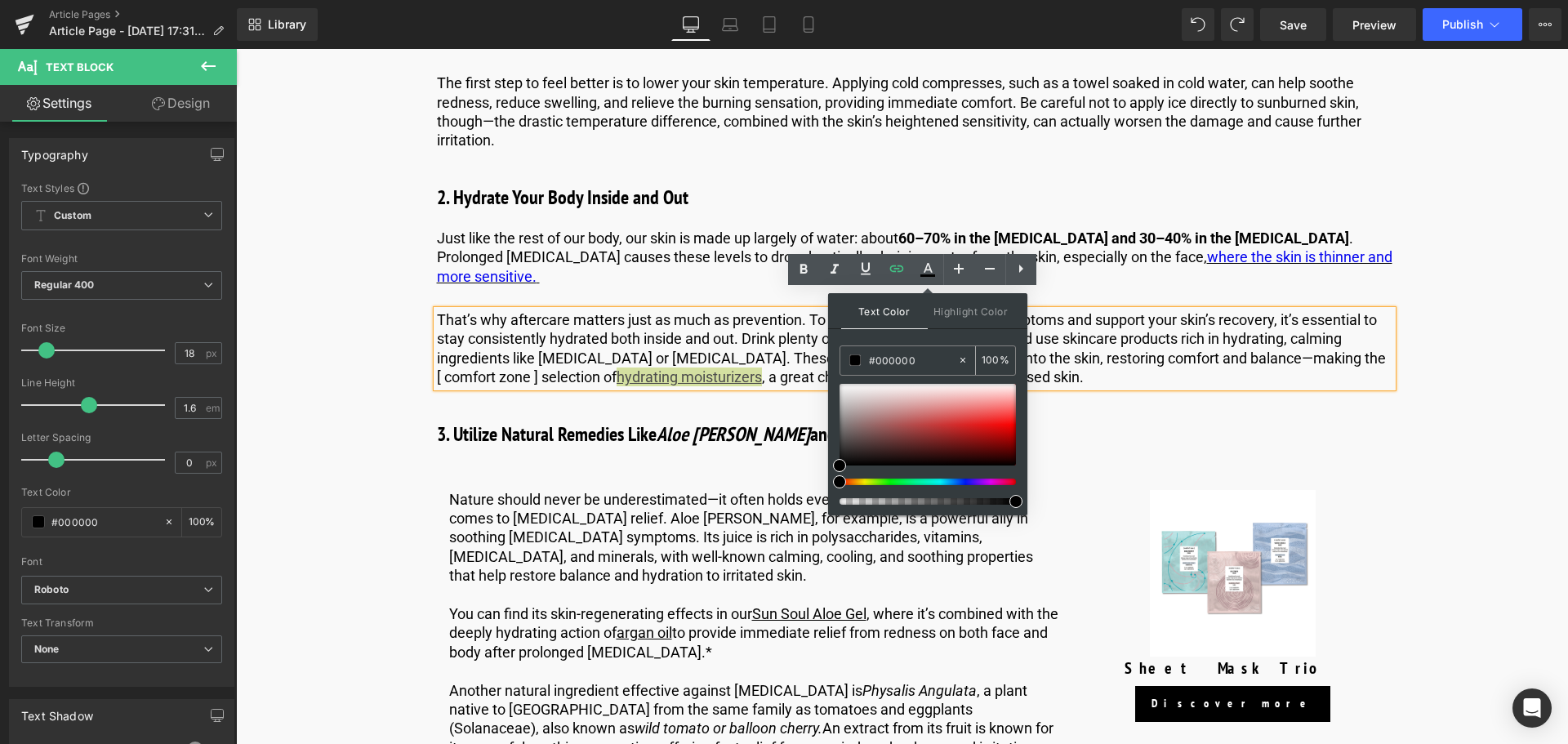
click at [926, 361] on input "#000000" at bounding box center [913, 360] width 88 height 18
type input "#00000"
type input "0"
type input "#0000ee"
type input "100"
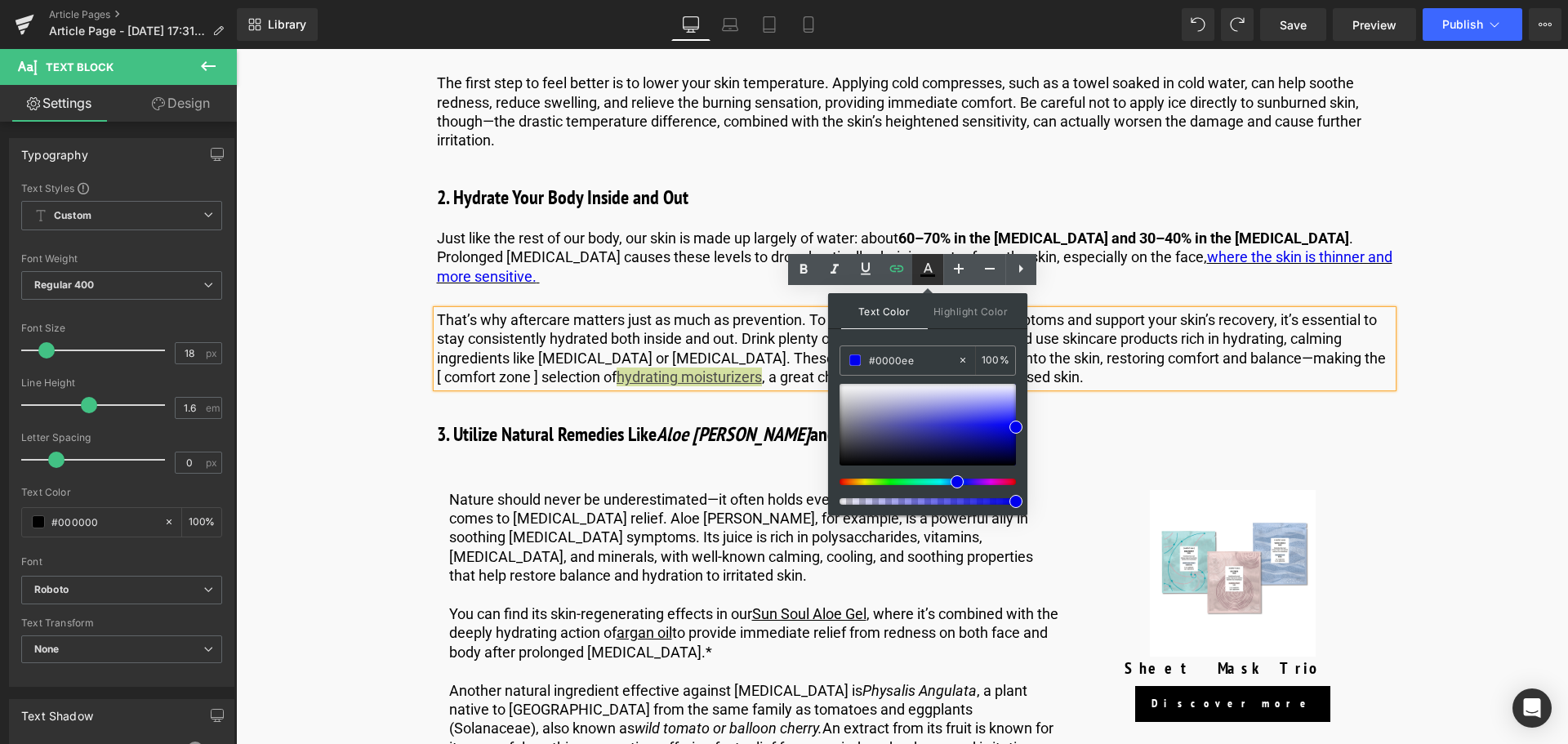
type input "#0000ee"
click at [926, 276] on icon at bounding box center [927, 275] width 15 height 3
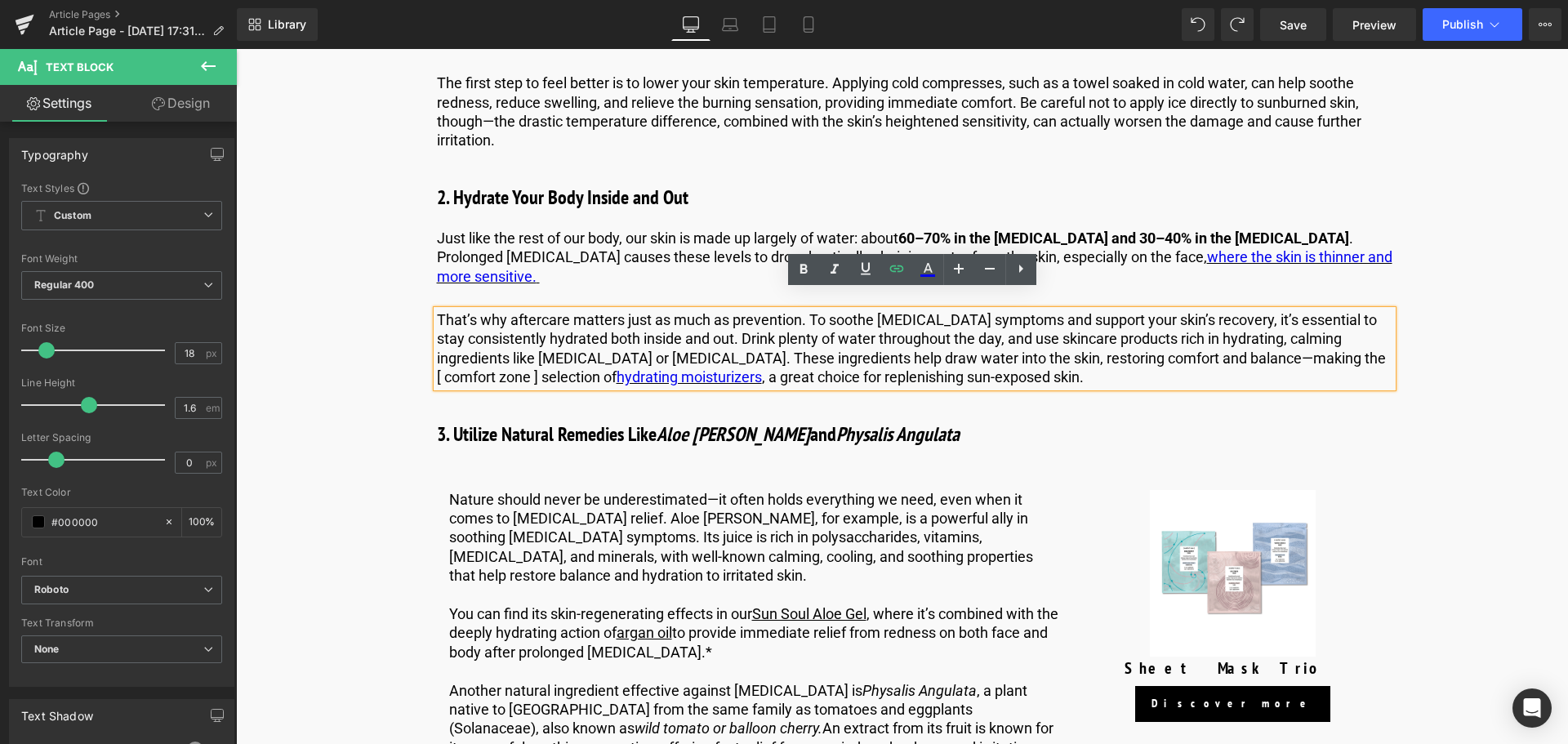
click at [743, 348] on p "That’s why aftercare matters just as much as prevention. To soothe [MEDICAL_DAT…" at bounding box center [915, 348] width 956 height 77
drag, startPoint x: 703, startPoint y: 358, endPoint x: 586, endPoint y: 362, distance: 117.1
click at [586, 362] on p "That’s why aftercare matters just as much as prevention. To soothe [MEDICAL_DAT…" at bounding box center [915, 348] width 956 height 77
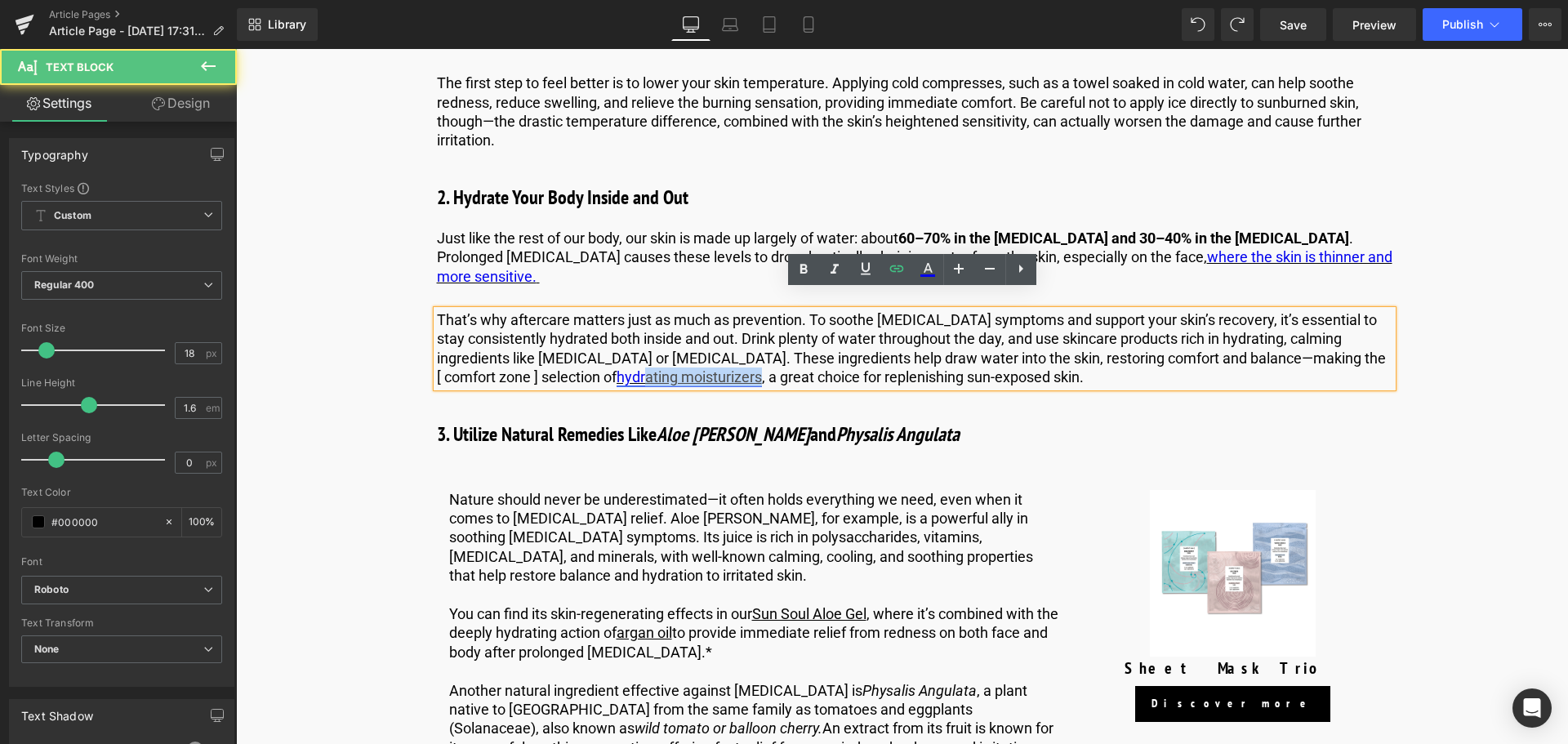
click at [617, 368] on link "hydrating moisturizers" at bounding box center [689, 376] width 145 height 17
click at [699, 386] on span "Edit" at bounding box center [691, 388] width 18 height 14
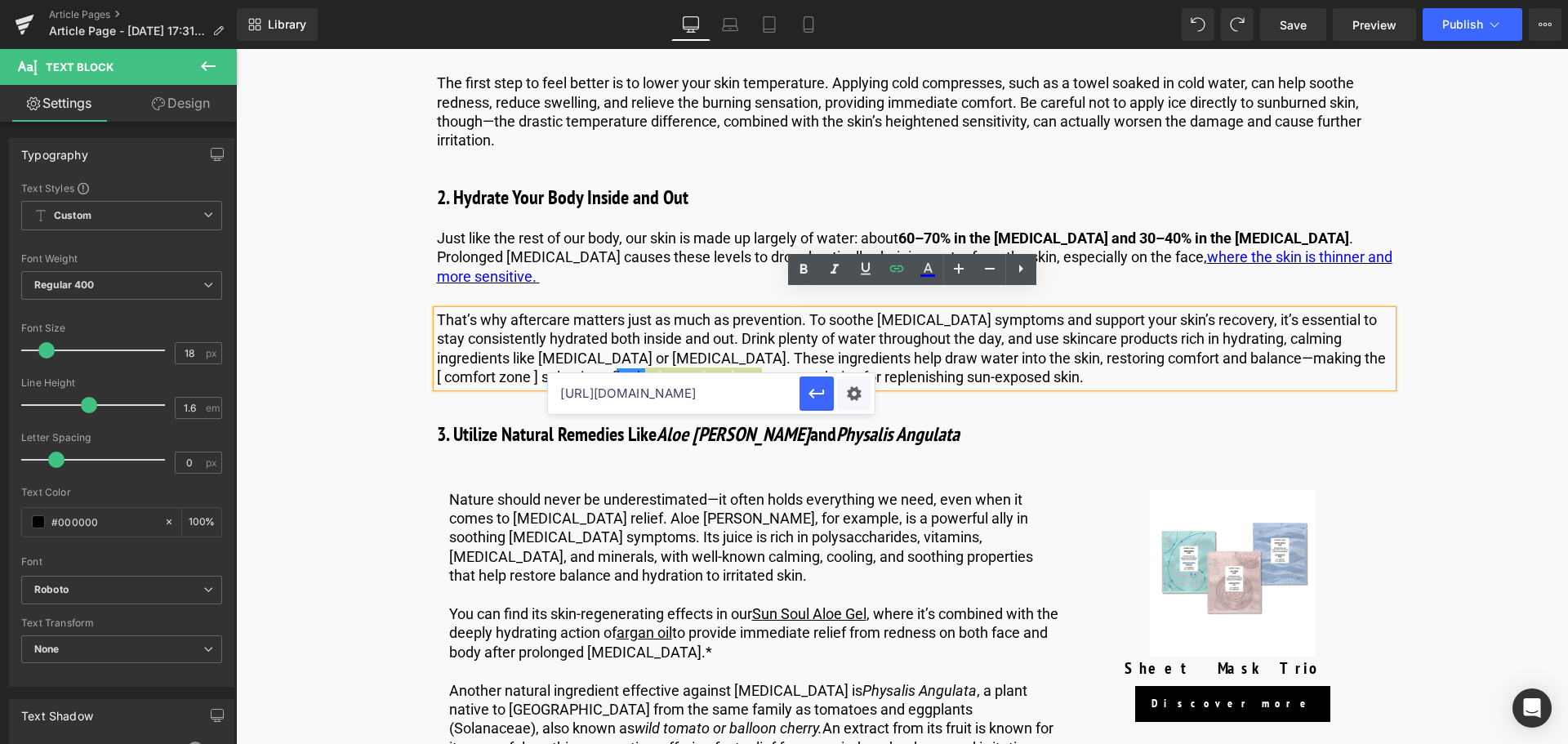
click at [765, 386] on input "[URL][DOMAIN_NAME]" at bounding box center [674, 393] width 252 height 40
paste input "[DOMAIN_NAME][URL]"
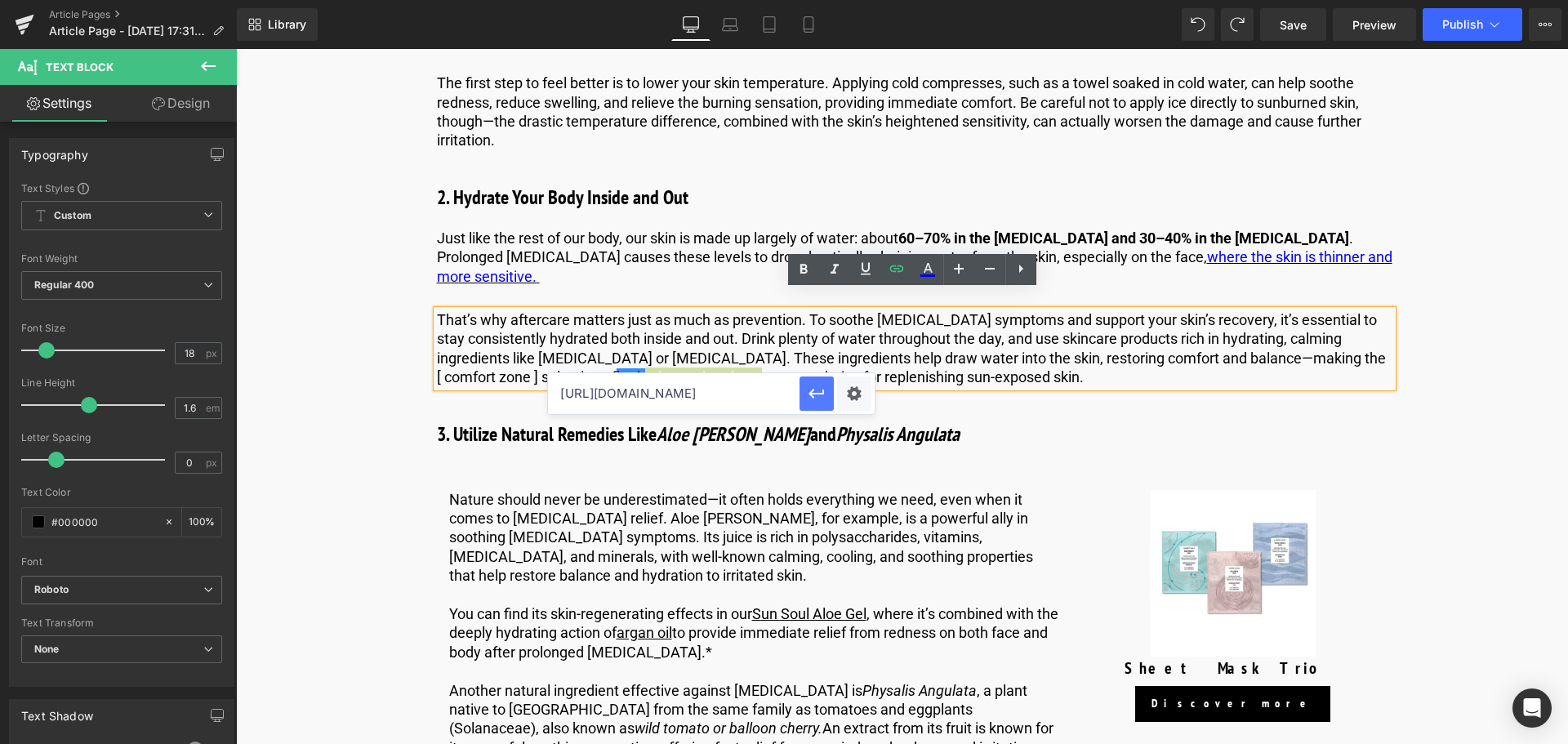
type input "[URL][DOMAIN_NAME]"
click at [806, 391] on button "button" at bounding box center [817, 393] width 34 height 34
click at [783, 330] on p "That’s why aftercare matters just as much as prevention. To soothe [MEDICAL_DAT…" at bounding box center [915, 348] width 956 height 77
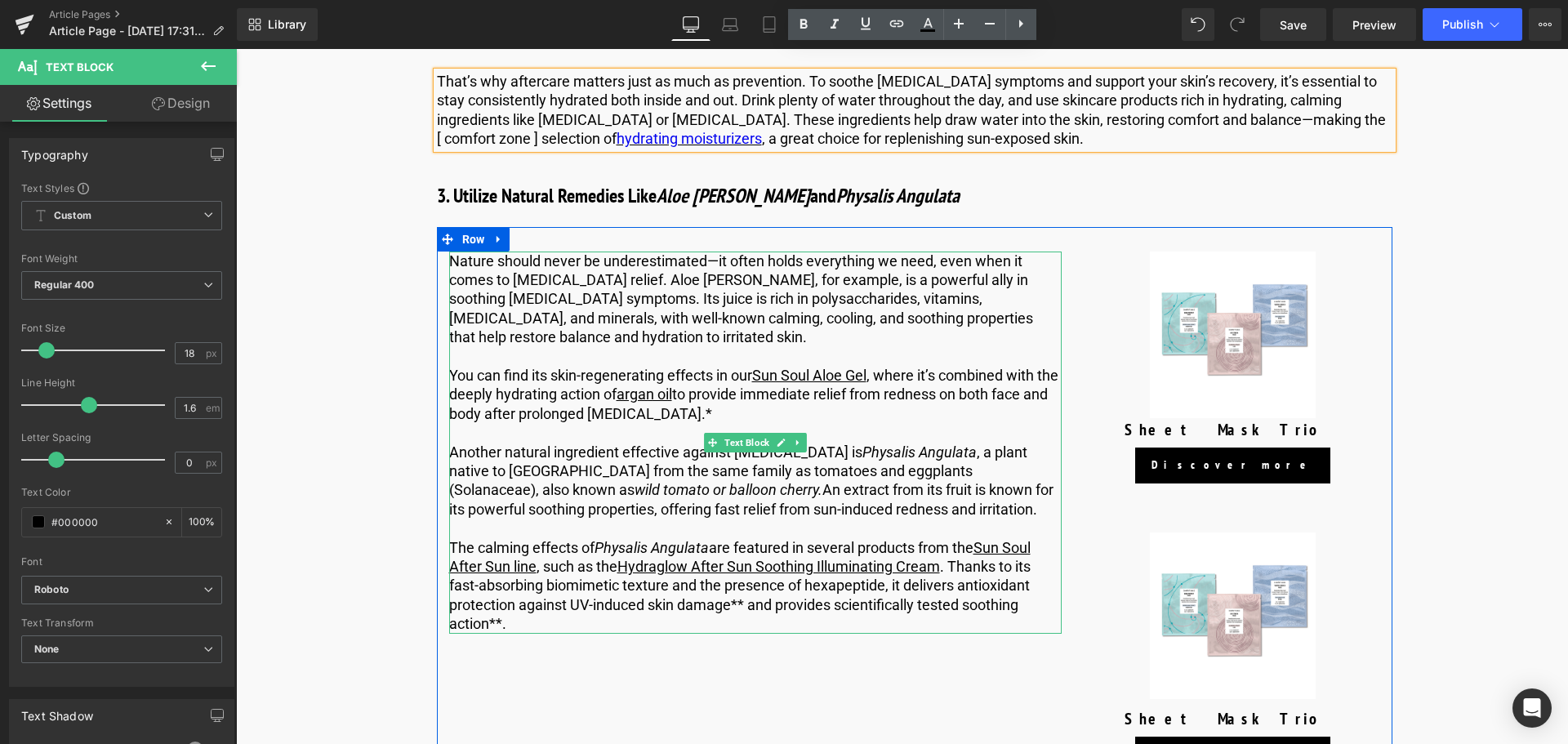
scroll to position [2857, 0]
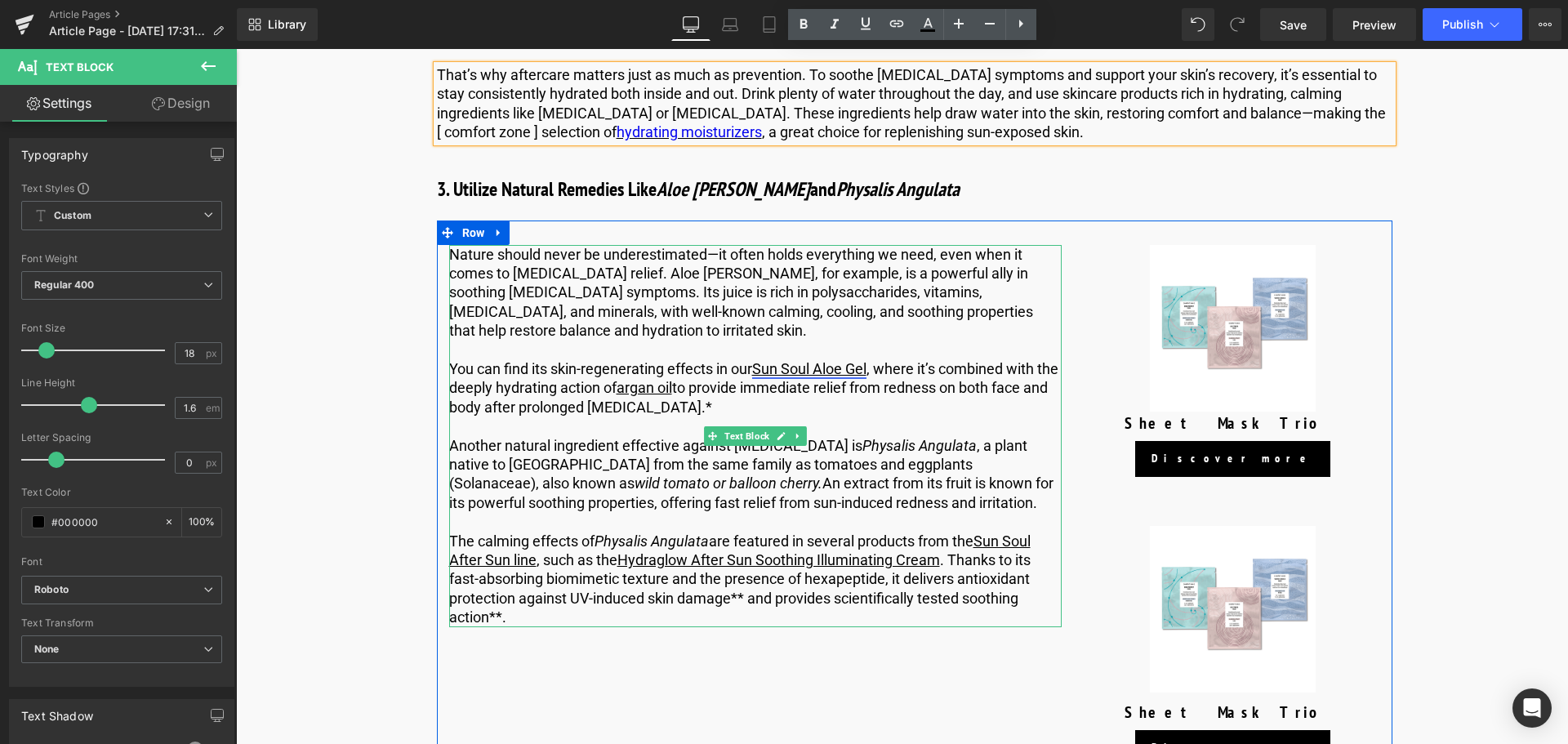
click at [778, 360] on link "Sun Soul Aloe Gel" at bounding box center [810, 368] width 114 height 17
click at [814, 360] on link "Sun Soul Aloe Gel" at bounding box center [810, 368] width 114 height 17
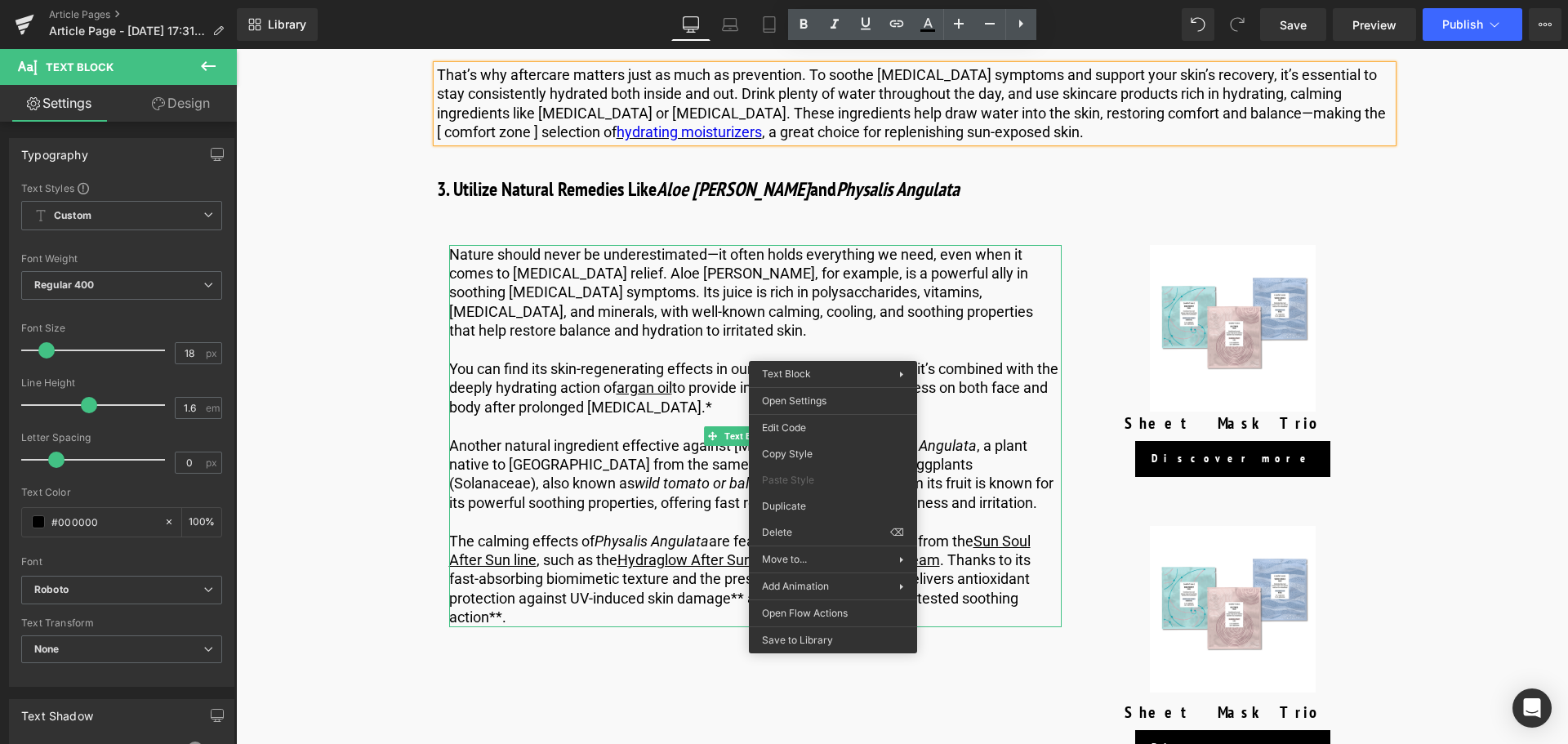
click at [610, 340] on p at bounding box center [756, 349] width 612 height 18
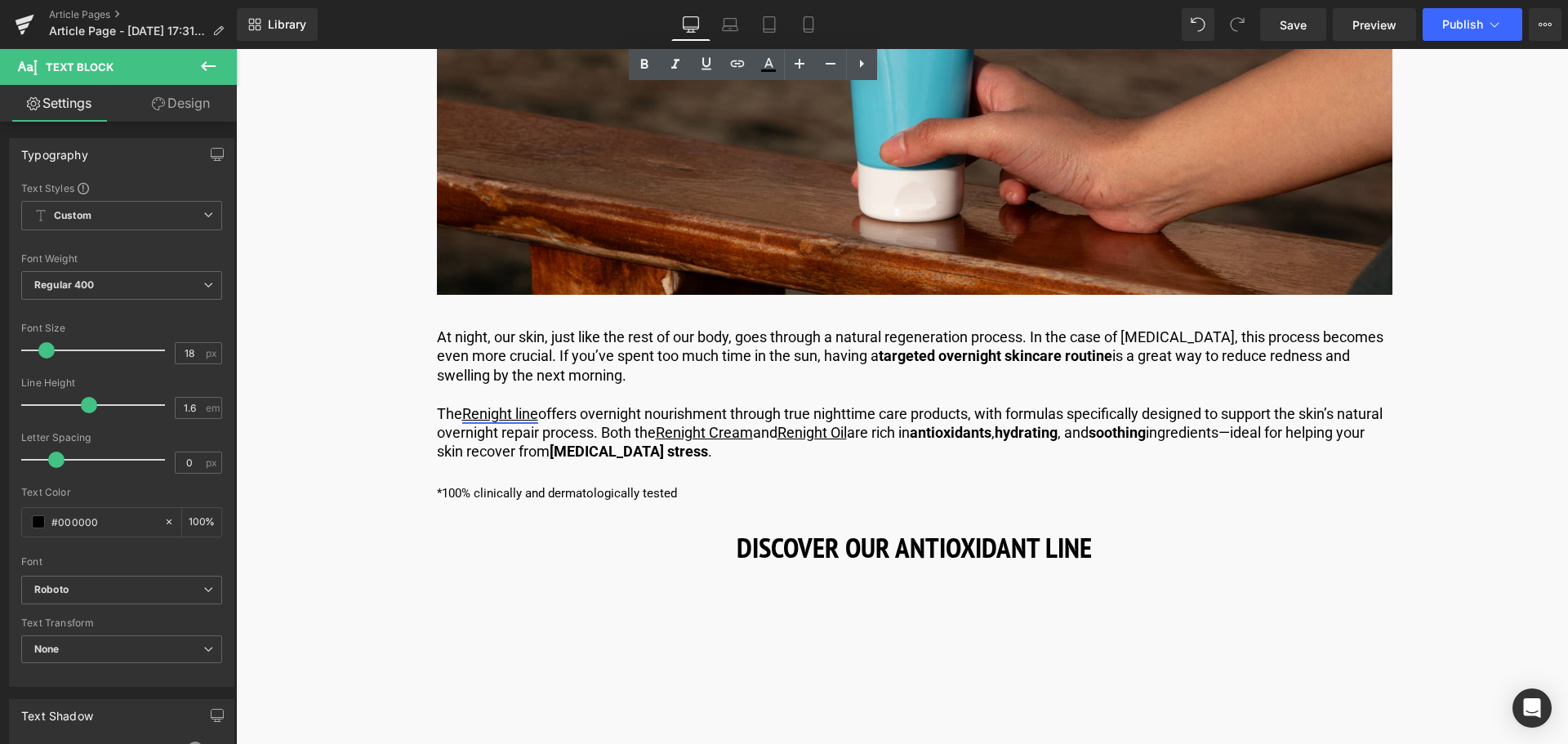
scroll to position [4490, 0]
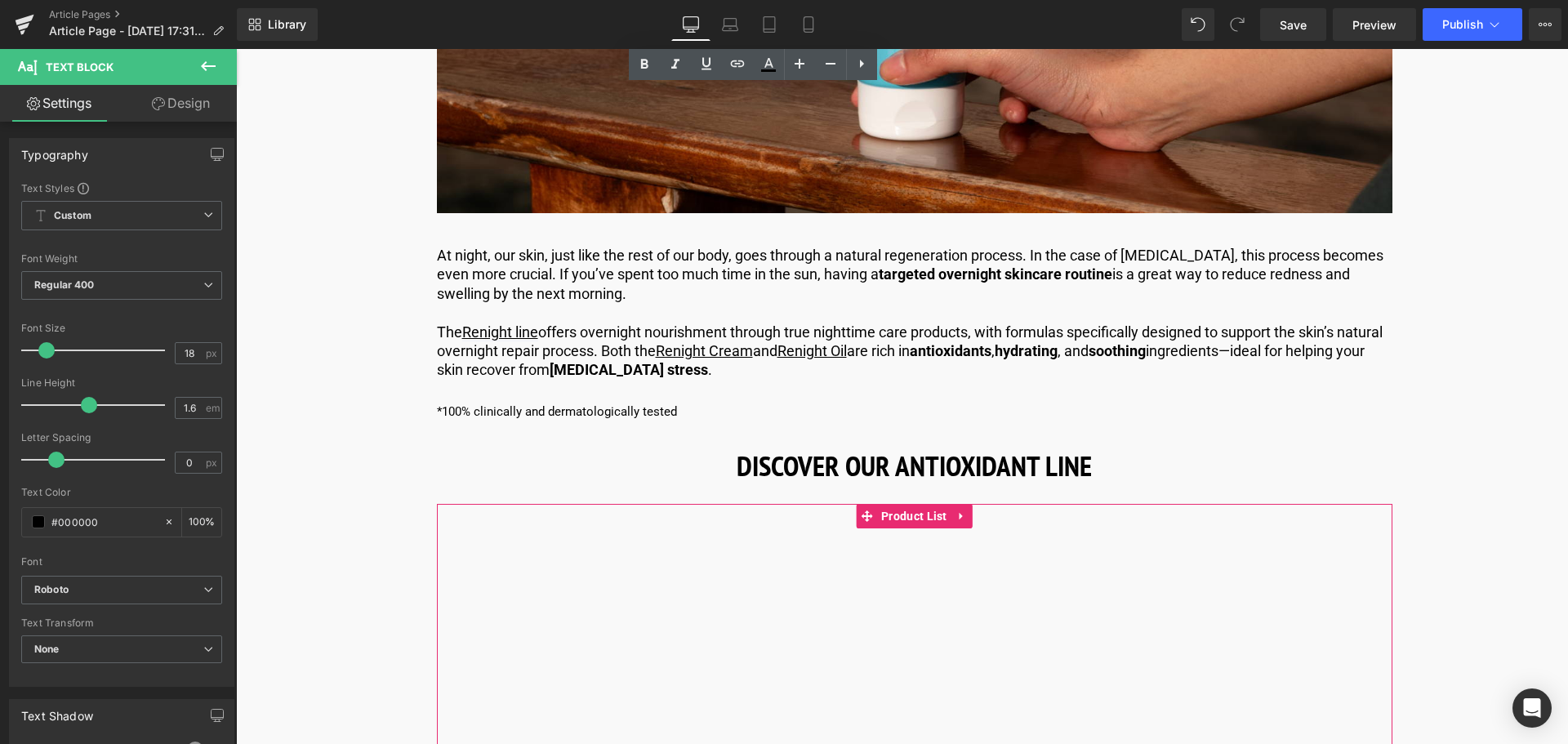
click at [892, 560] on div "Products not found. Product List" at bounding box center [915, 626] width 956 height 244
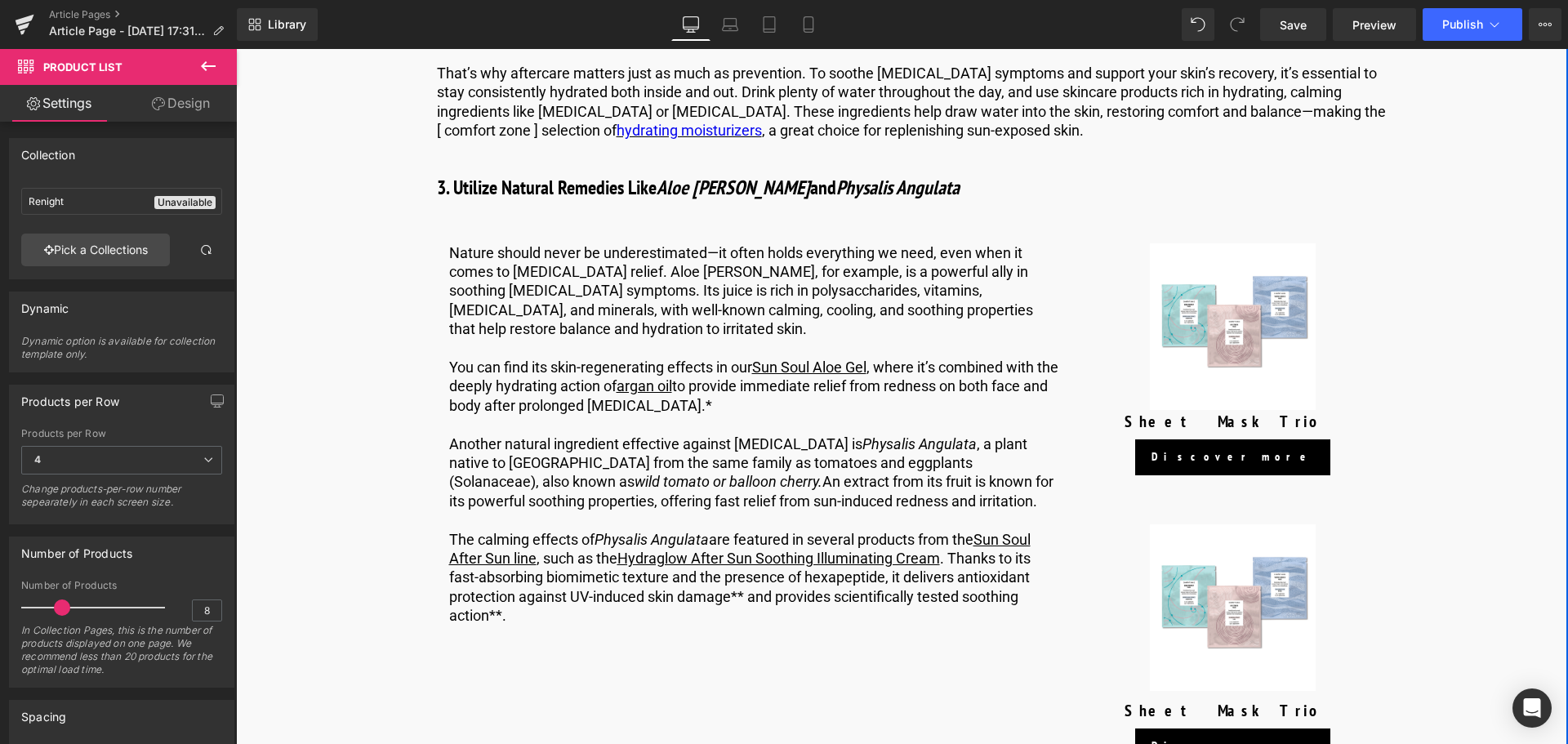
scroll to position [2857, 0]
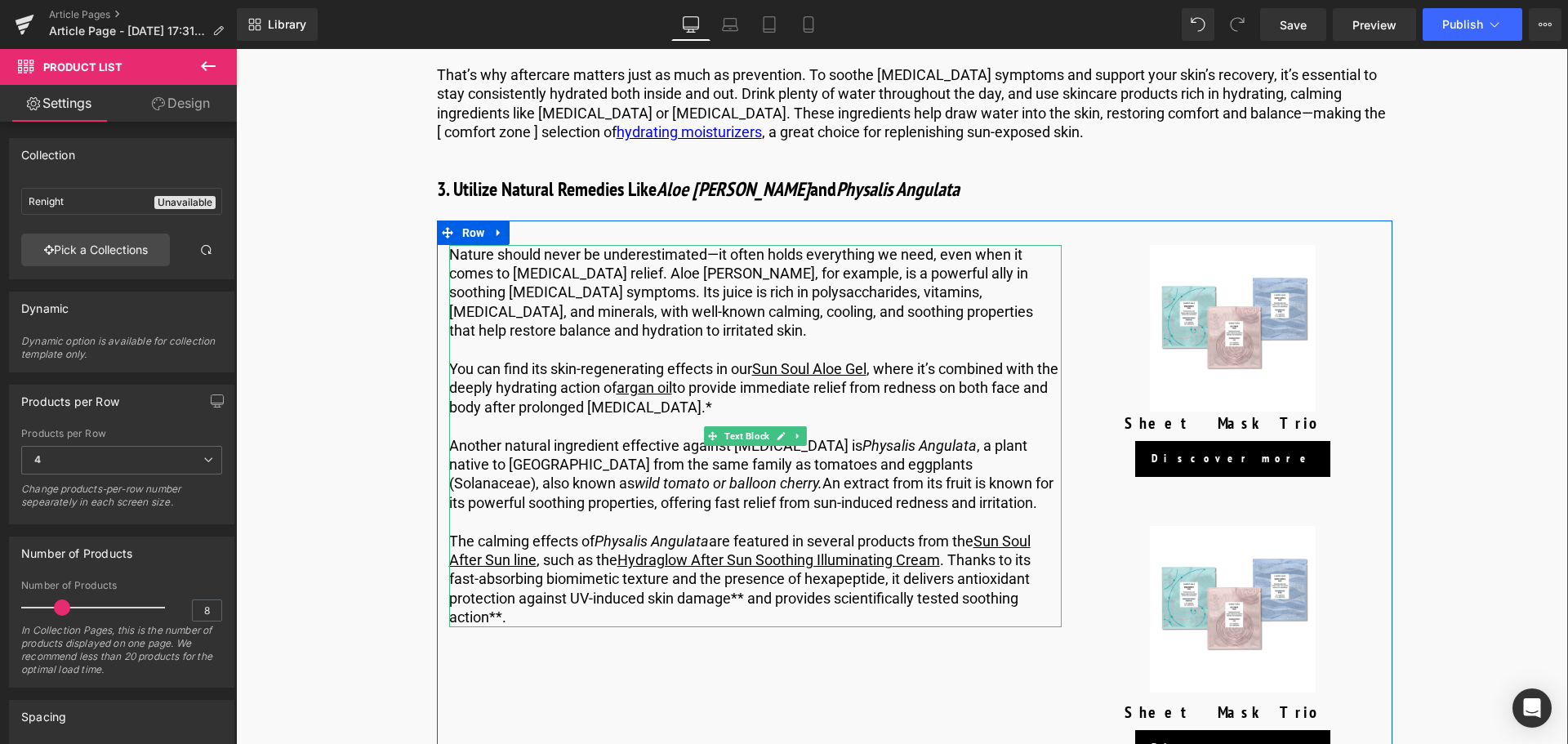
click at [546, 372] on p "You can find its skin-regenerating effects in our Sun Soul Aloe Gel , where it’…" at bounding box center [756, 387] width 612 height 57
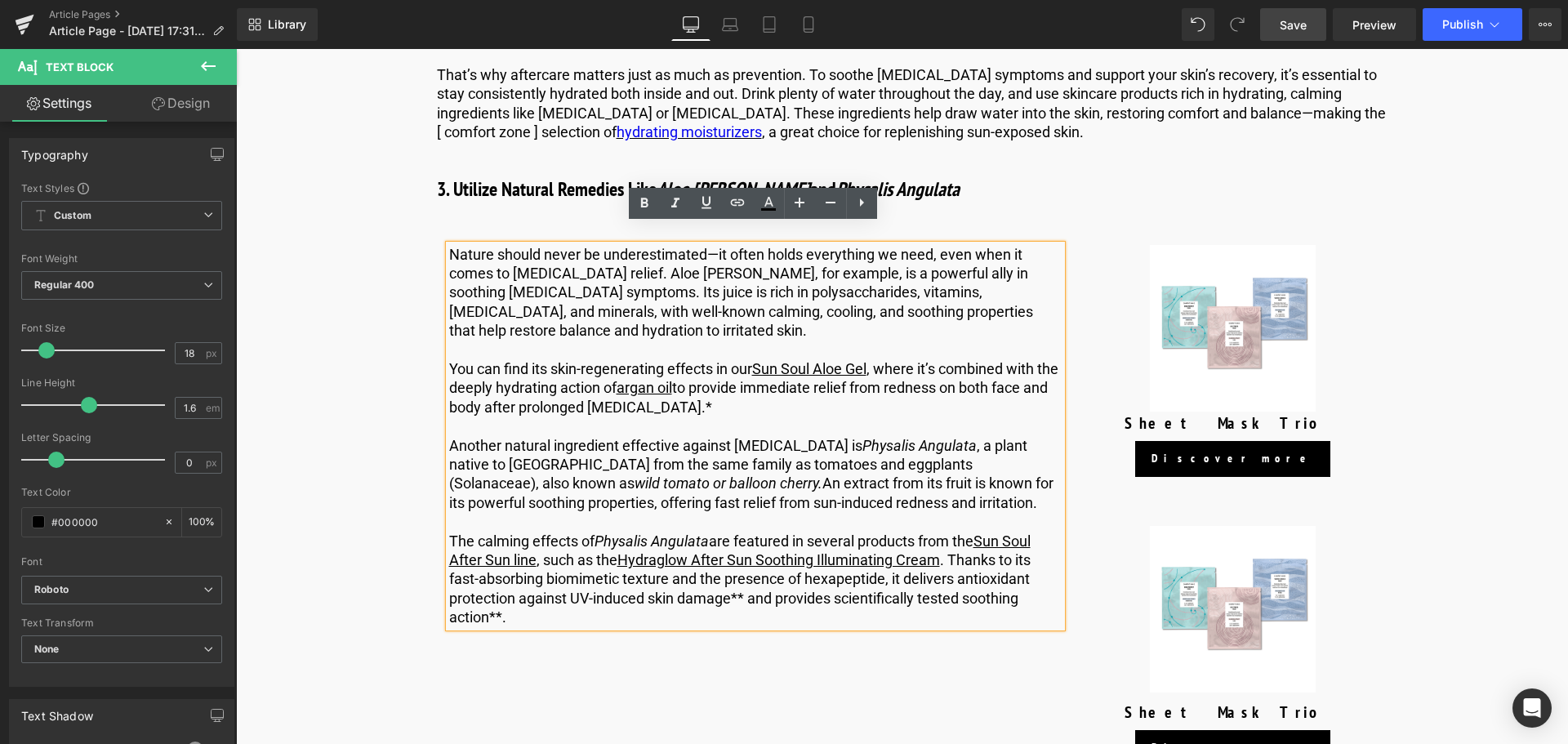
click at [1286, 18] on span "Save" at bounding box center [1293, 25] width 27 height 17
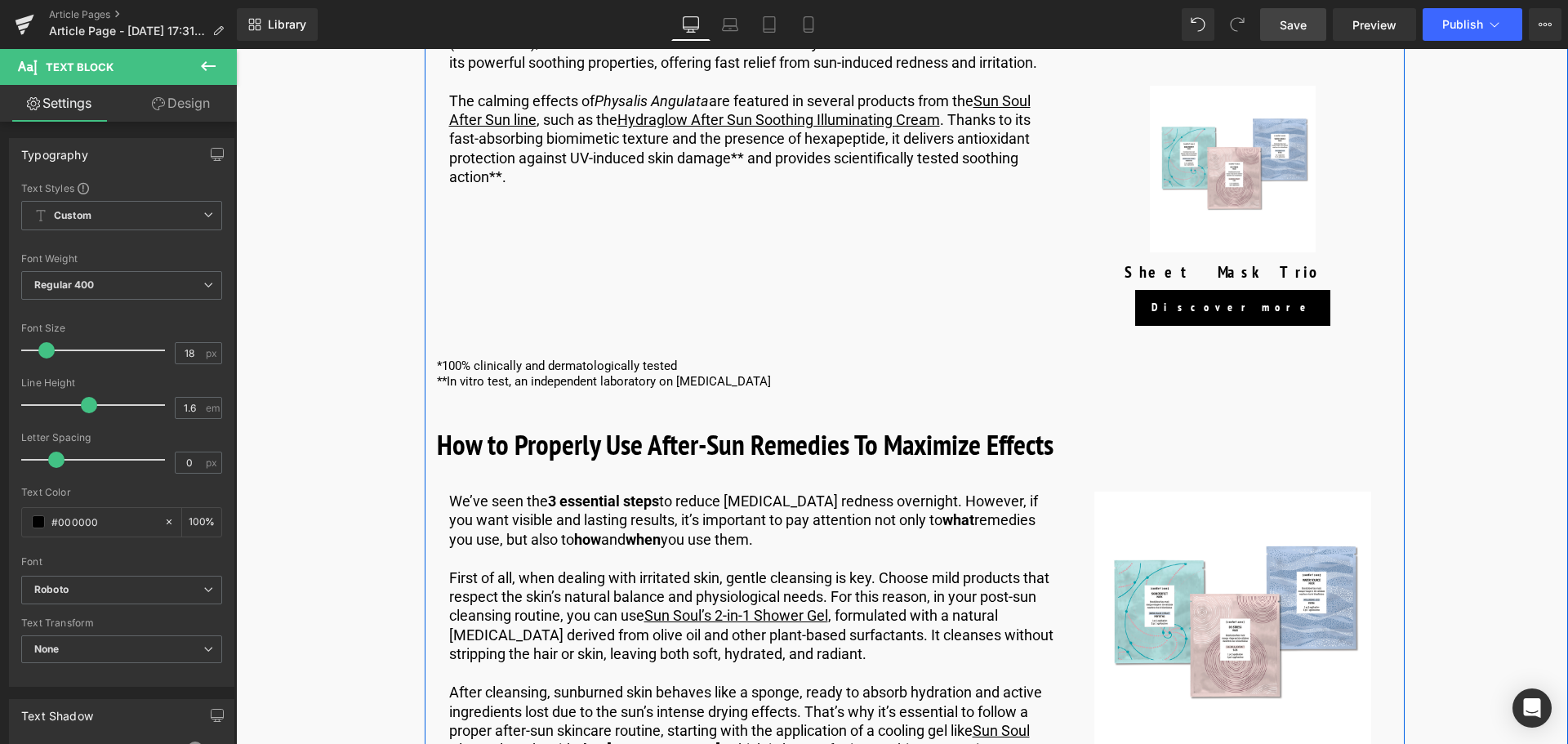
scroll to position [3265, 0]
